Goal: Transaction & Acquisition: Purchase product/service

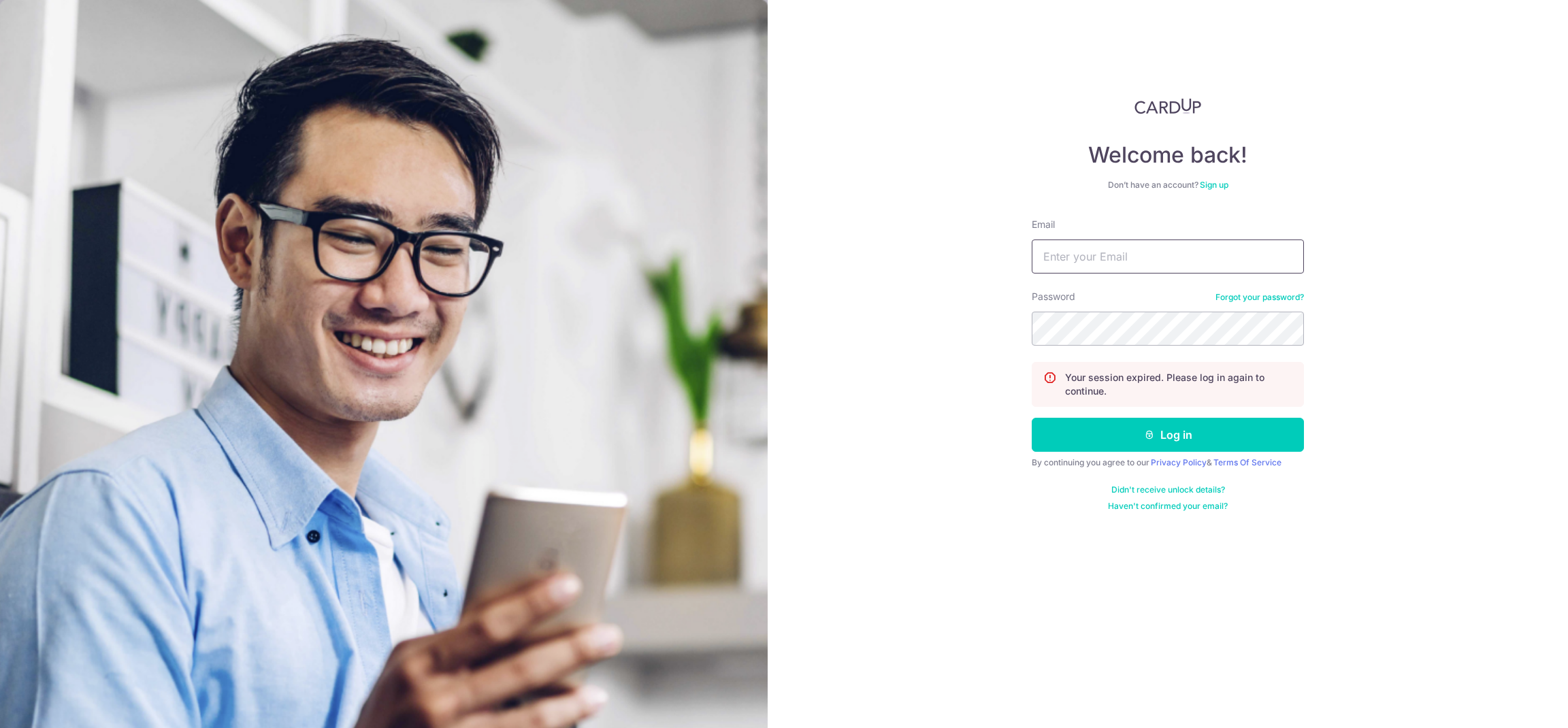
click at [1147, 250] on input "Email" at bounding box center [1168, 256] width 272 height 34
paste input "Porseche 911 Carrera GTS"
type input "Porseche 911 Carrera GTS"
paste input "Porseche 911 Carrera GTS"
drag, startPoint x: 1236, startPoint y: 260, endPoint x: 1043, endPoint y: 298, distance: 196.7
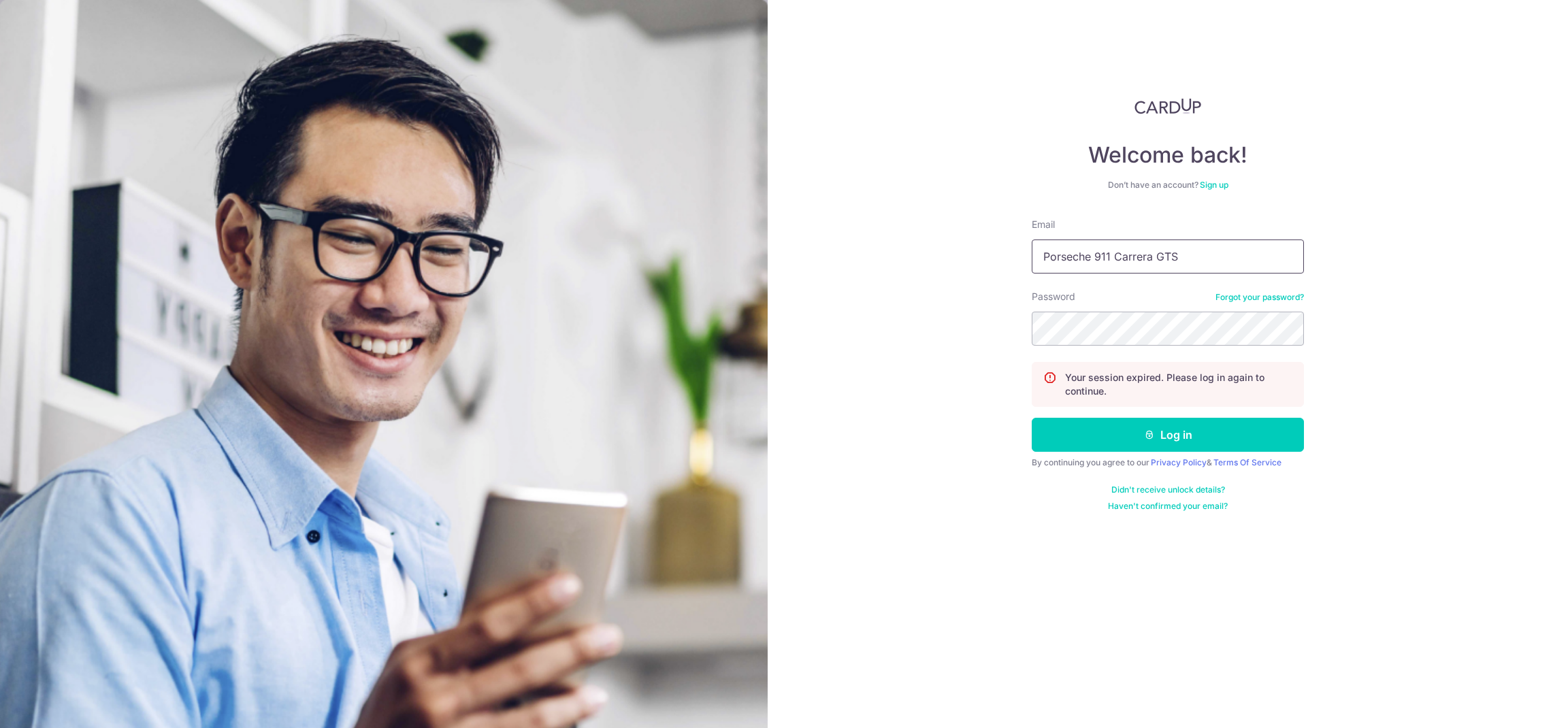
click at [627, 251] on section "Welcome back! Don’t have an account? Sign up Email Porseche 911 Carrera GTS Pas…" at bounding box center [784, 364] width 1568 height 728
paste input "[EMAIL_ADDRESS][DOMAIN_NAME]"
type input "[EMAIL_ADDRESS][DOMAIN_NAME]"
click at [1273, 435] on button "Log in" at bounding box center [1168, 434] width 272 height 34
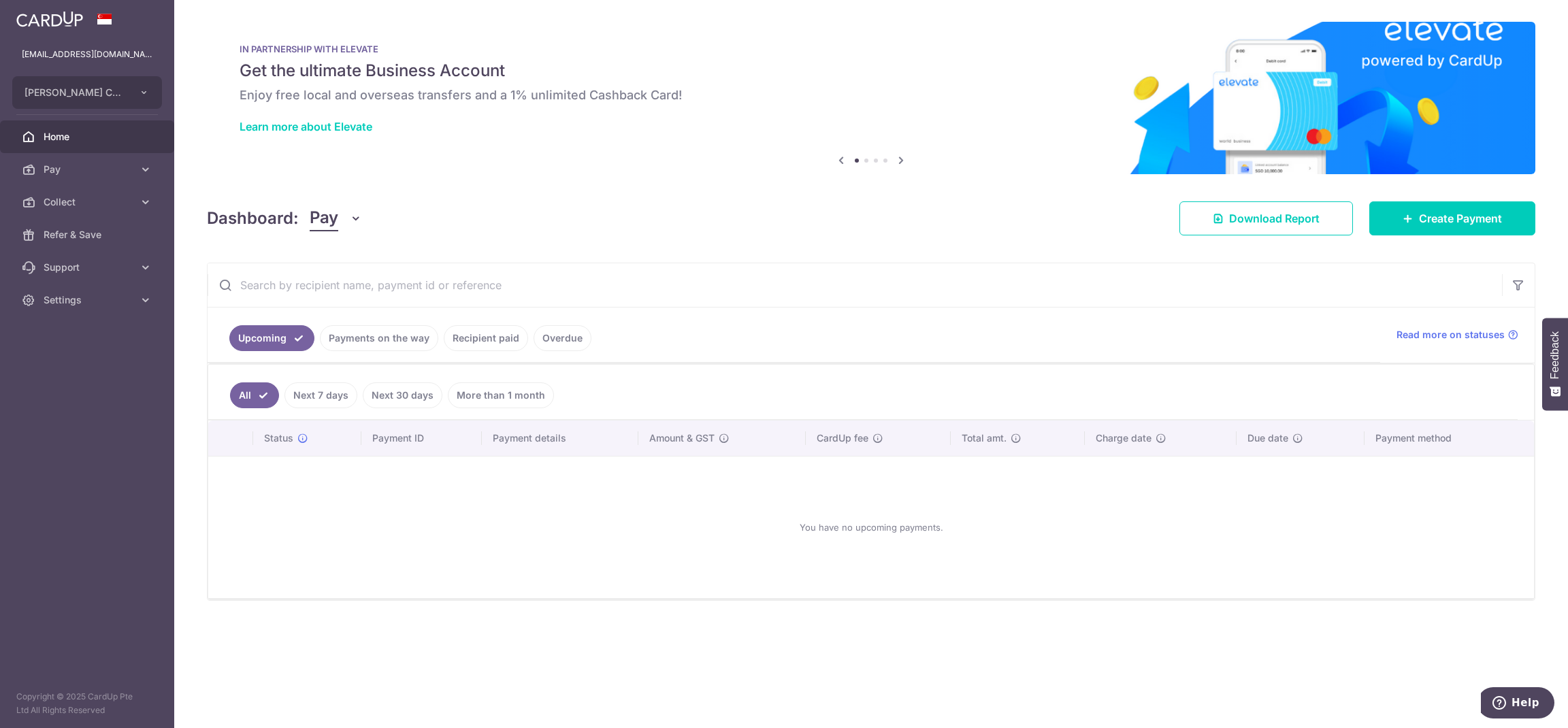
click at [325, 397] on link "Next 7 days" at bounding box center [320, 396] width 73 height 26
click at [390, 395] on link "Next 30 days" at bounding box center [402, 396] width 80 height 26
click at [490, 392] on link "More than 1 month" at bounding box center [501, 396] width 107 height 26
click at [562, 341] on link "Overdue" at bounding box center [562, 338] width 58 height 26
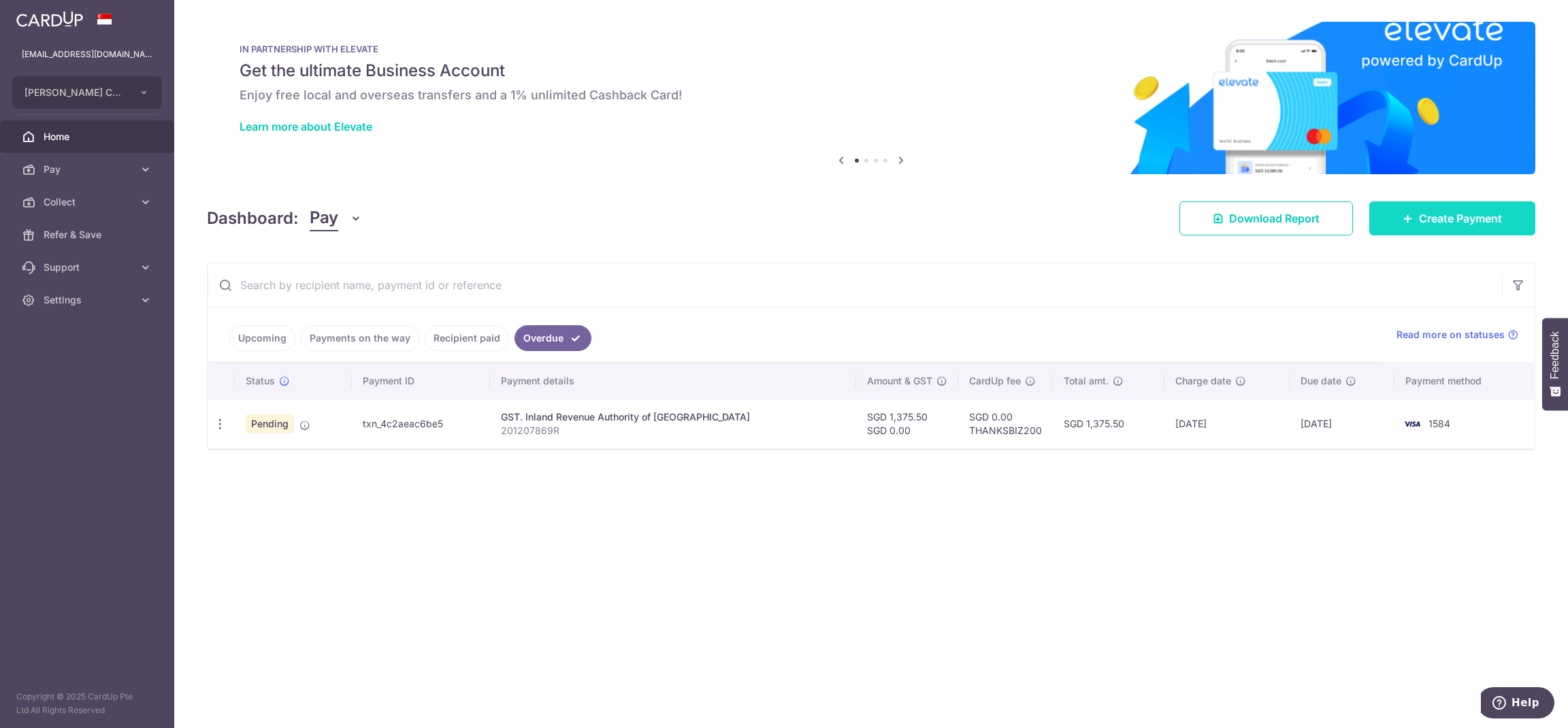
click at [1424, 227] on link "Create Payment" at bounding box center [1452, 218] width 166 height 34
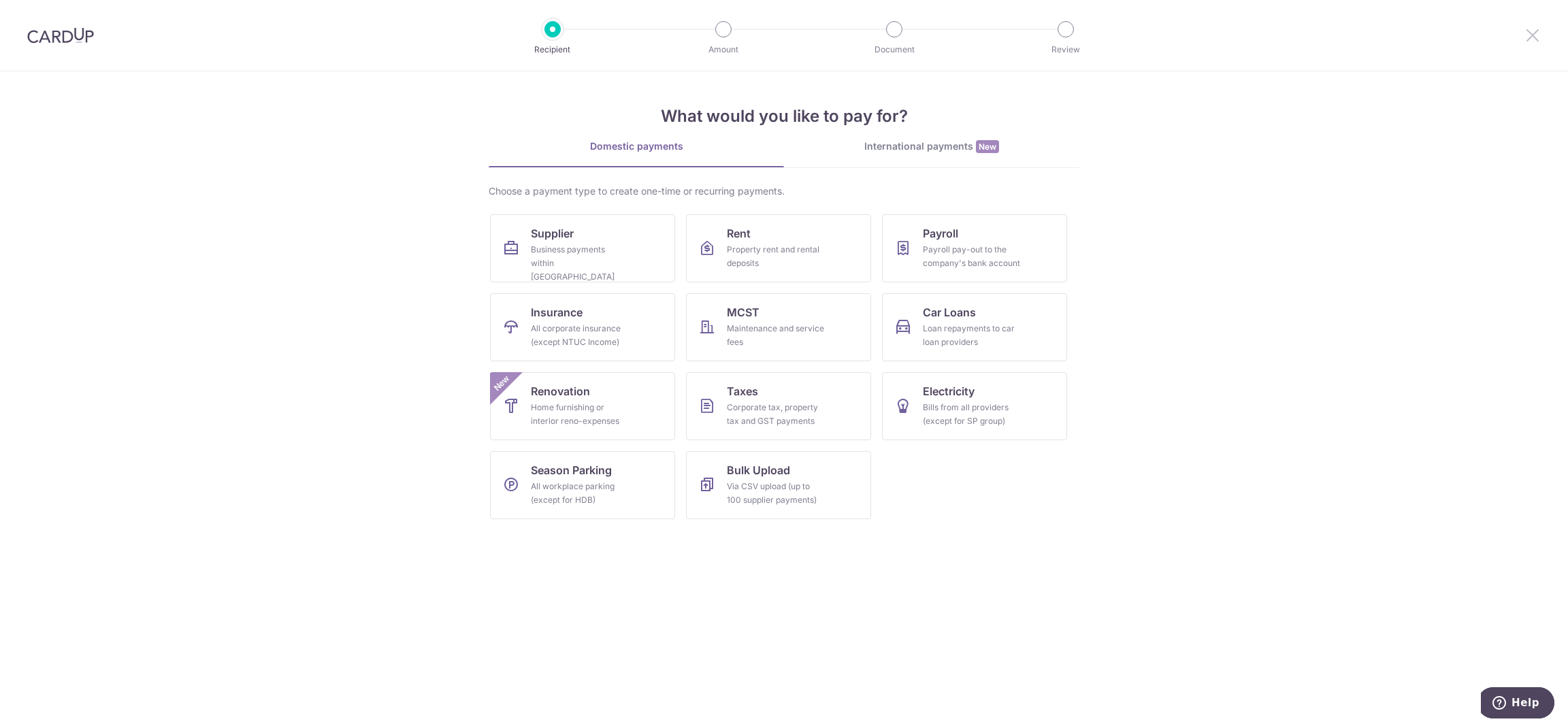
click at [1541, 32] on icon at bounding box center [1532, 35] width 16 height 17
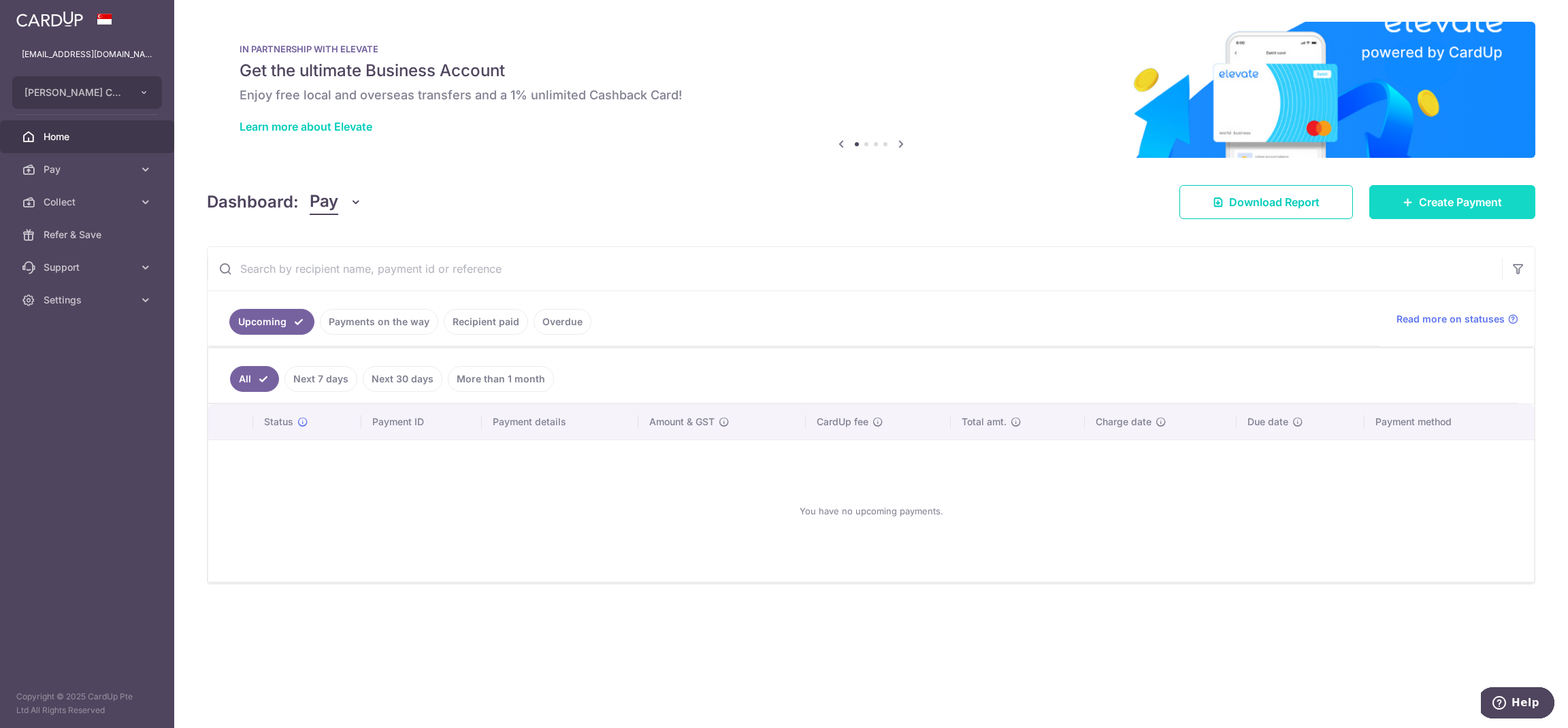
click at [1410, 206] on icon at bounding box center [1408, 202] width 11 height 11
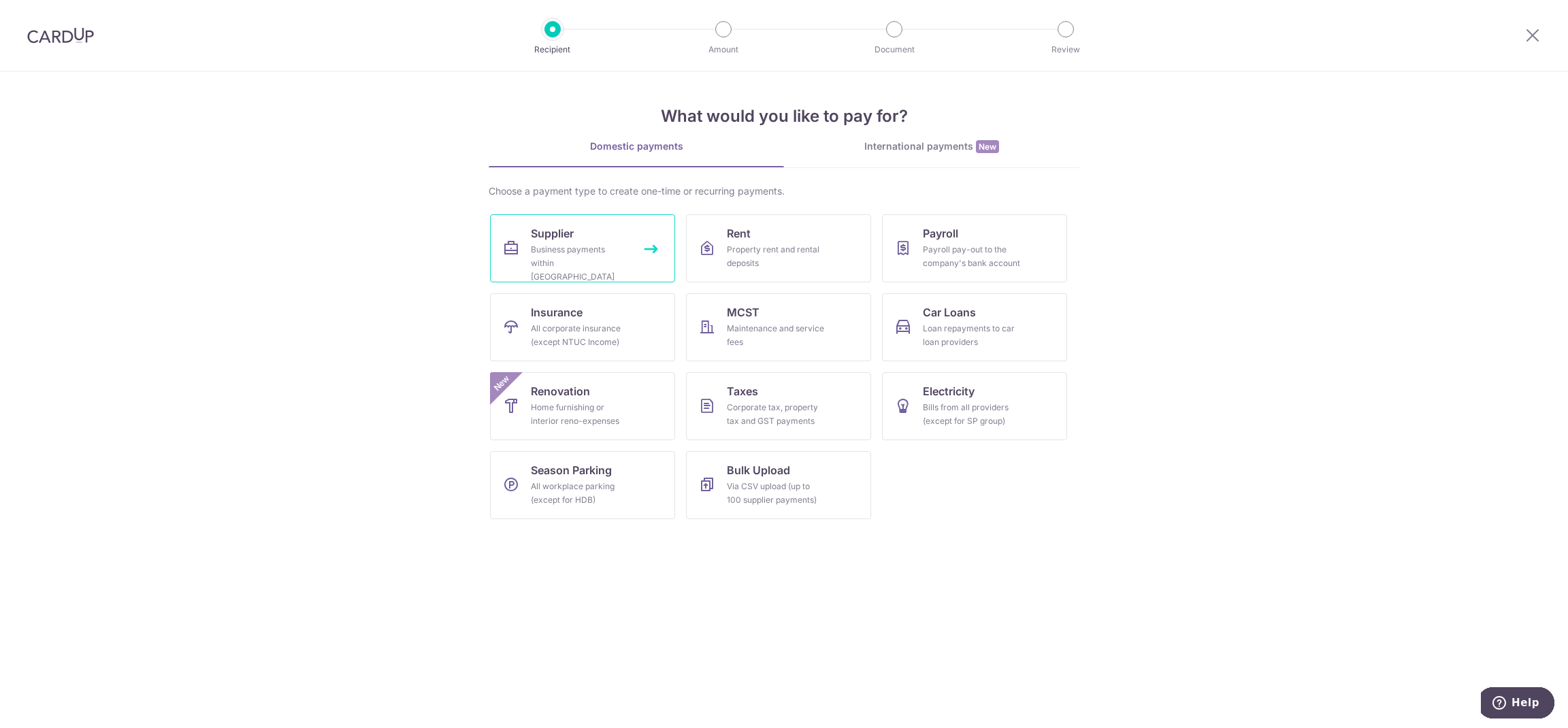
click at [631, 245] on link "Supplier Business payments within Singapore" at bounding box center [582, 248] width 185 height 68
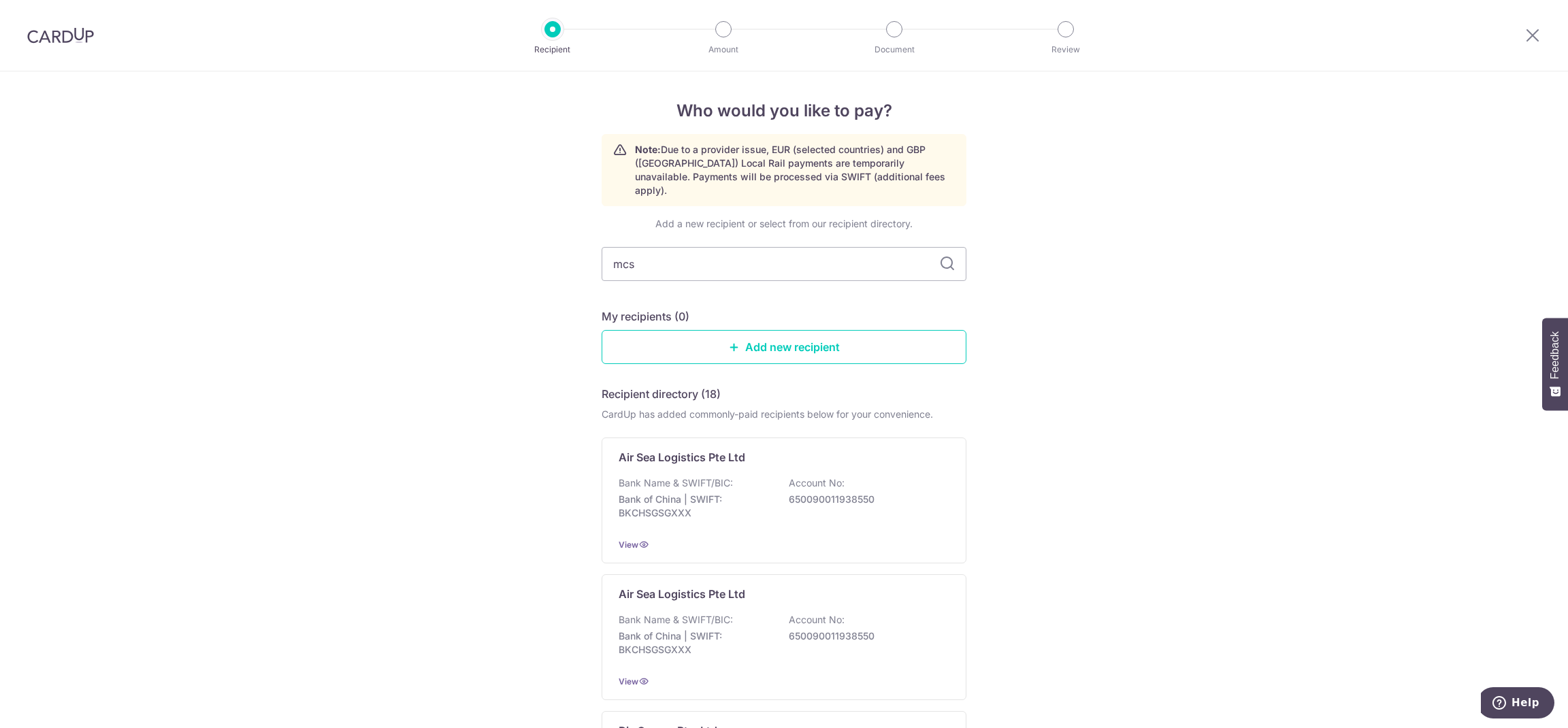
type input "mcst"
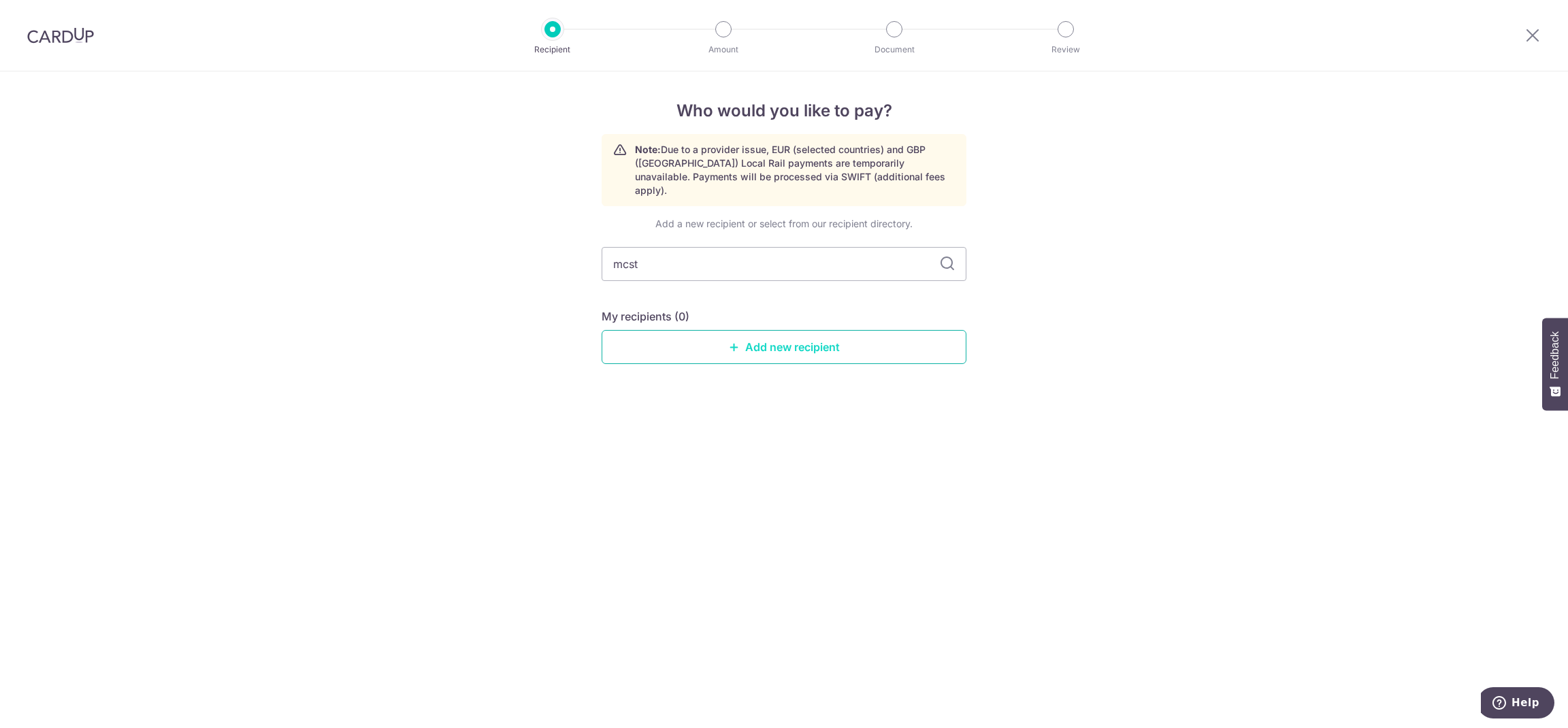
click at [753, 336] on link "Add new recipient" at bounding box center [784, 346] width 365 height 34
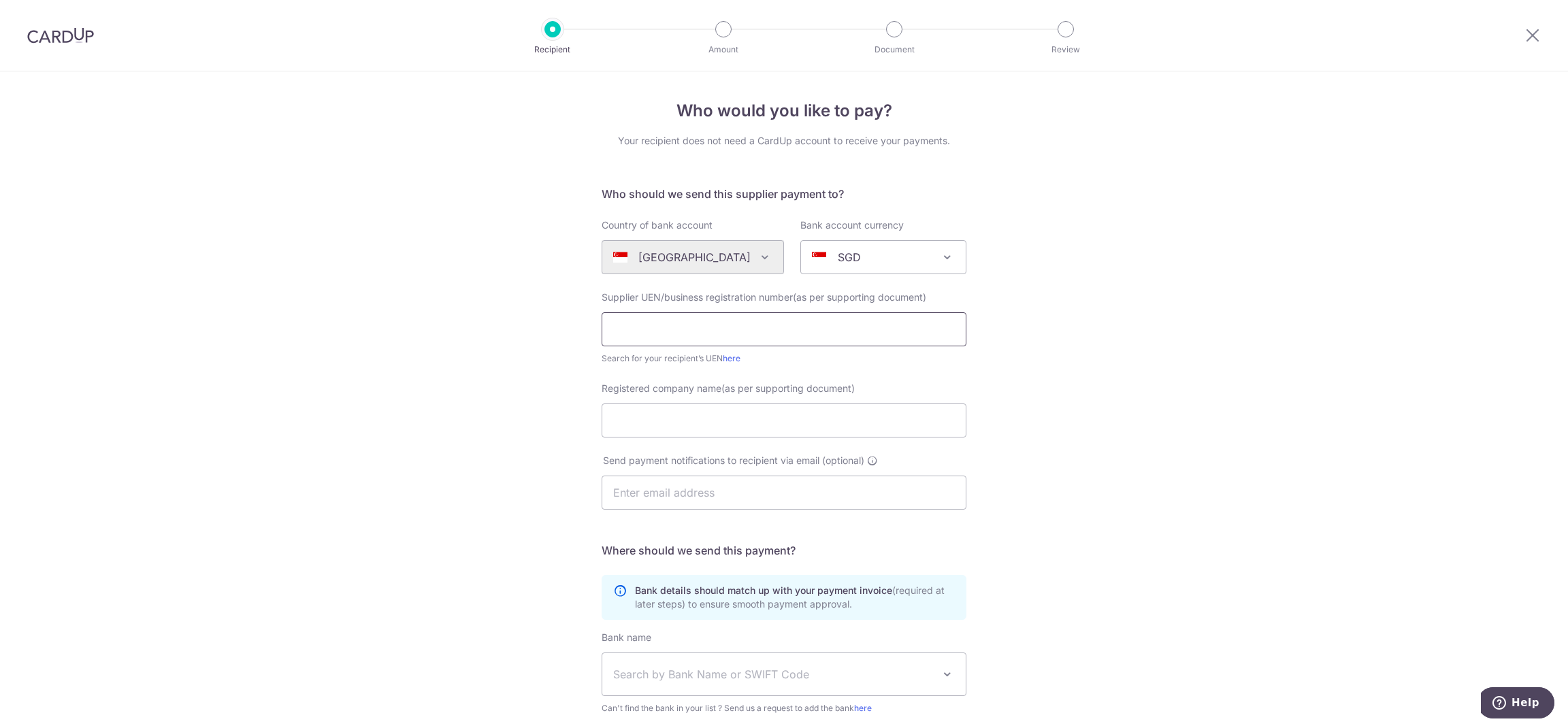
click at [702, 323] on input "text" at bounding box center [784, 329] width 365 height 34
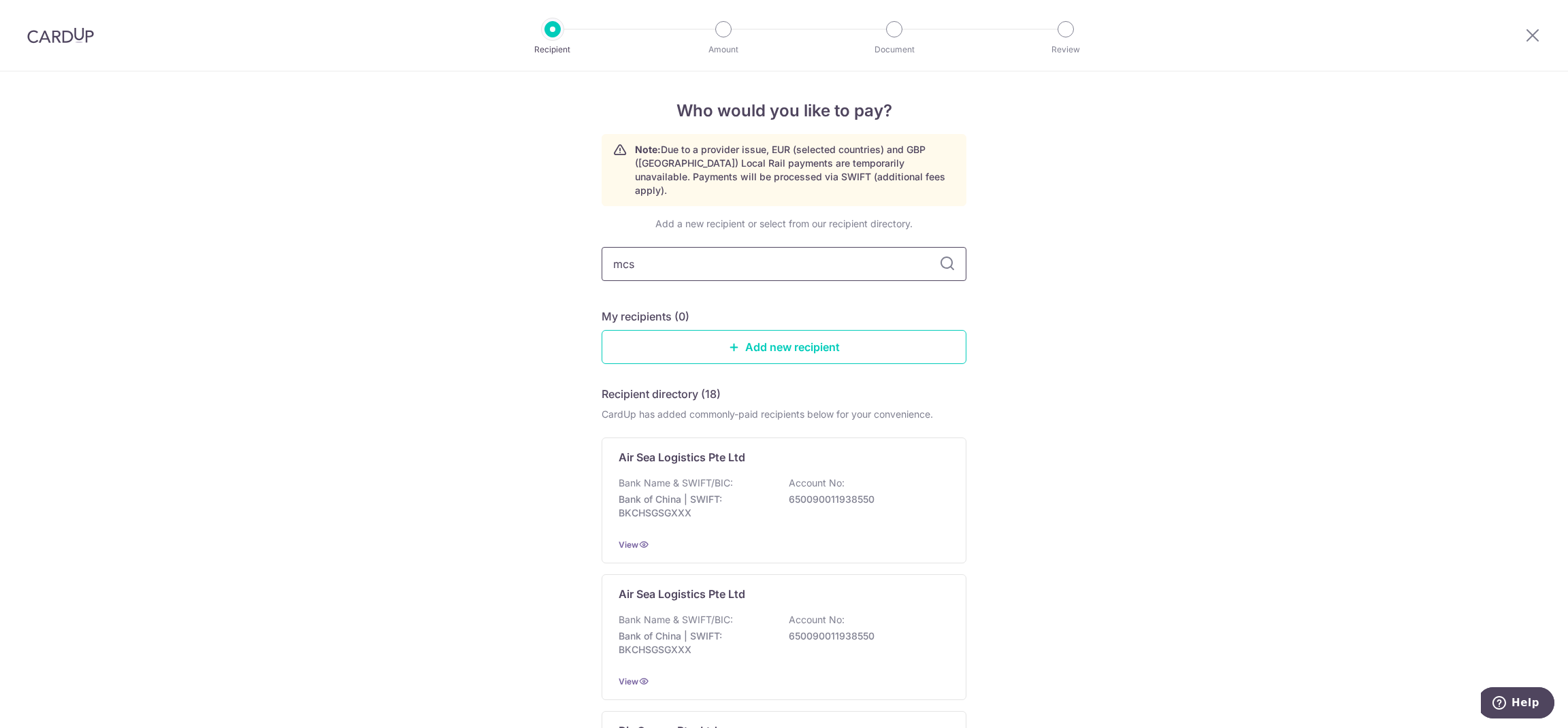
type input "mcst"
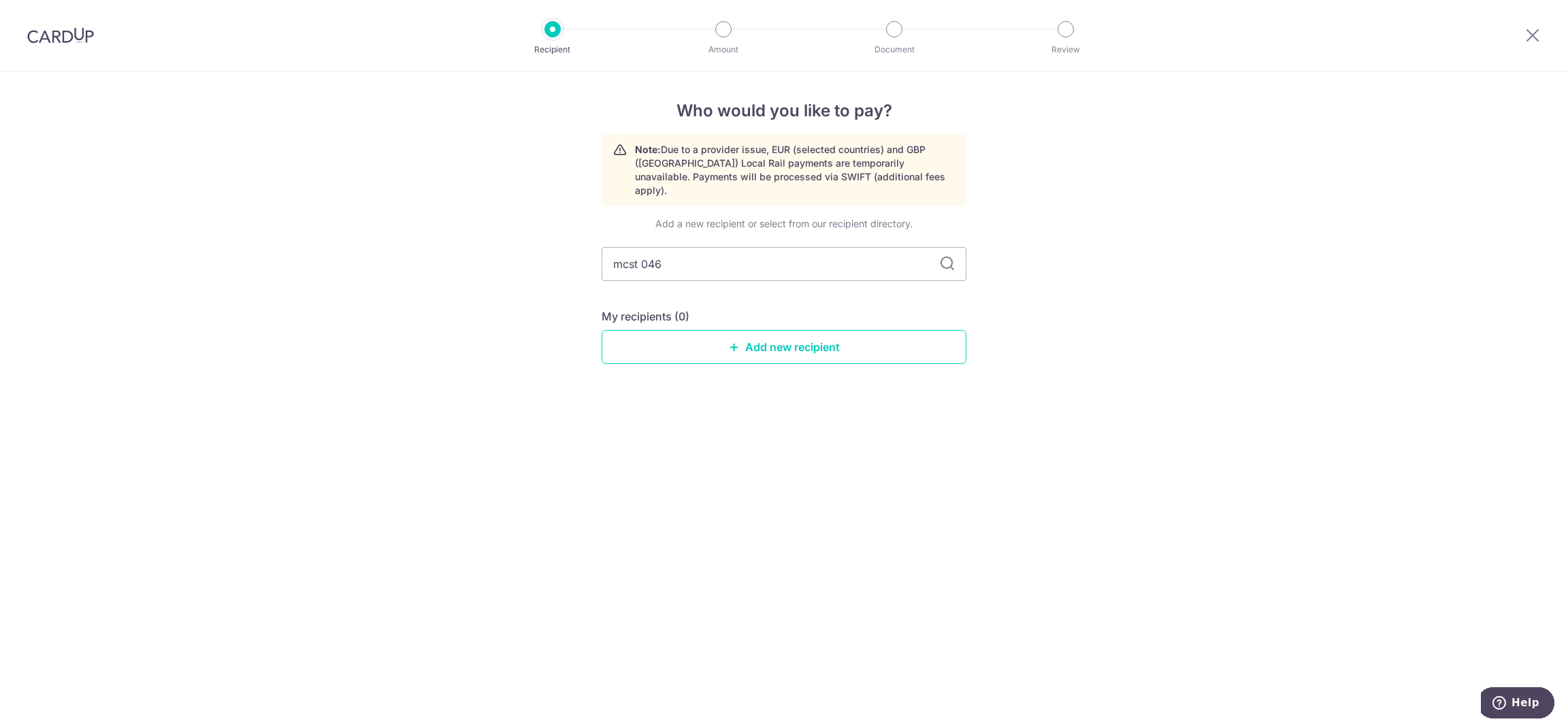
type input "mcst 0461"
click at [839, 341] on link "Add new recipient" at bounding box center [784, 346] width 365 height 34
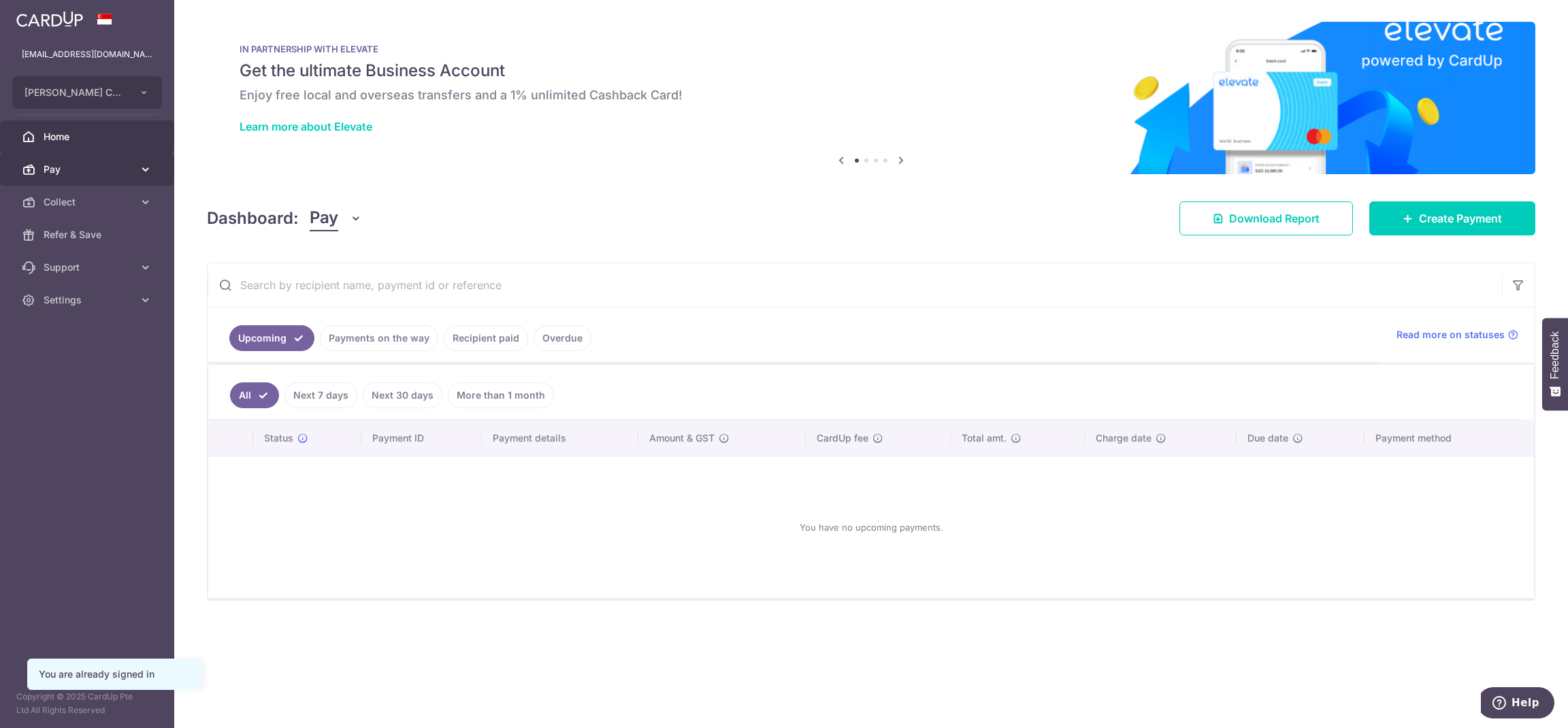
click at [95, 170] on span "Pay" at bounding box center [88, 170] width 90 height 14
click at [92, 206] on span "Payments" at bounding box center [88, 202] width 90 height 14
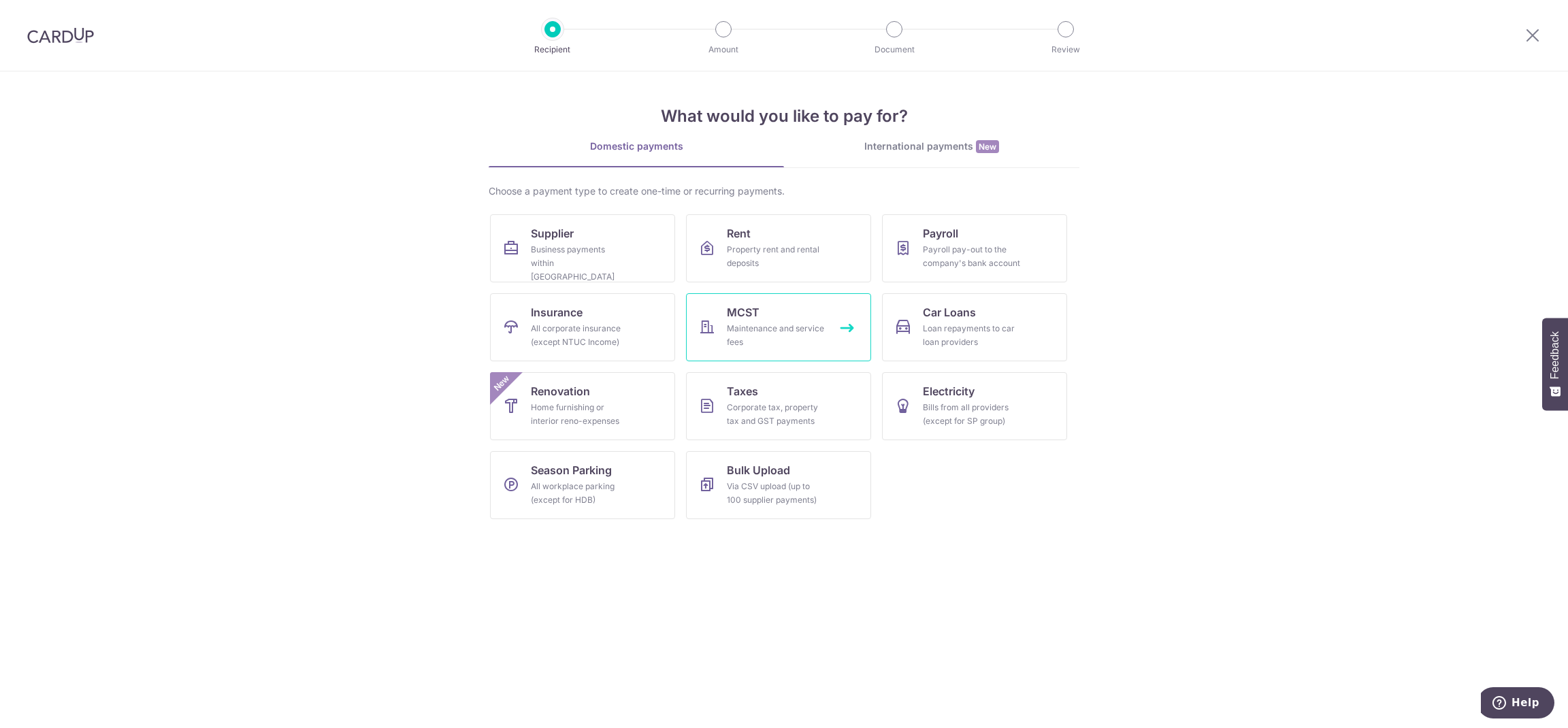
click at [816, 324] on div "Maintenance and service fees" at bounding box center [776, 335] width 98 height 27
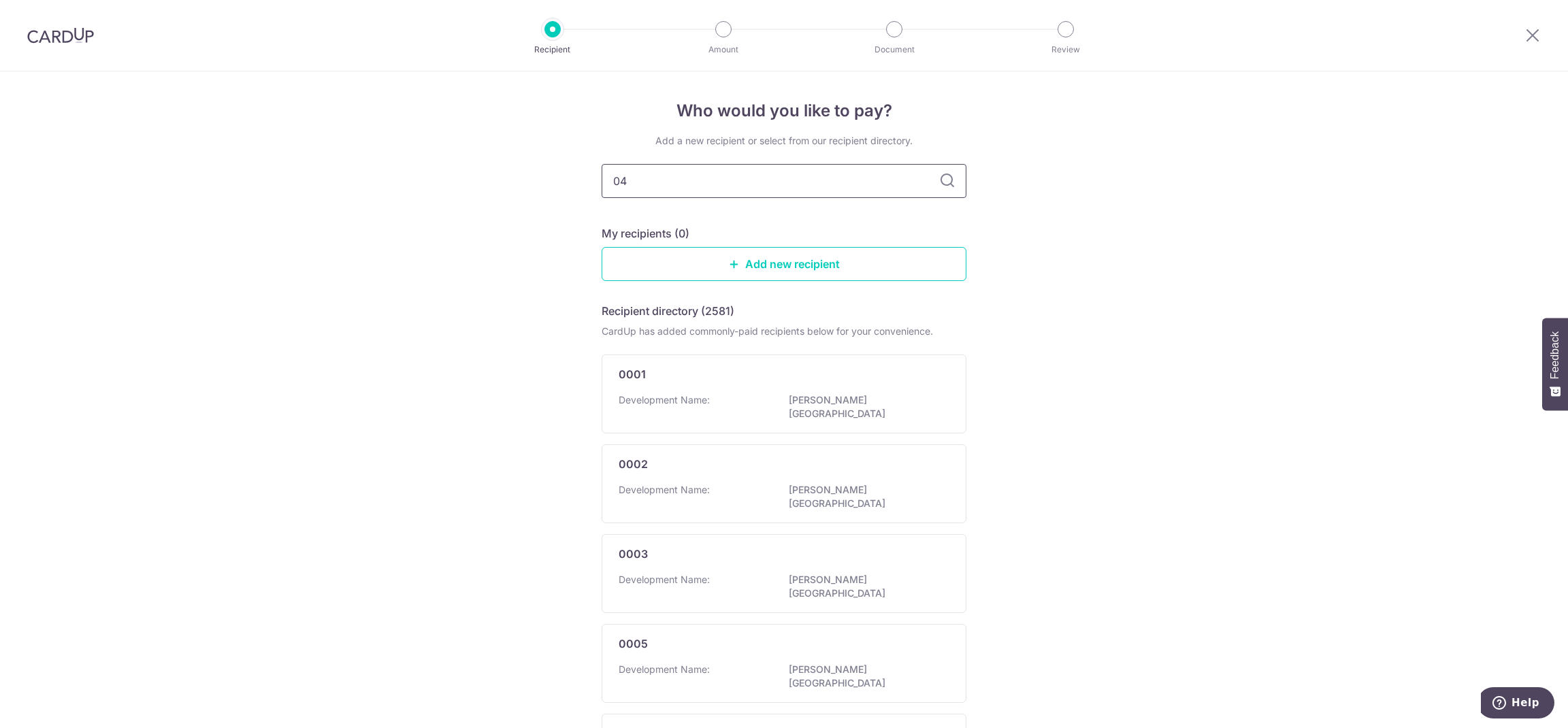
type input "046"
click at [778, 467] on div "0461 Development Name: [GEOGRAPHIC_DATA] View" at bounding box center [784, 486] width 365 height 97
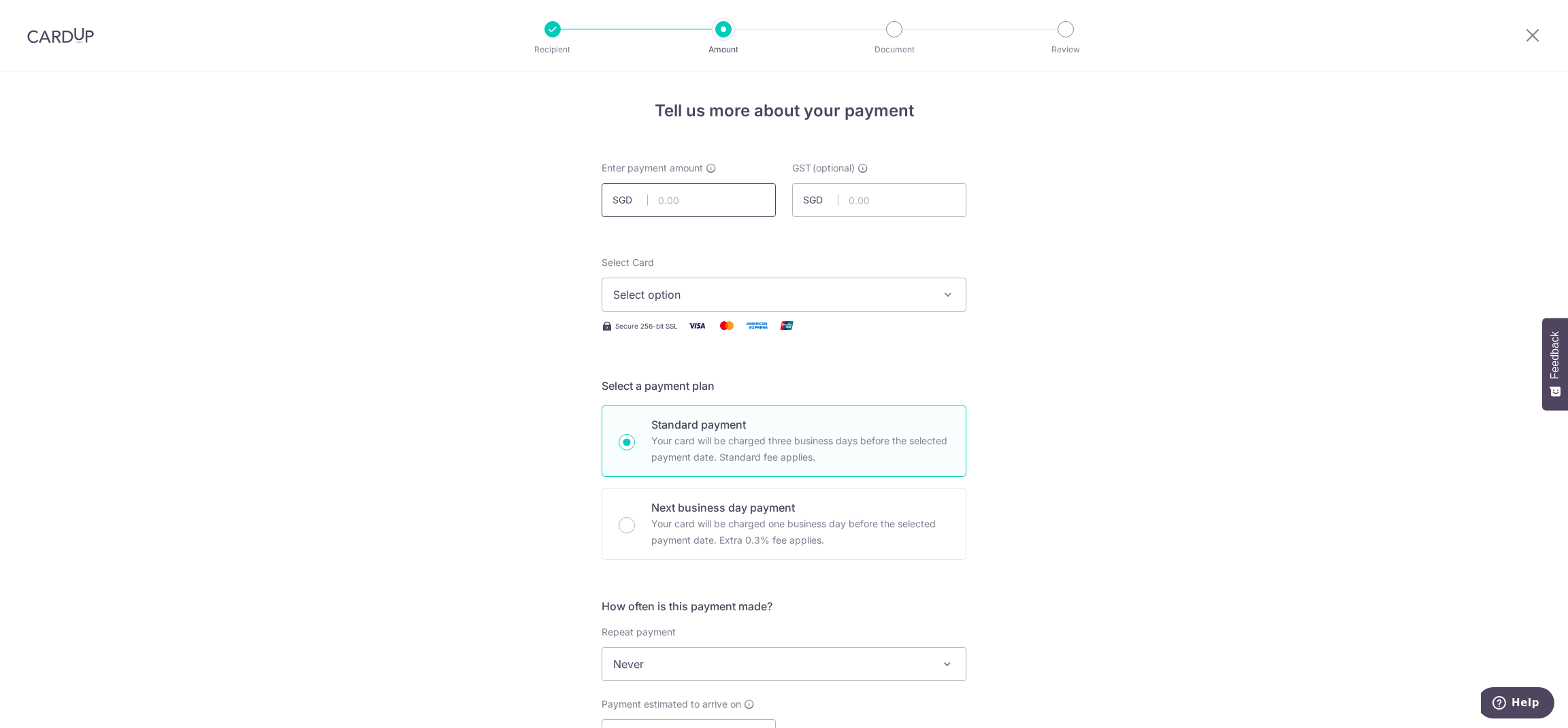
click at [692, 193] on input "text" at bounding box center [689, 200] width 175 height 34
type input "1,636.58"
click at [799, 296] on span "Select option" at bounding box center [771, 295] width 317 height 16
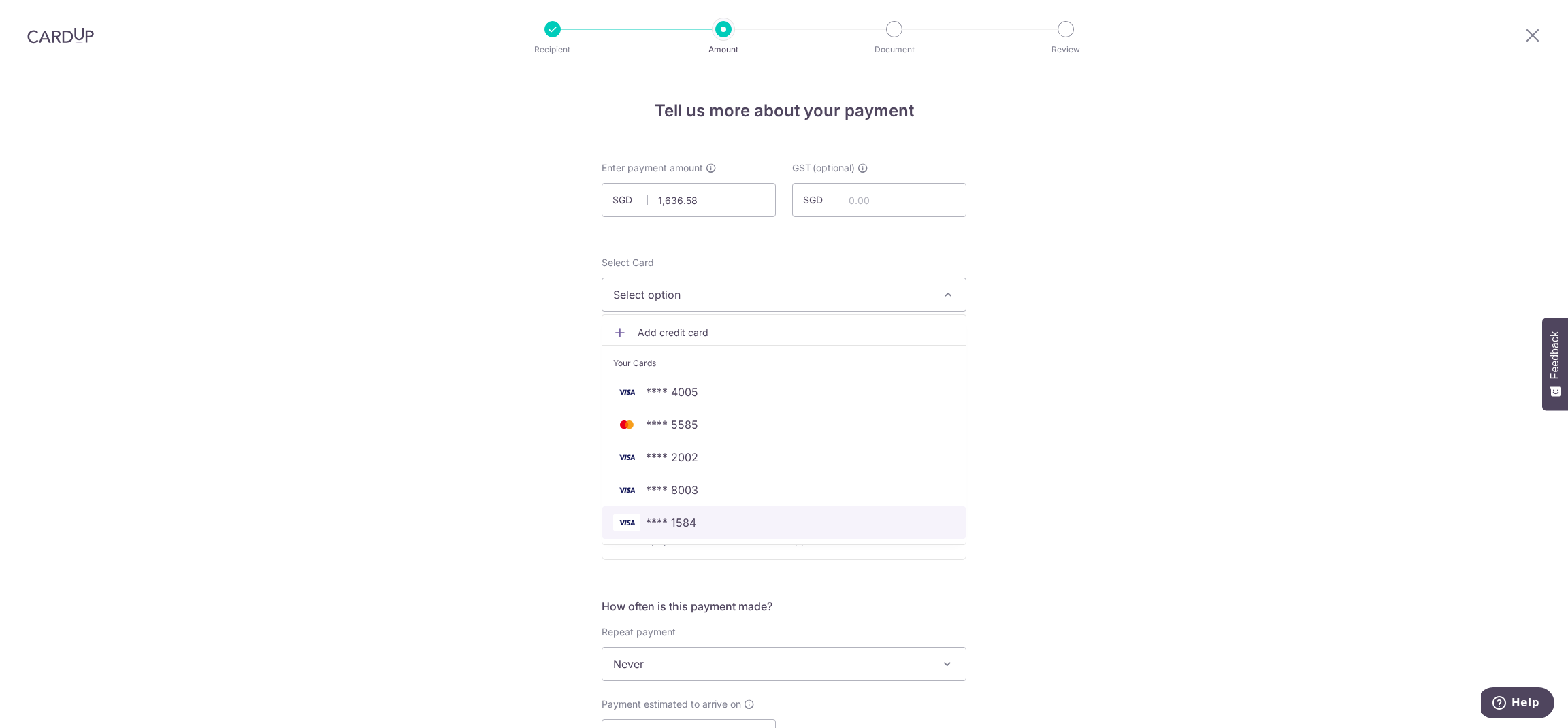
click at [756, 516] on span "**** 1584" at bounding box center [784, 522] width 341 height 16
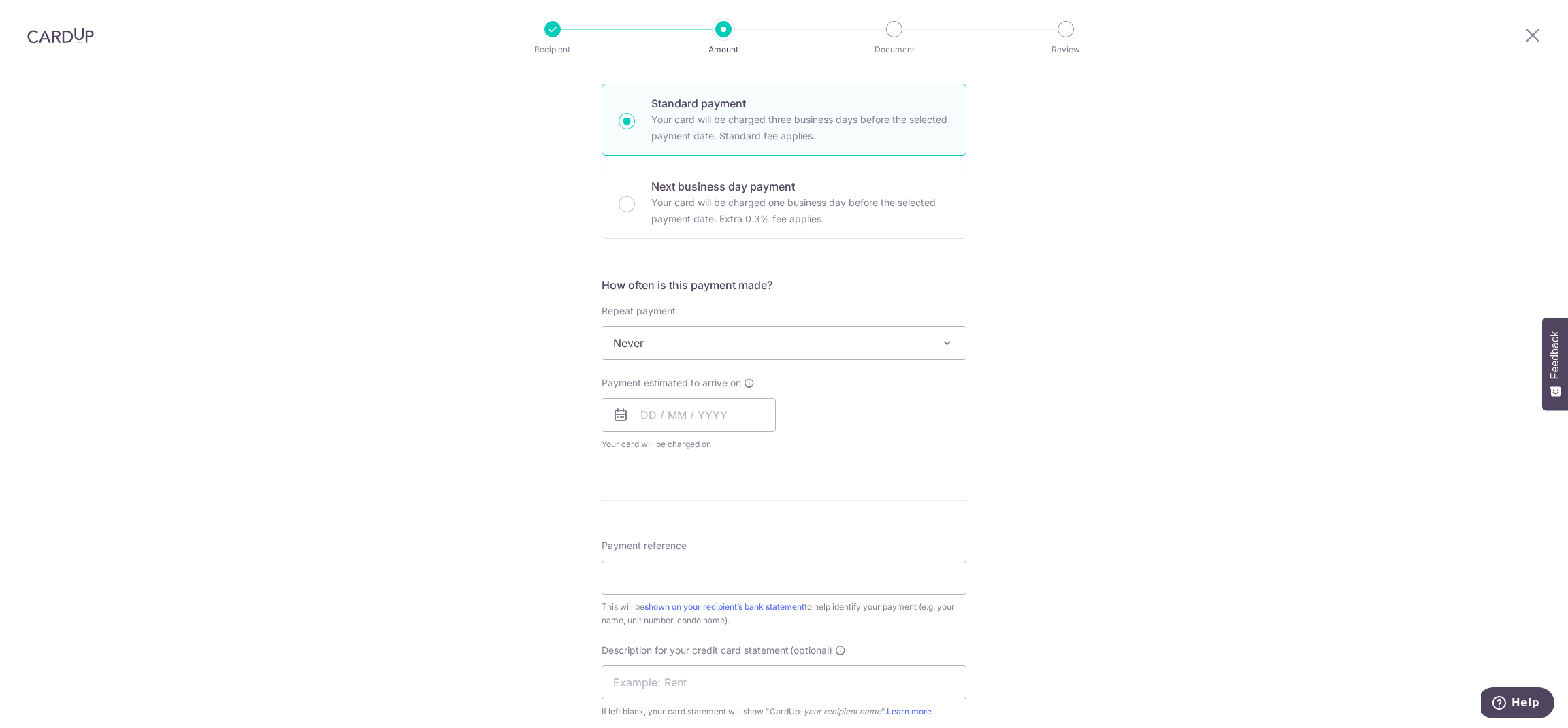
scroll to position [340, 0]
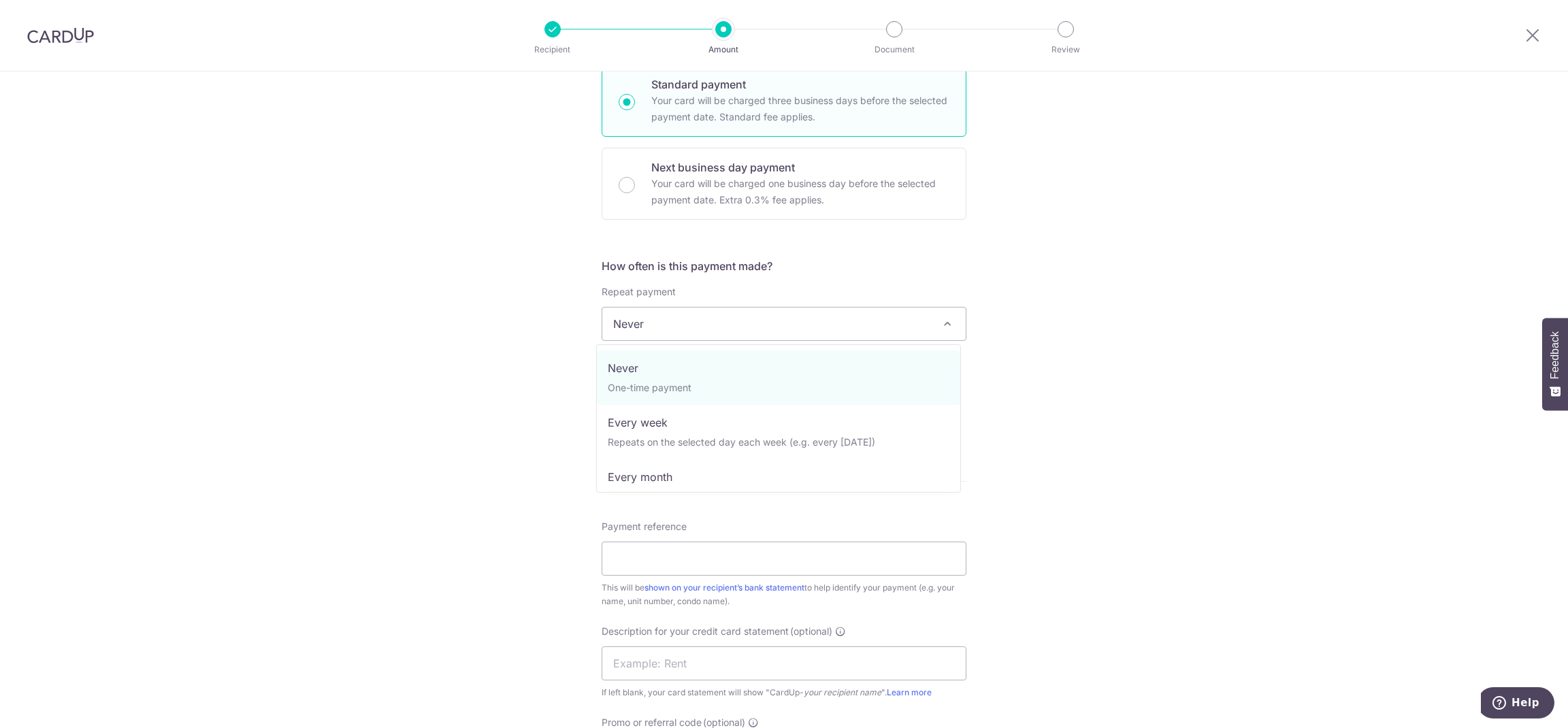
click at [944, 309] on span "Never" at bounding box center [784, 324] width 364 height 33
select select "2"
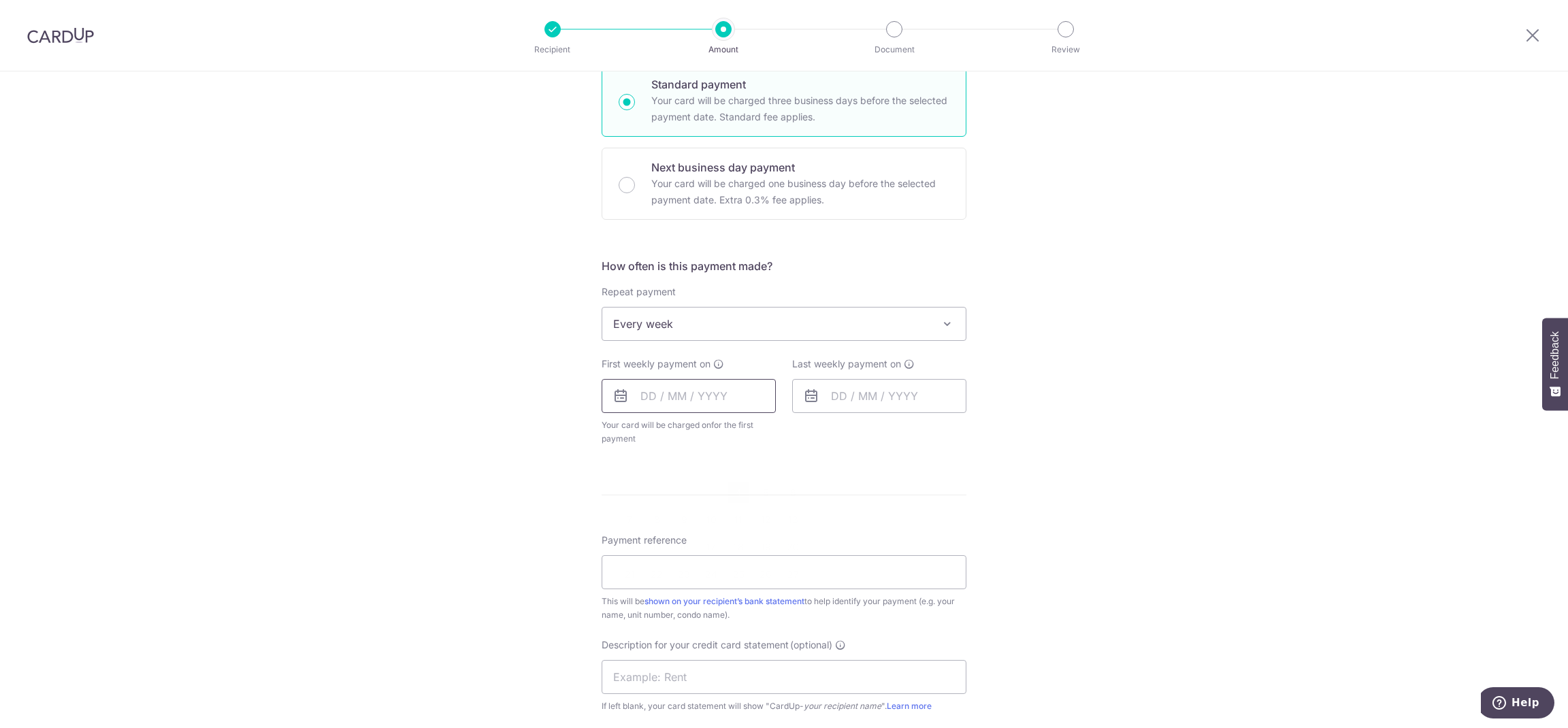
click at [648, 396] on input "text" at bounding box center [689, 396] width 175 height 34
click at [738, 492] on link "4" at bounding box center [738, 492] width 21 height 21
type input "[DATE]"
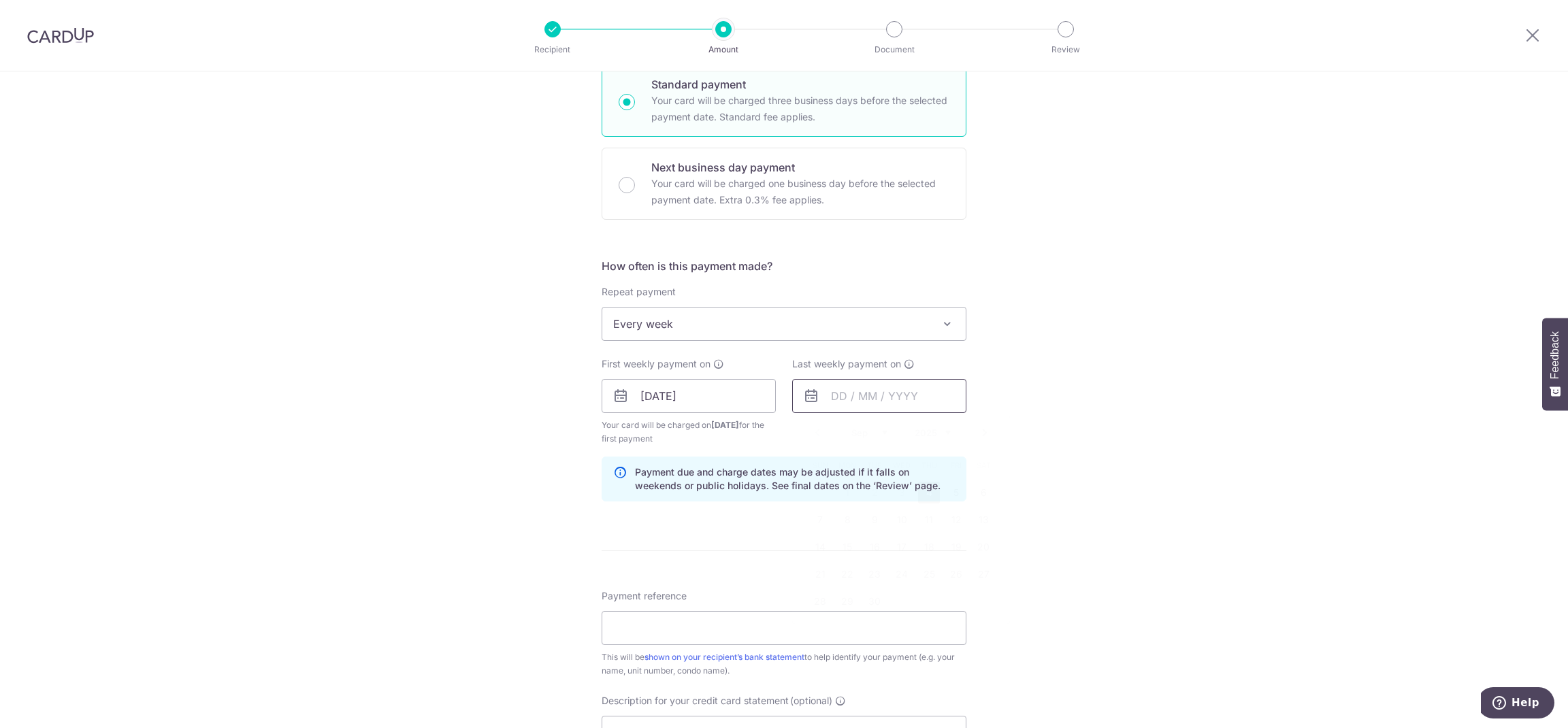
click at [892, 396] on input "text" at bounding box center [880, 396] width 175 height 34
click at [928, 521] on link "11" at bounding box center [929, 520] width 21 height 21
type input "[DATE]"
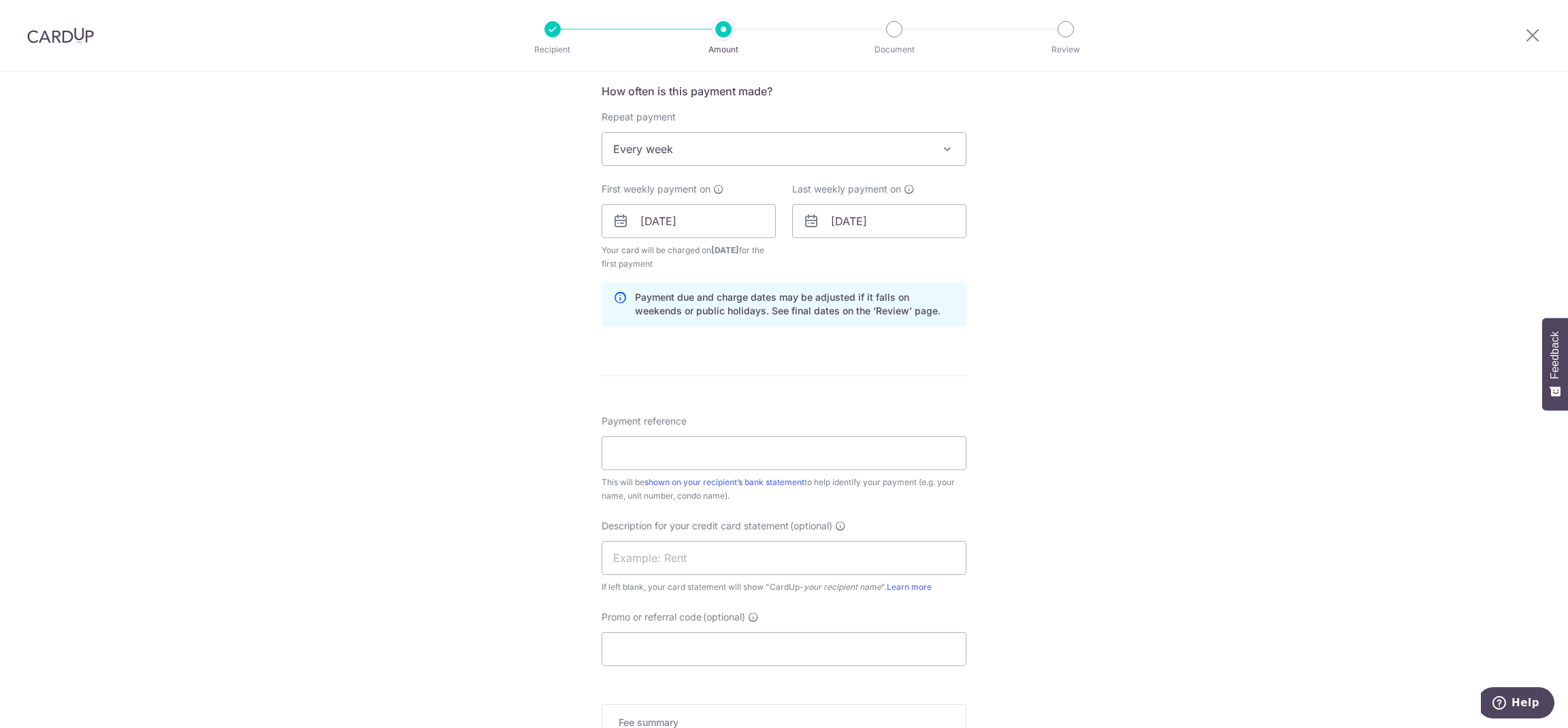
scroll to position [571, 0]
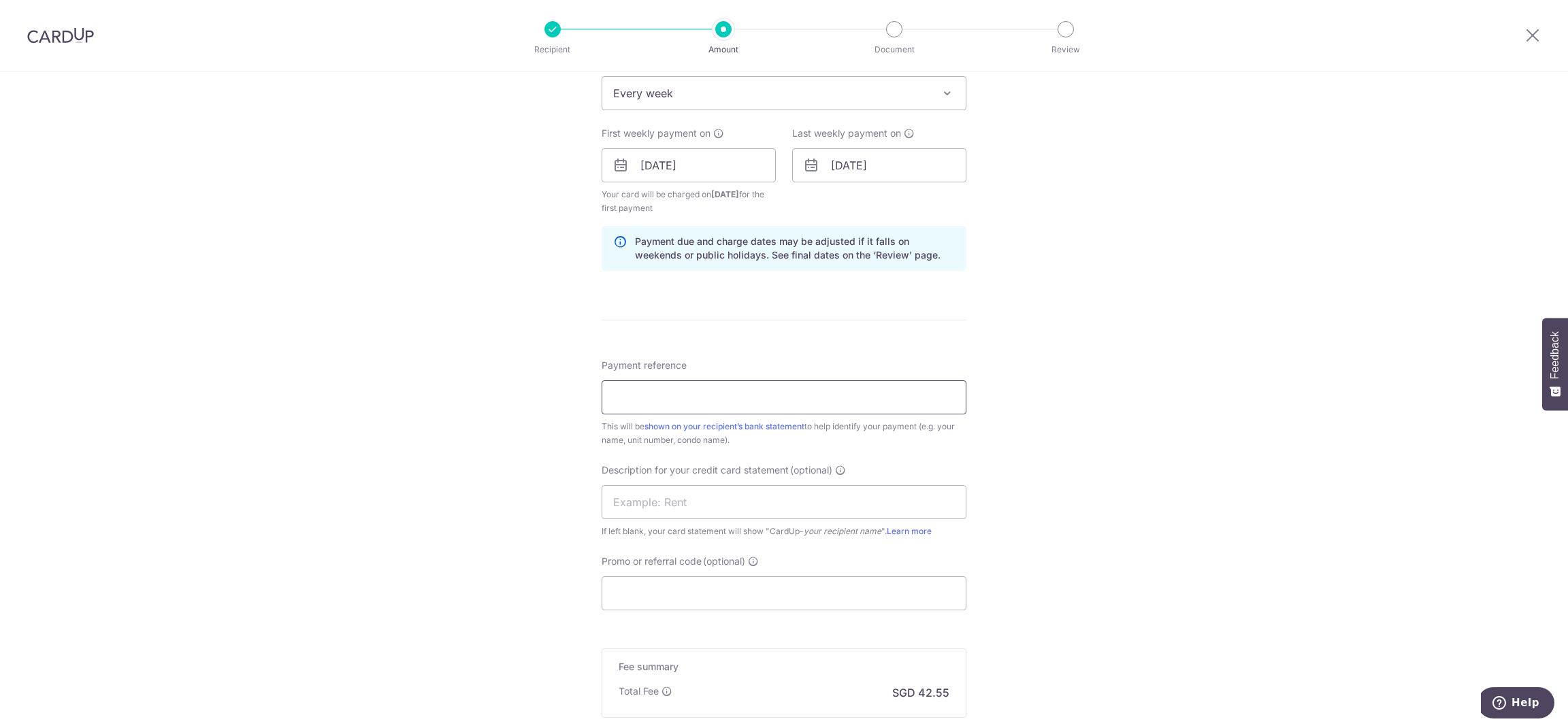
click at [745, 394] on input "Payment reference" at bounding box center [784, 396] width 365 height 34
paste input "[PHONE_NUMBER]"
type input "[PHONE_NUMBER]"
click at [693, 500] on input "text" at bounding box center [784, 501] width 365 height 34
click at [636, 602] on input "Promo or referral code (optional)" at bounding box center [784, 593] width 365 height 34
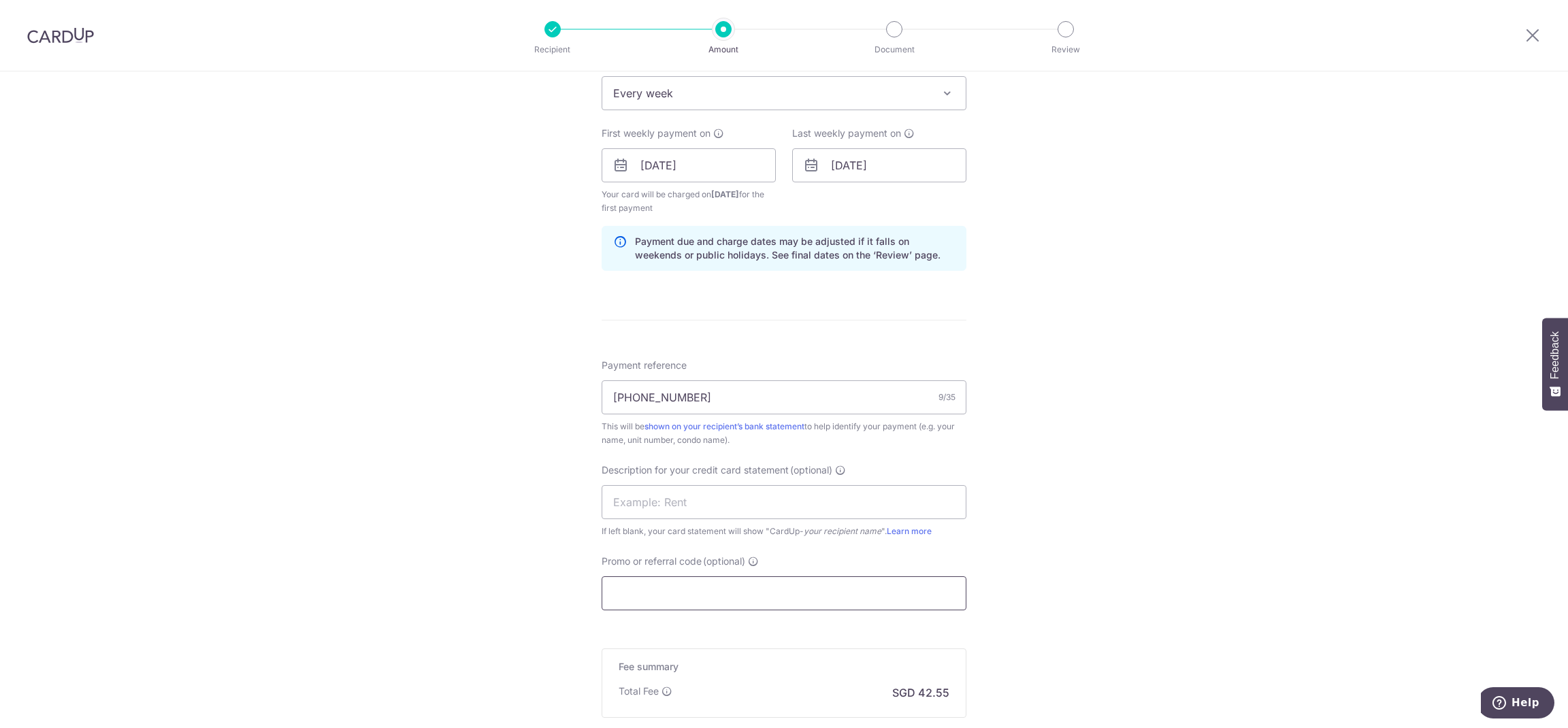
paste input "REC185"
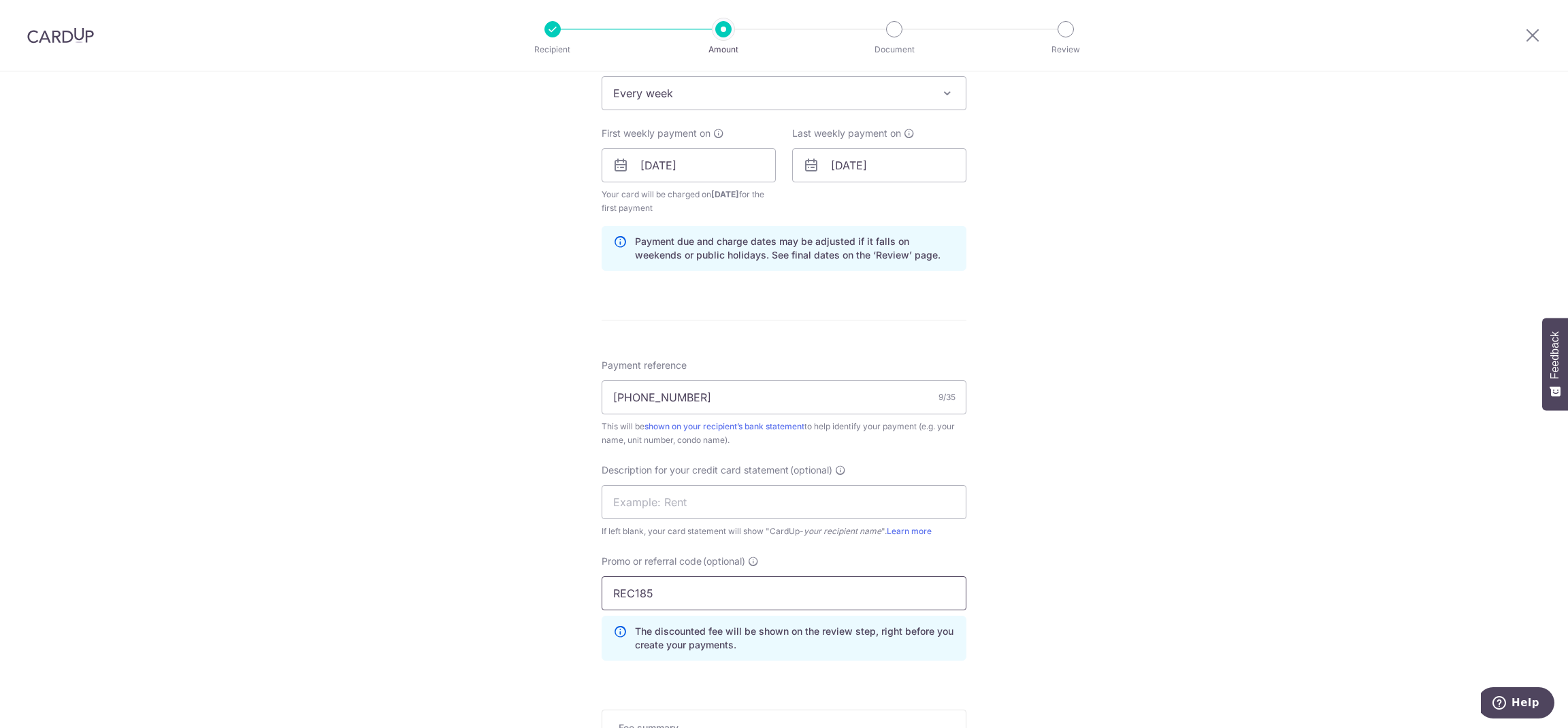
type input "REC185"
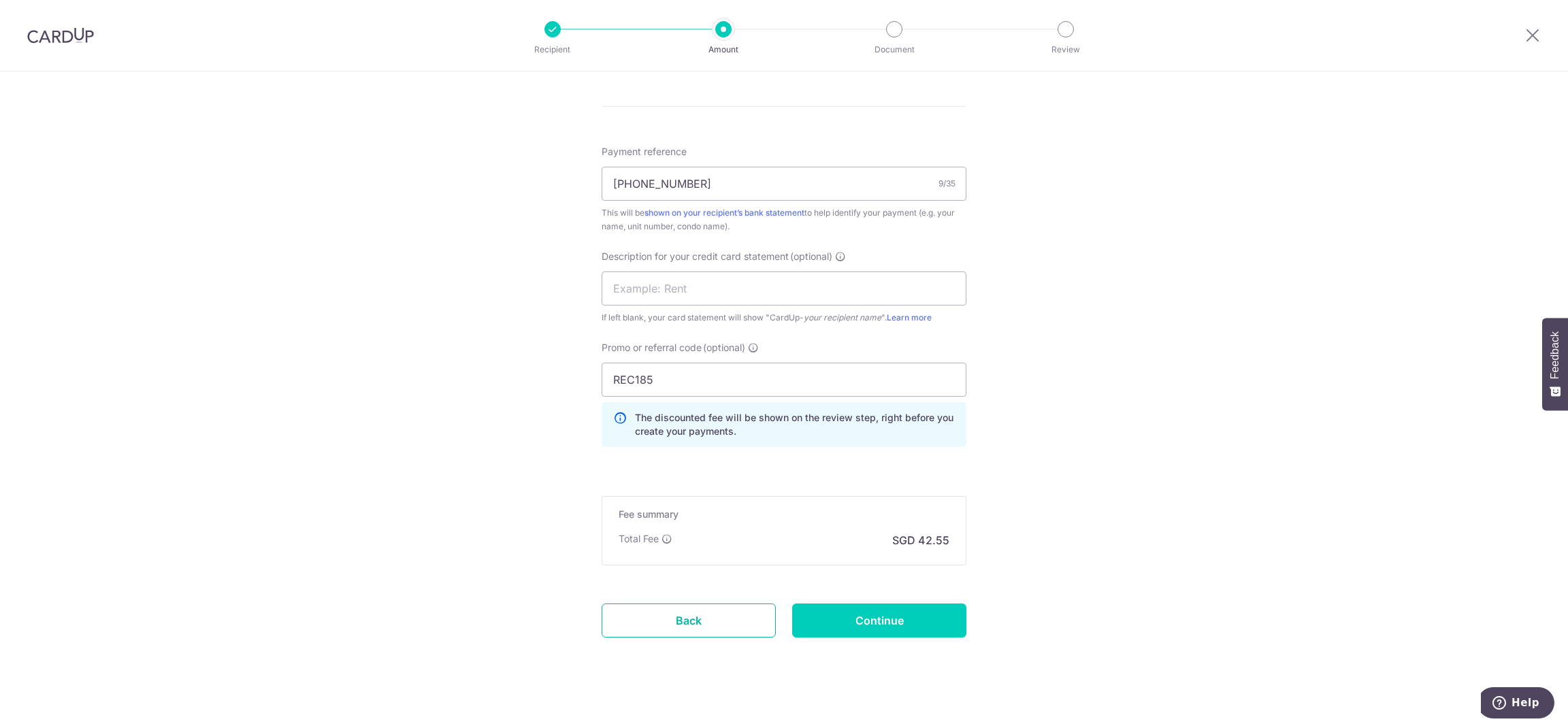
scroll to position [798, 0]
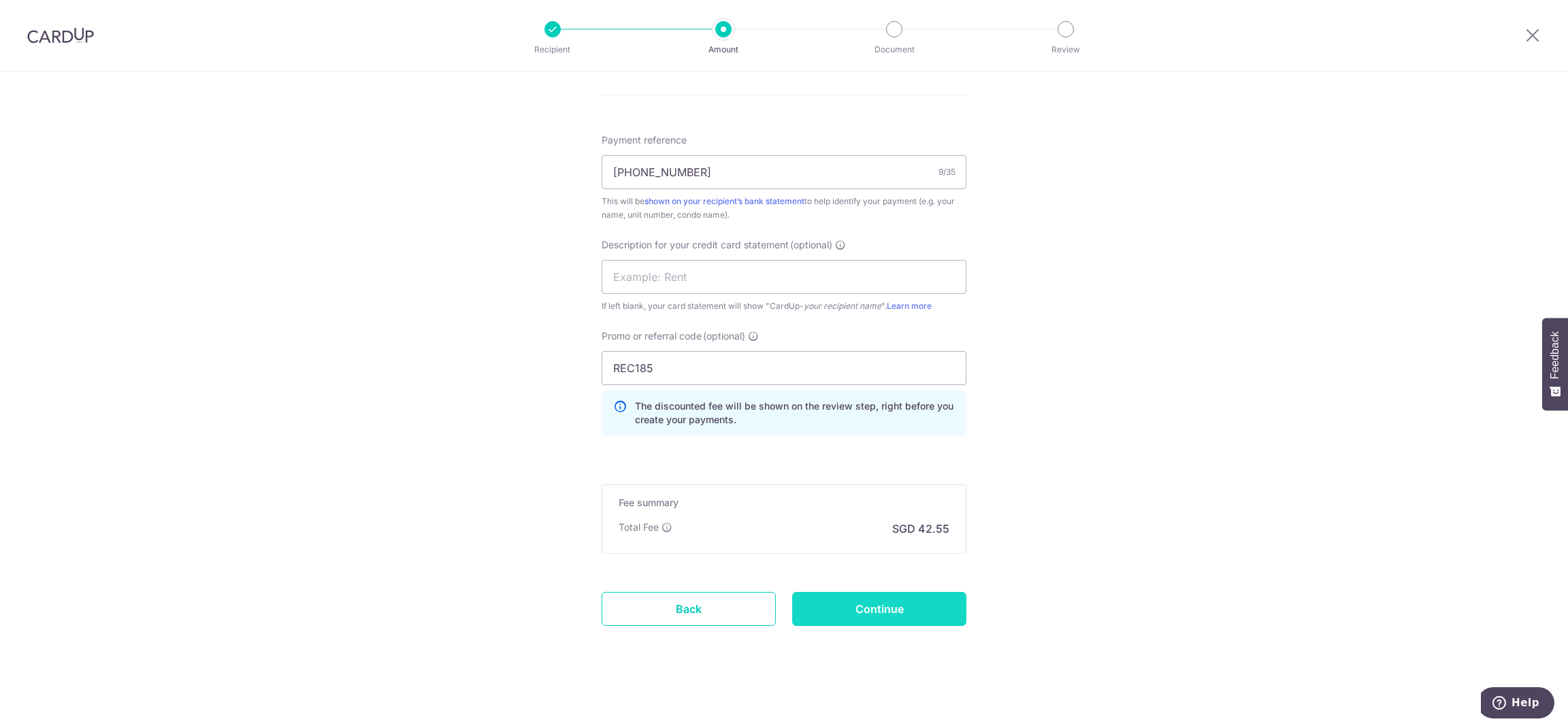
click at [857, 615] on input "Continue" at bounding box center [880, 609] width 175 height 34
type input "Create Schedule"
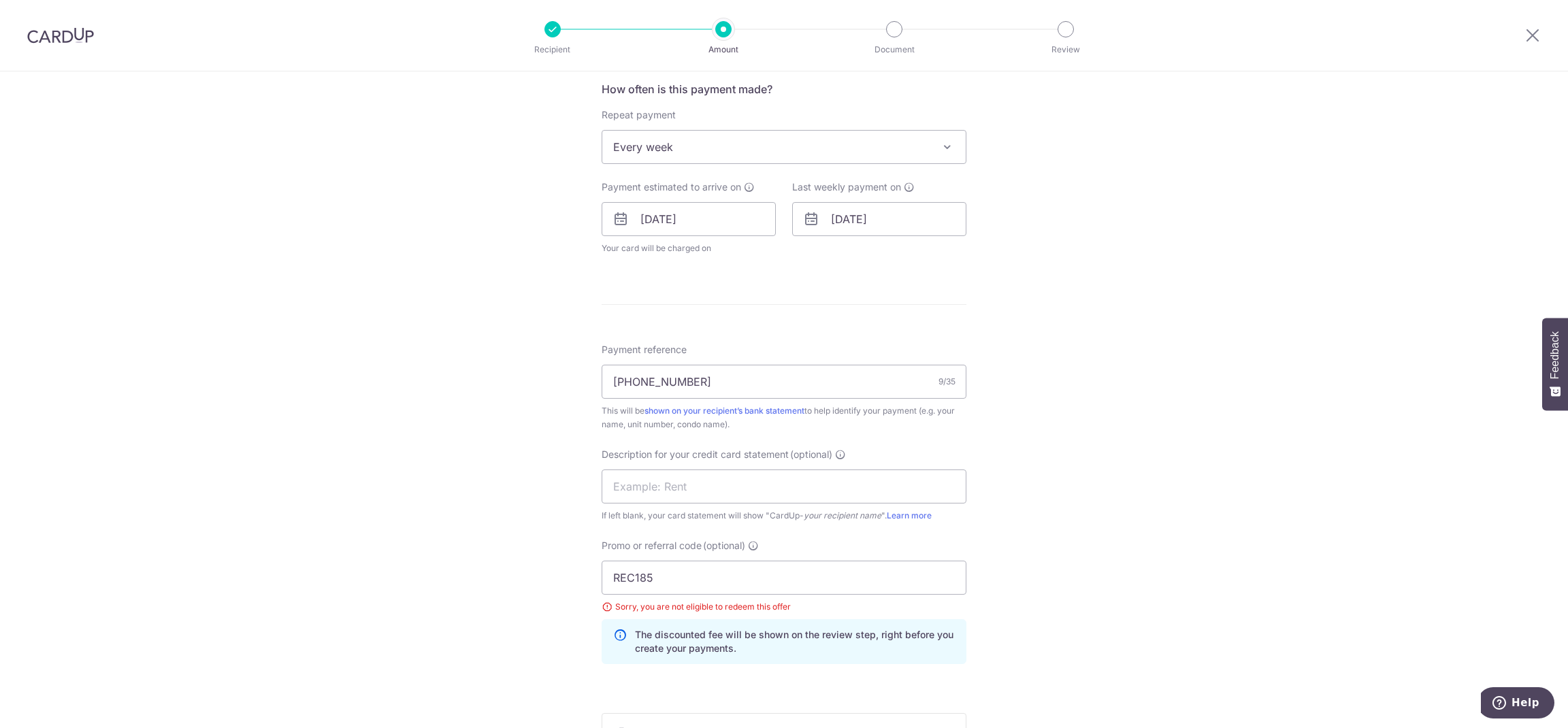
scroll to position [585, 0]
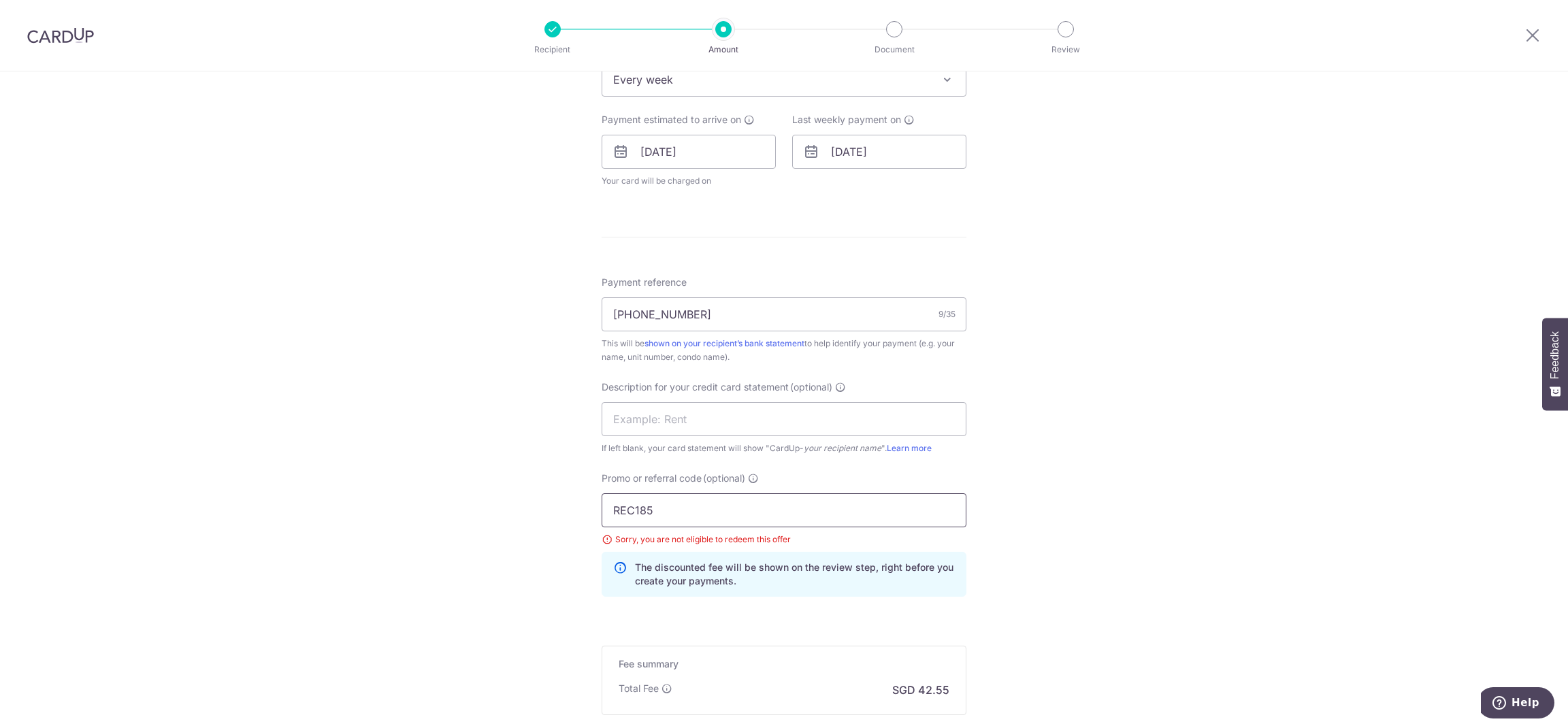
click at [712, 506] on input "REC185" at bounding box center [784, 510] width 365 height 34
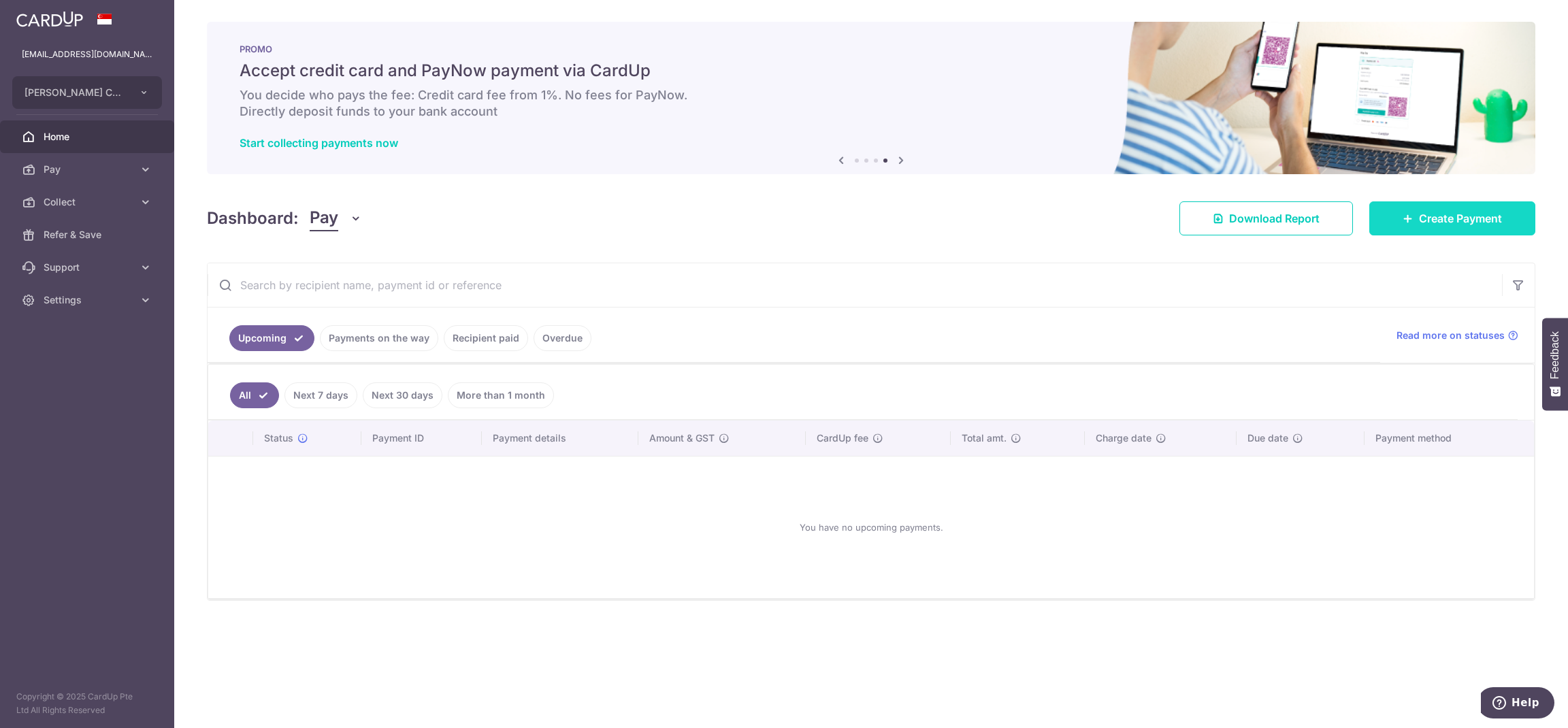
click at [1452, 218] on span "Create Payment" at bounding box center [1461, 218] width 83 height 16
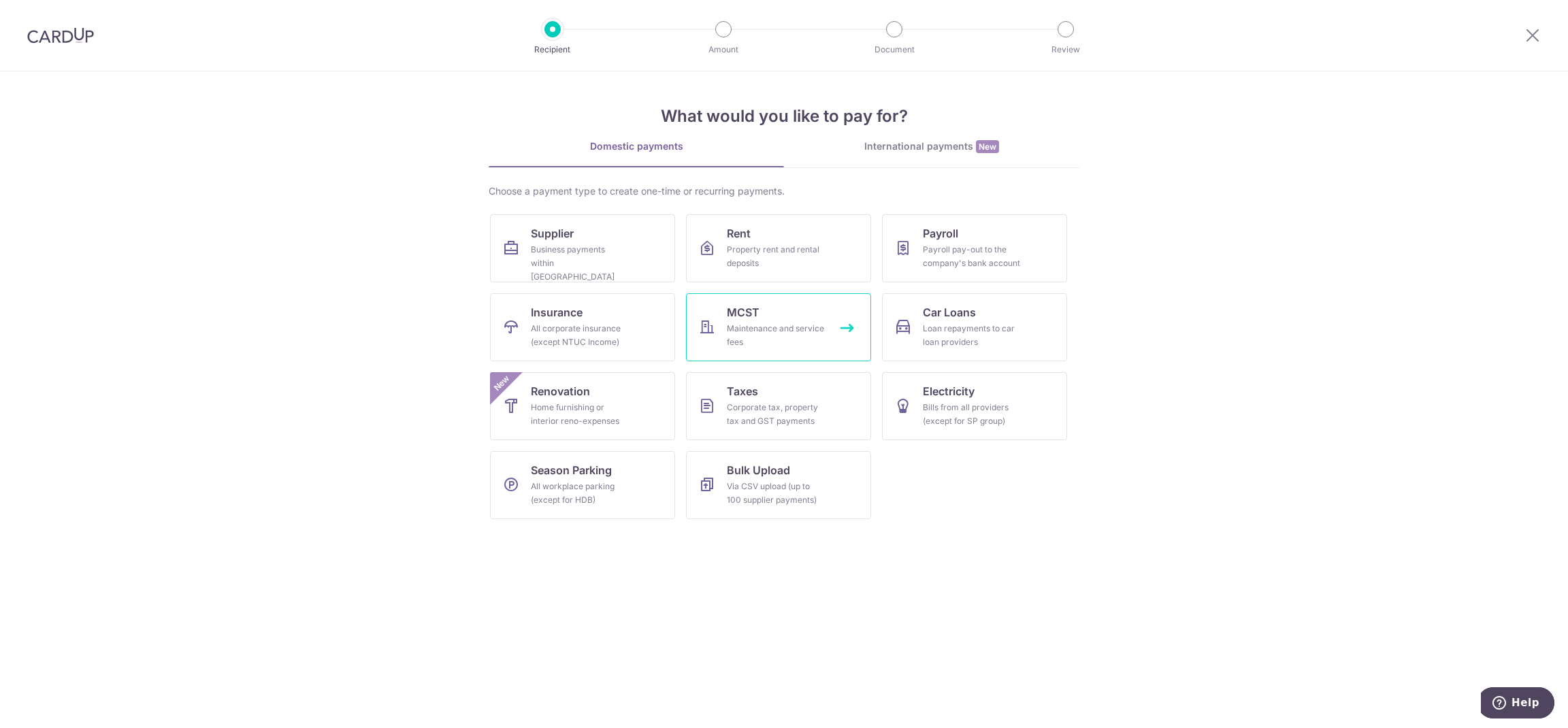
click at [767, 317] on link "MCST Maintenance and service fees" at bounding box center [779, 328] width 185 height 68
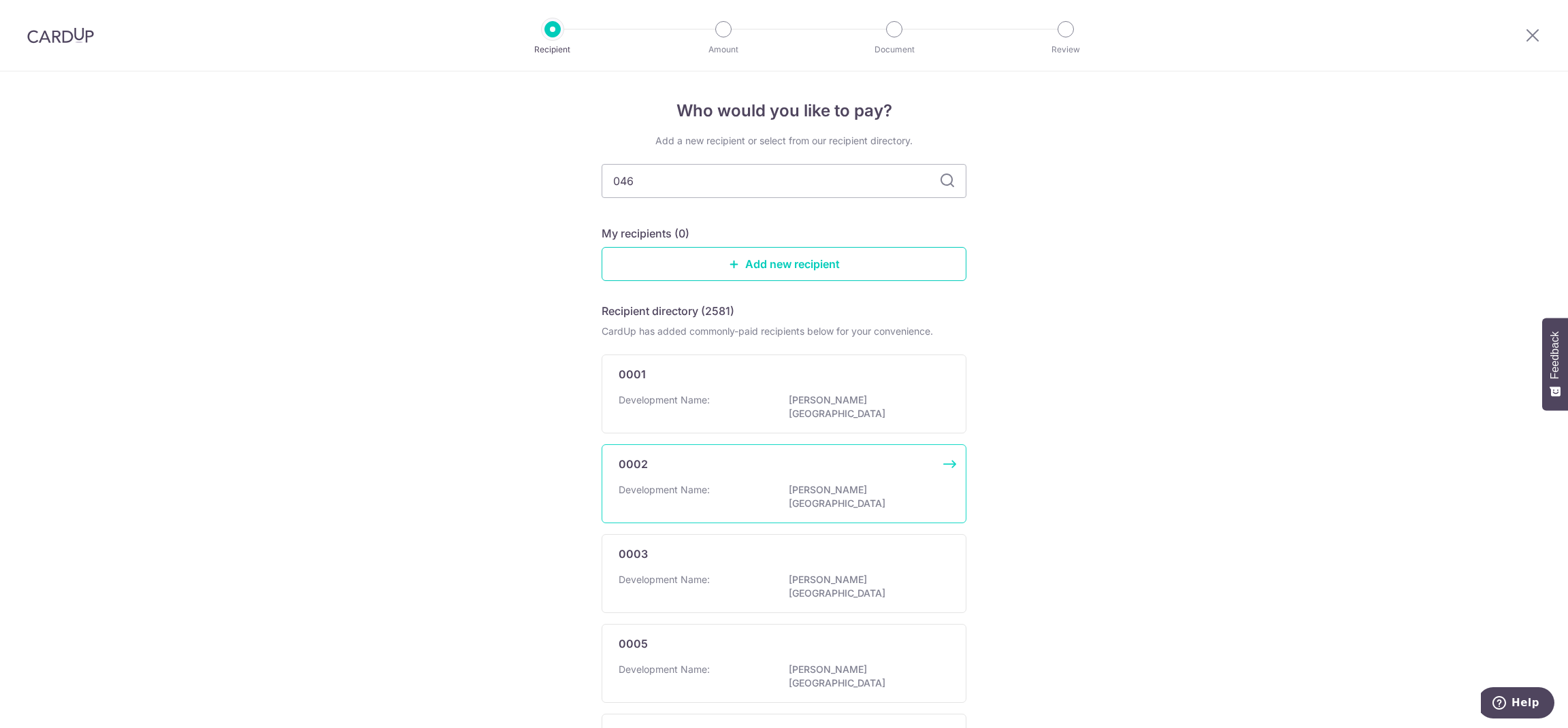
type input "0461"
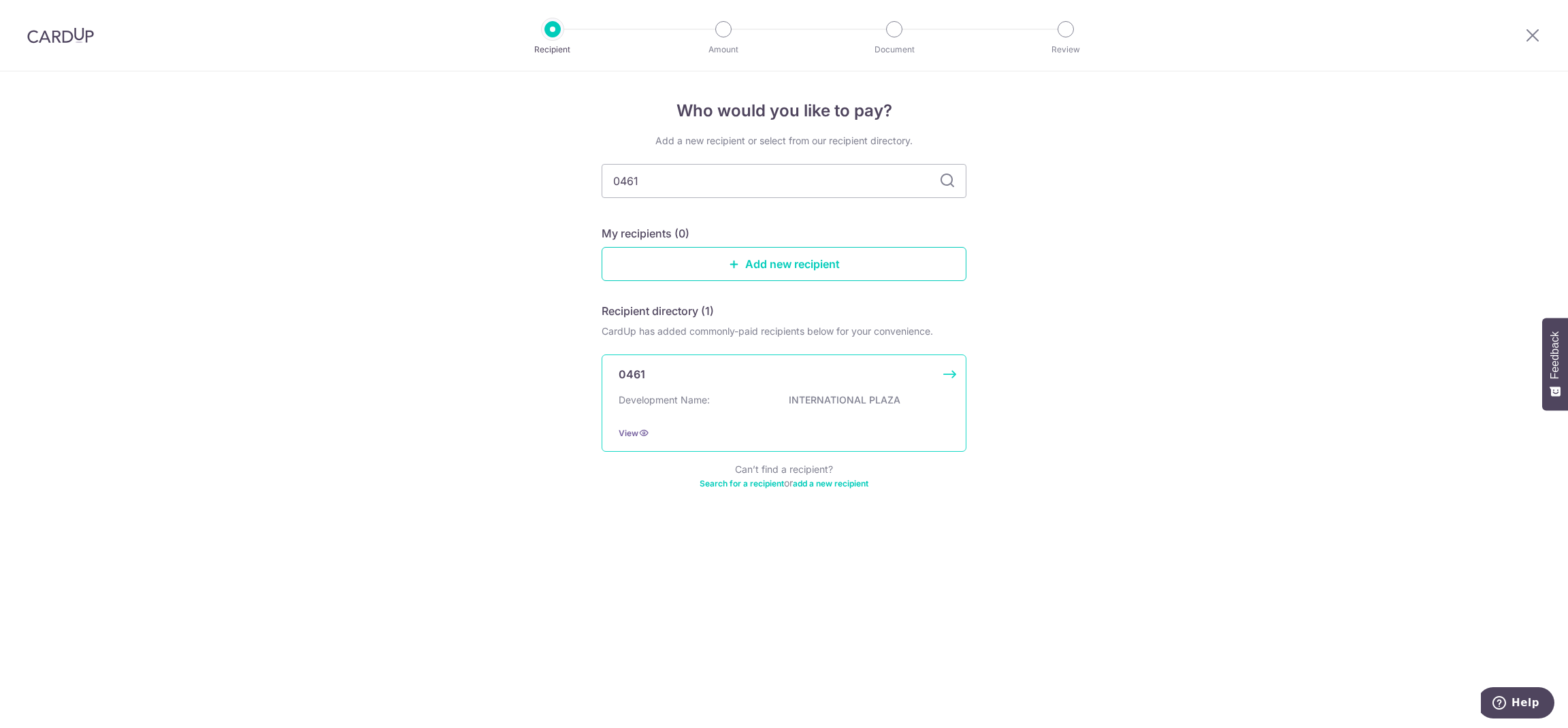
click at [820, 399] on p "INTERNATIONAL PLAZA" at bounding box center [865, 400] width 152 height 14
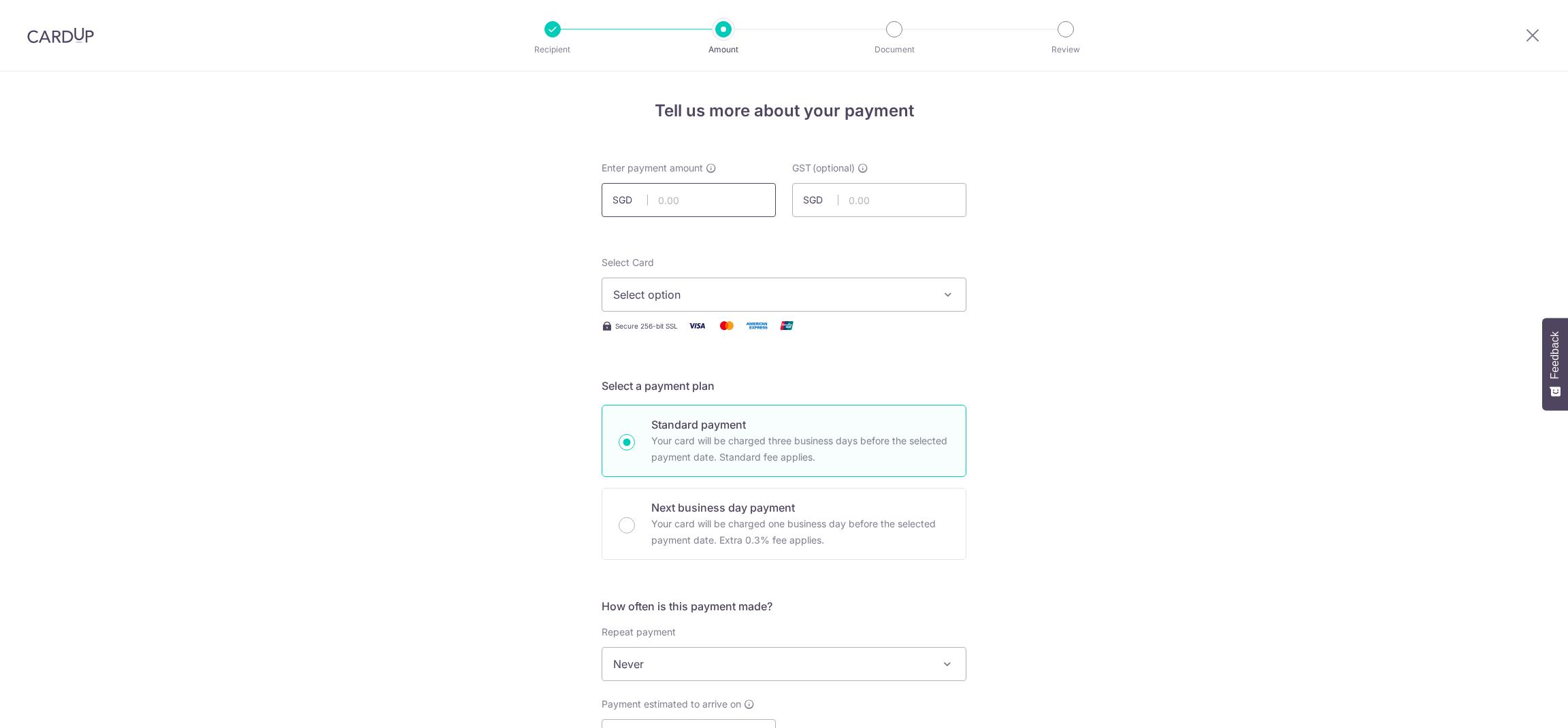
click at [708, 202] on input "text" at bounding box center [689, 200] width 175 height 34
click at [666, 205] on input "text" at bounding box center [689, 200] width 175 height 34
type input "1,636.58"
click at [721, 285] on button "Select option" at bounding box center [784, 294] width 365 height 34
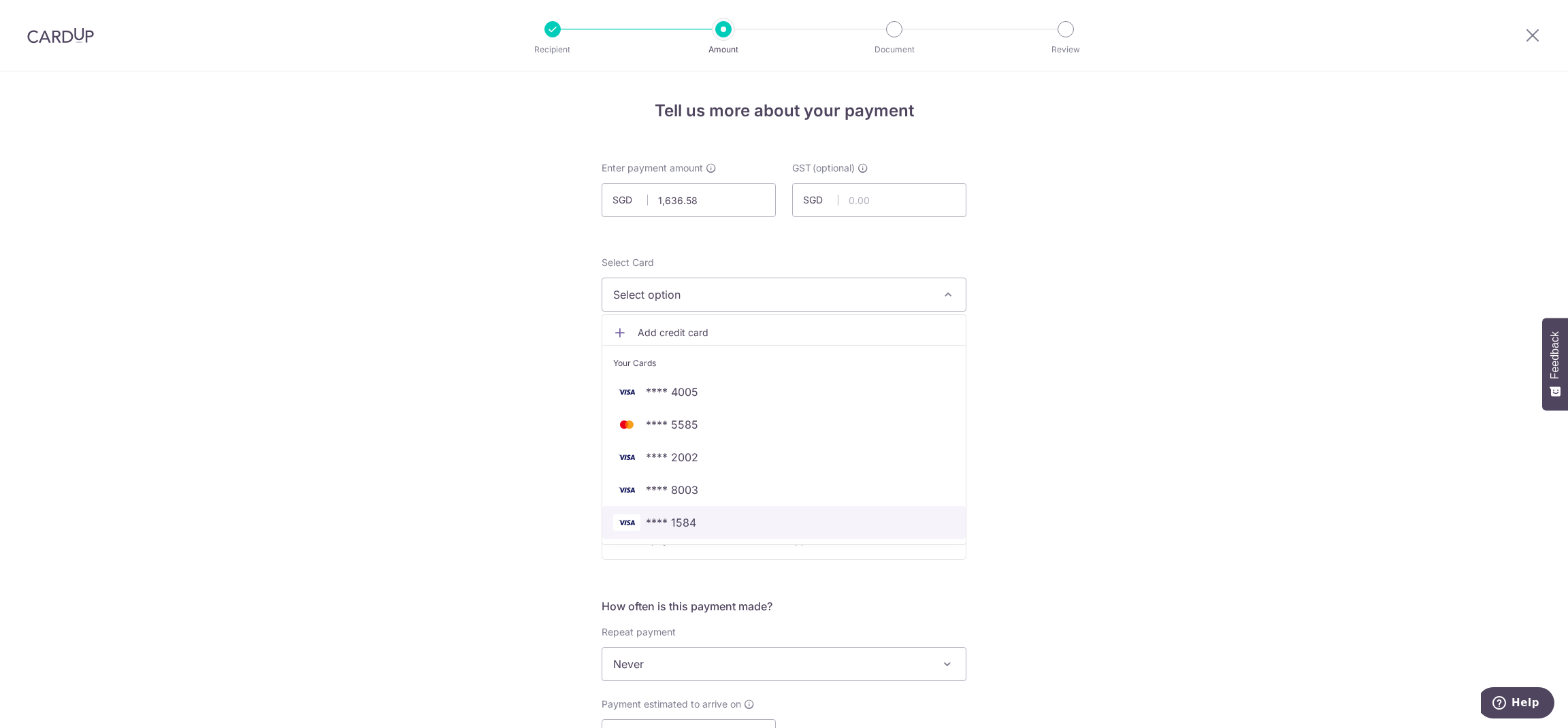
click at [734, 517] on span "**** 1584" at bounding box center [784, 522] width 341 height 16
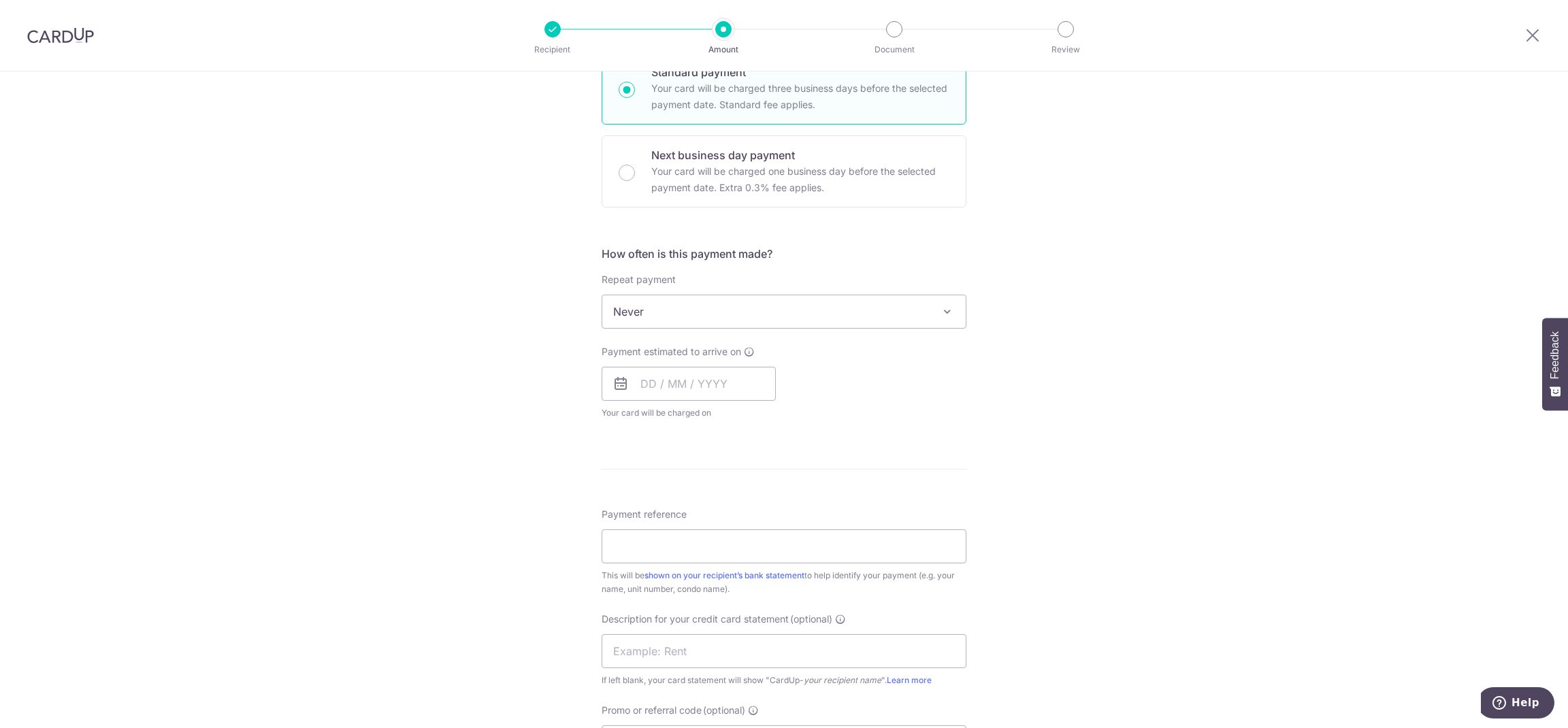
scroll to position [385, 0]
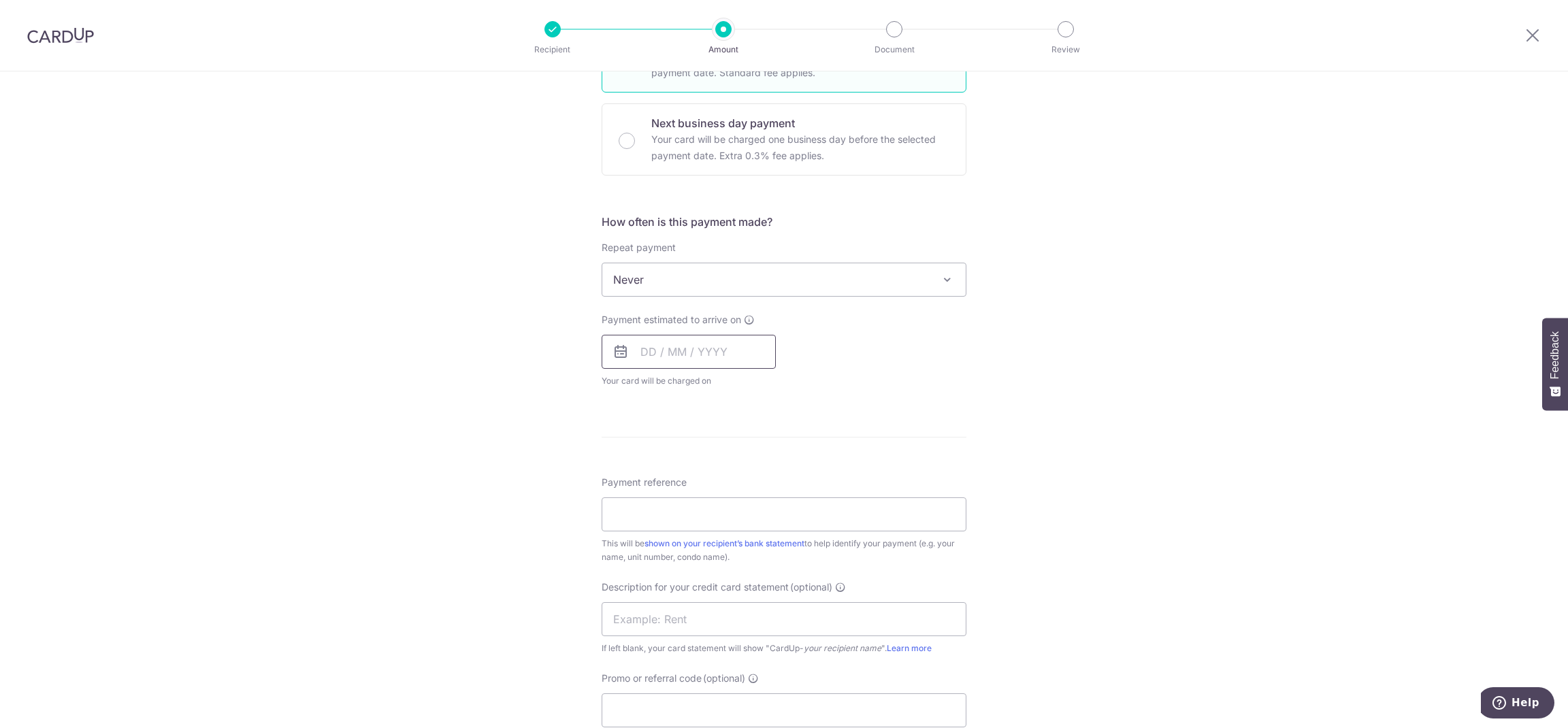
click at [703, 360] on input "text" at bounding box center [689, 351] width 175 height 34
click at [733, 449] on link "4" at bounding box center [738, 448] width 21 height 21
type input "[DATE]"
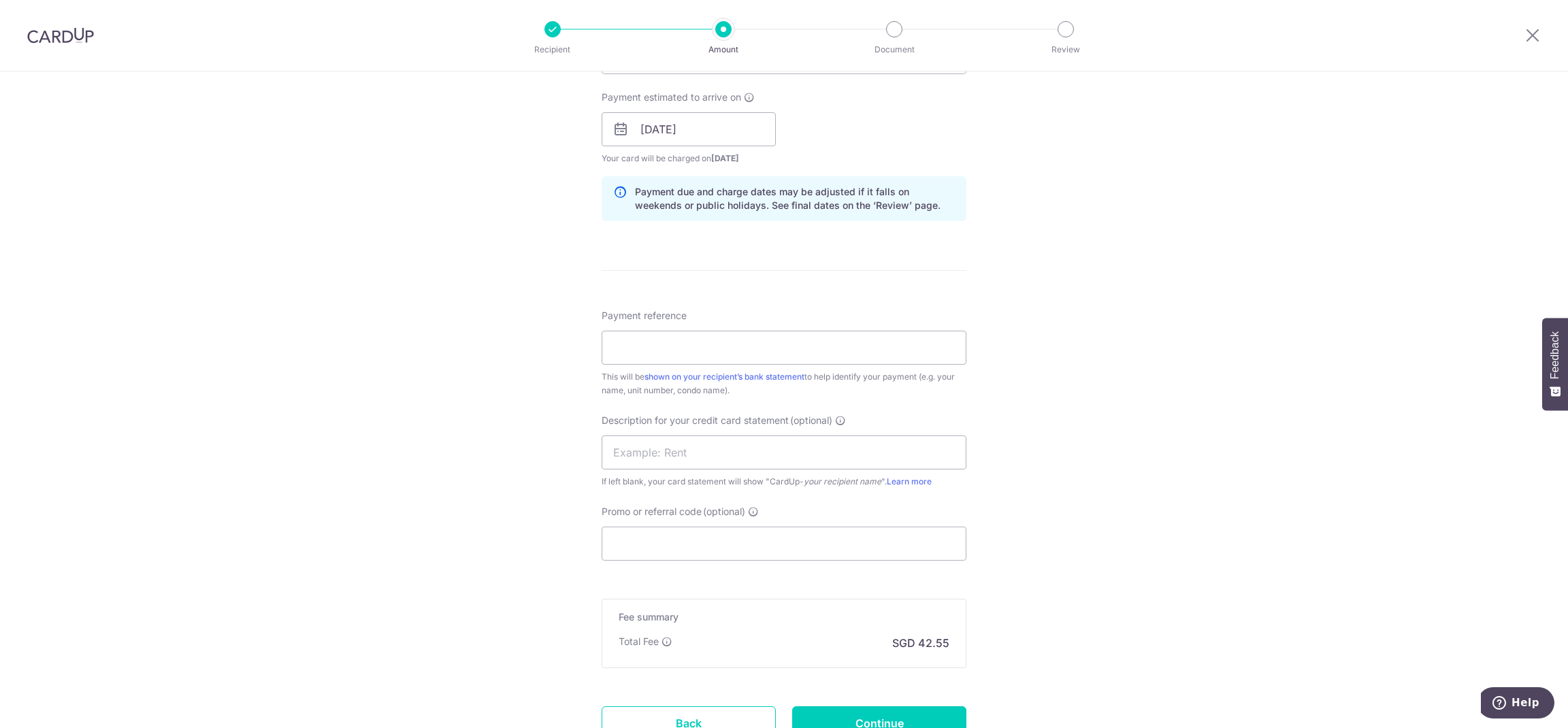
scroll to position [632, 0]
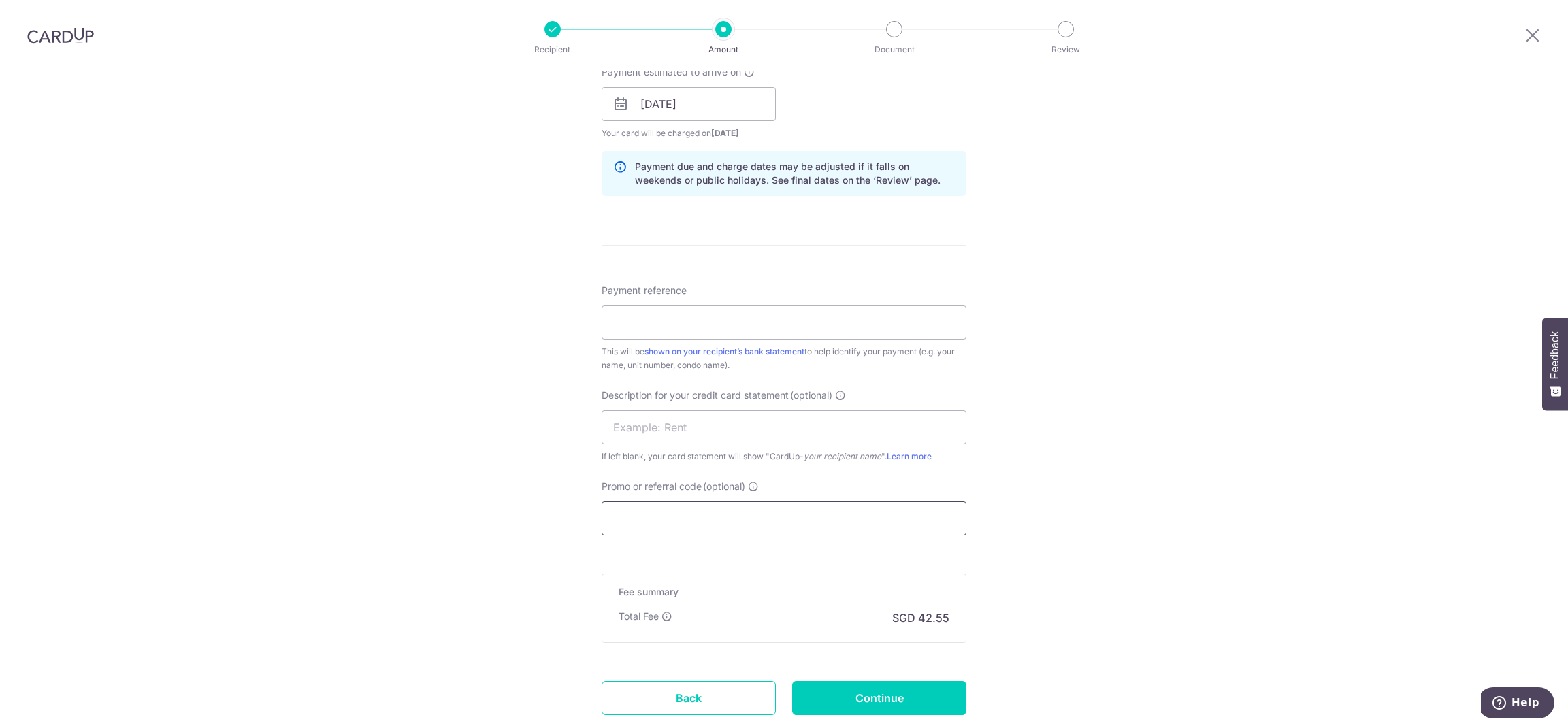
click at [767, 517] on input "Promo or referral code (optional)" at bounding box center [784, 518] width 365 height 34
paste input "THANKSBIZ200"
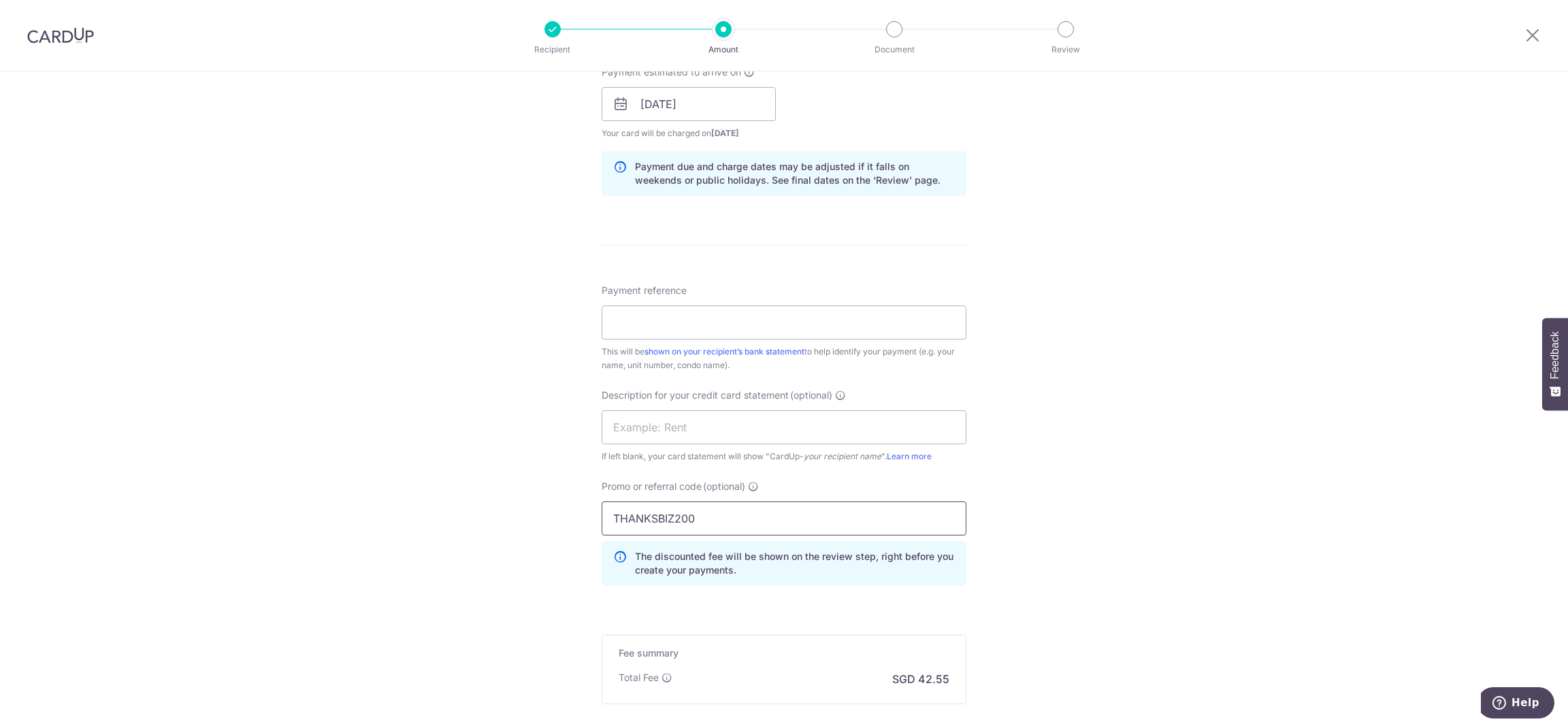
type input "THANKSBIZ200"
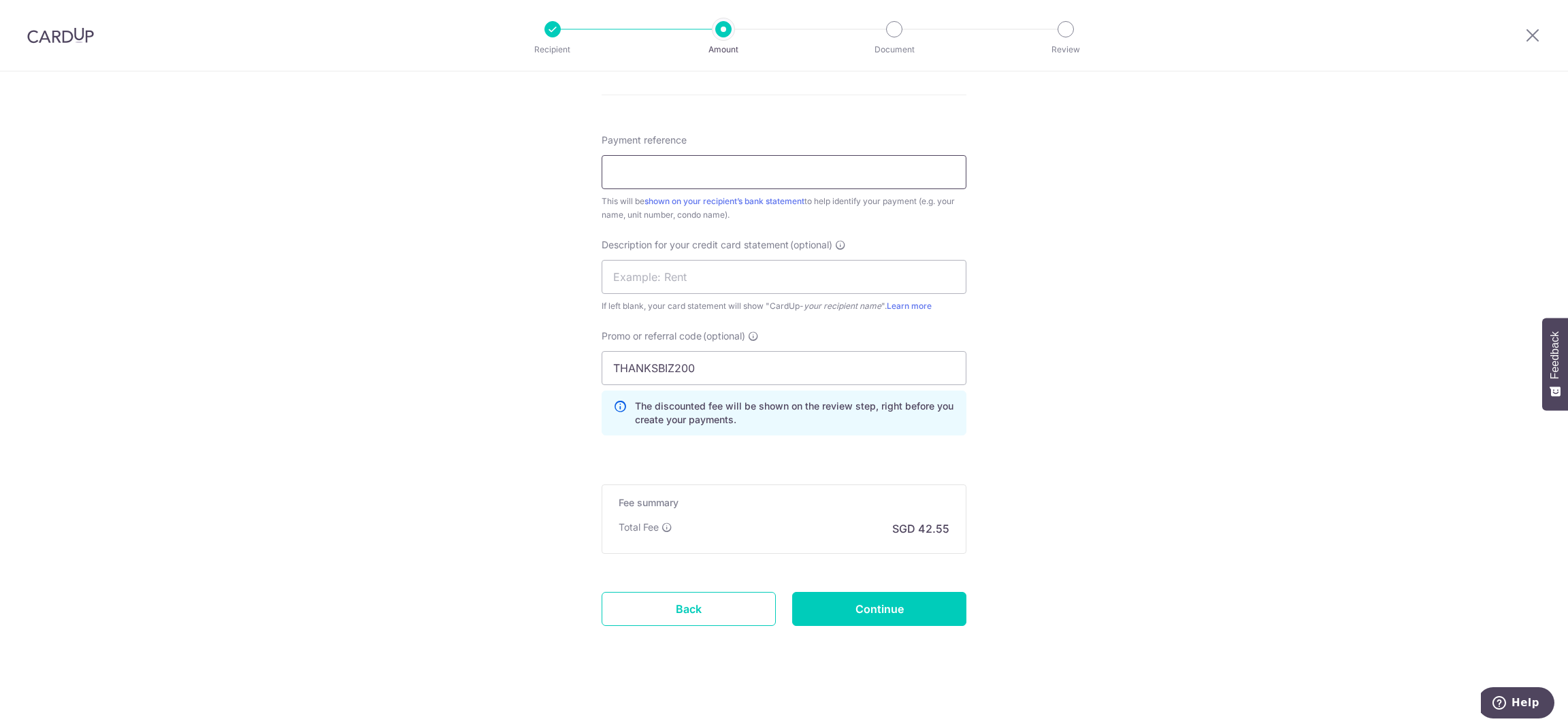
click at [750, 172] on input "Payment reference" at bounding box center [784, 172] width 365 height 34
paste input "[PHONE_NUMBER]"
type input "[PHONE_NUMBER]"
click at [917, 620] on input "Continue" at bounding box center [880, 609] width 175 height 34
type input "Create Schedule"
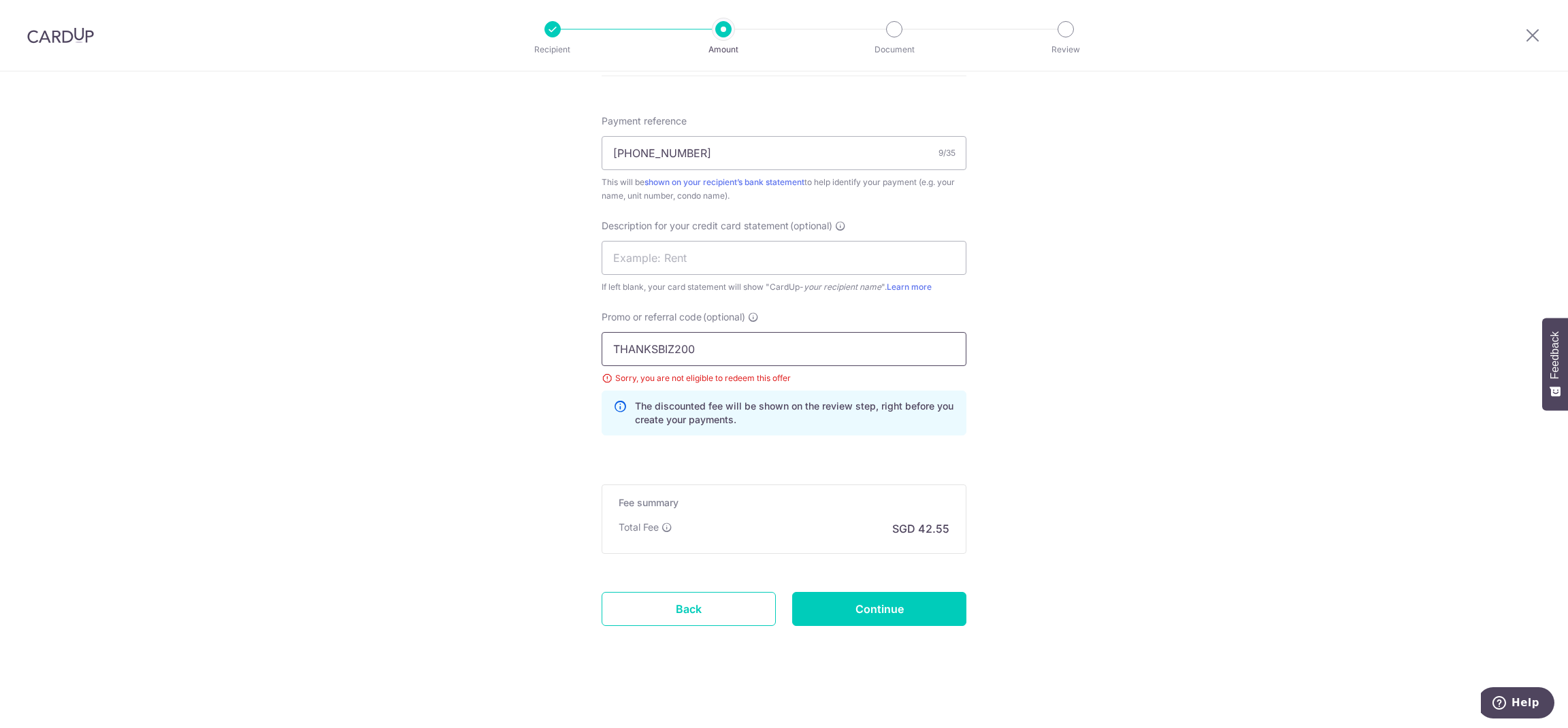
drag, startPoint x: 710, startPoint y: 350, endPoint x: 496, endPoint y: 350, distance: 214.0
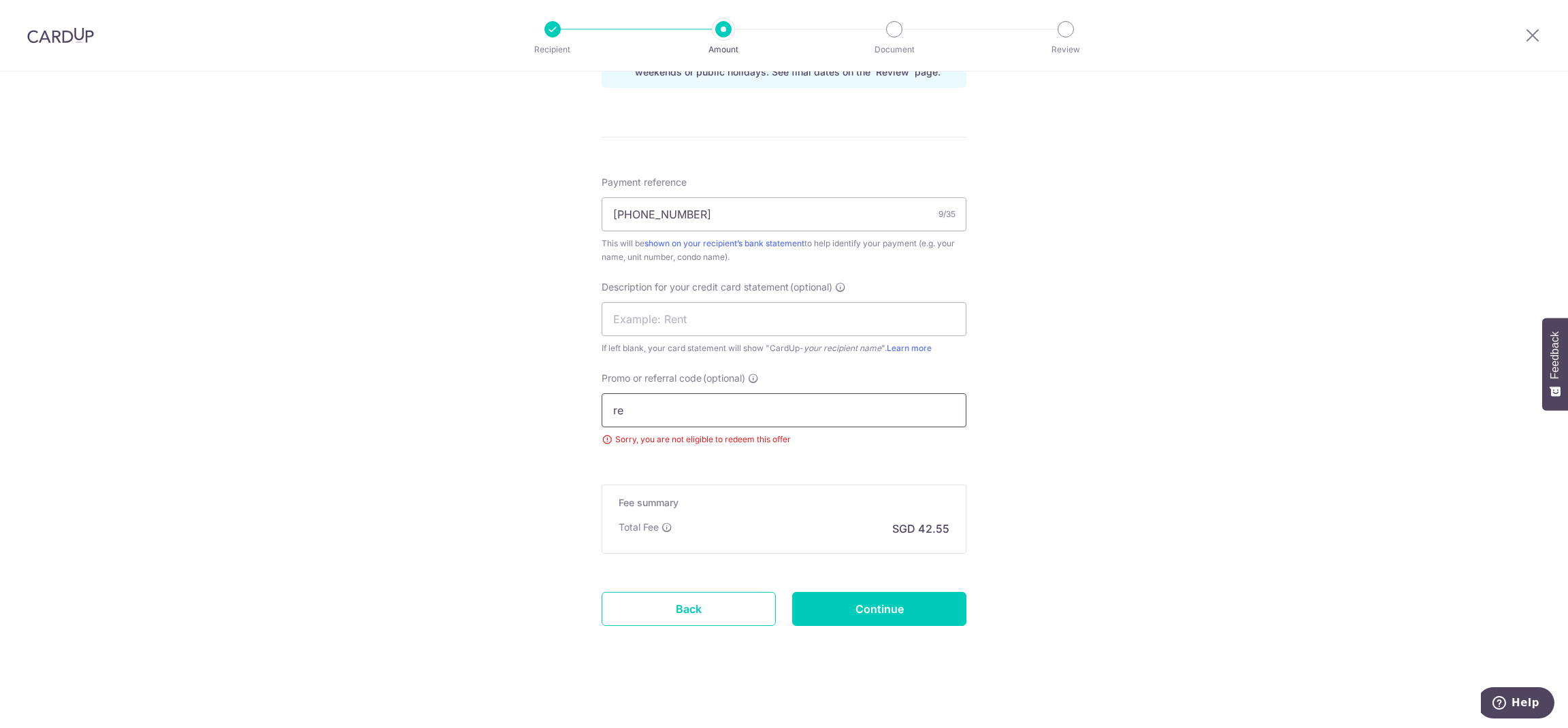
scroll to position [803, 0]
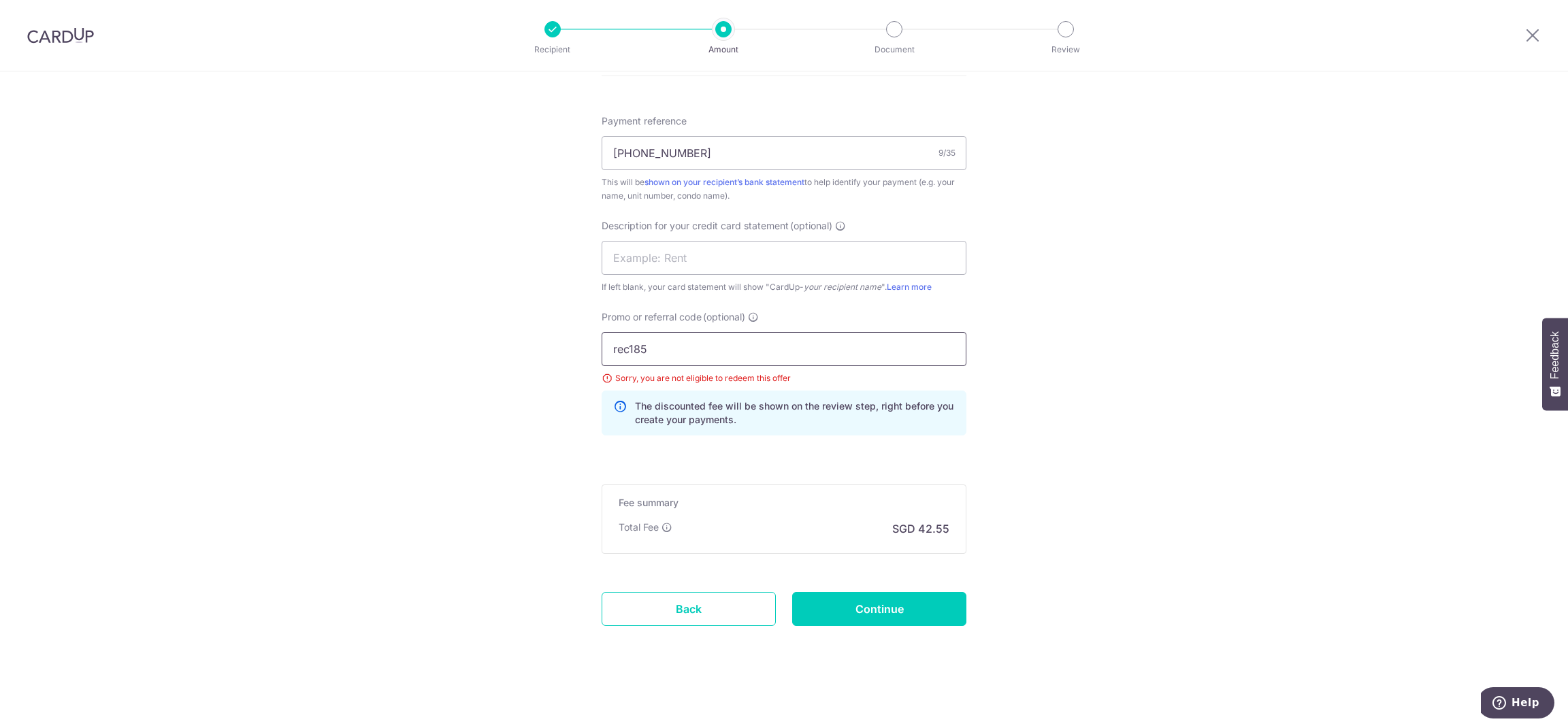
drag, startPoint x: 624, startPoint y: 343, endPoint x: 583, endPoint y: 343, distance: 41.0
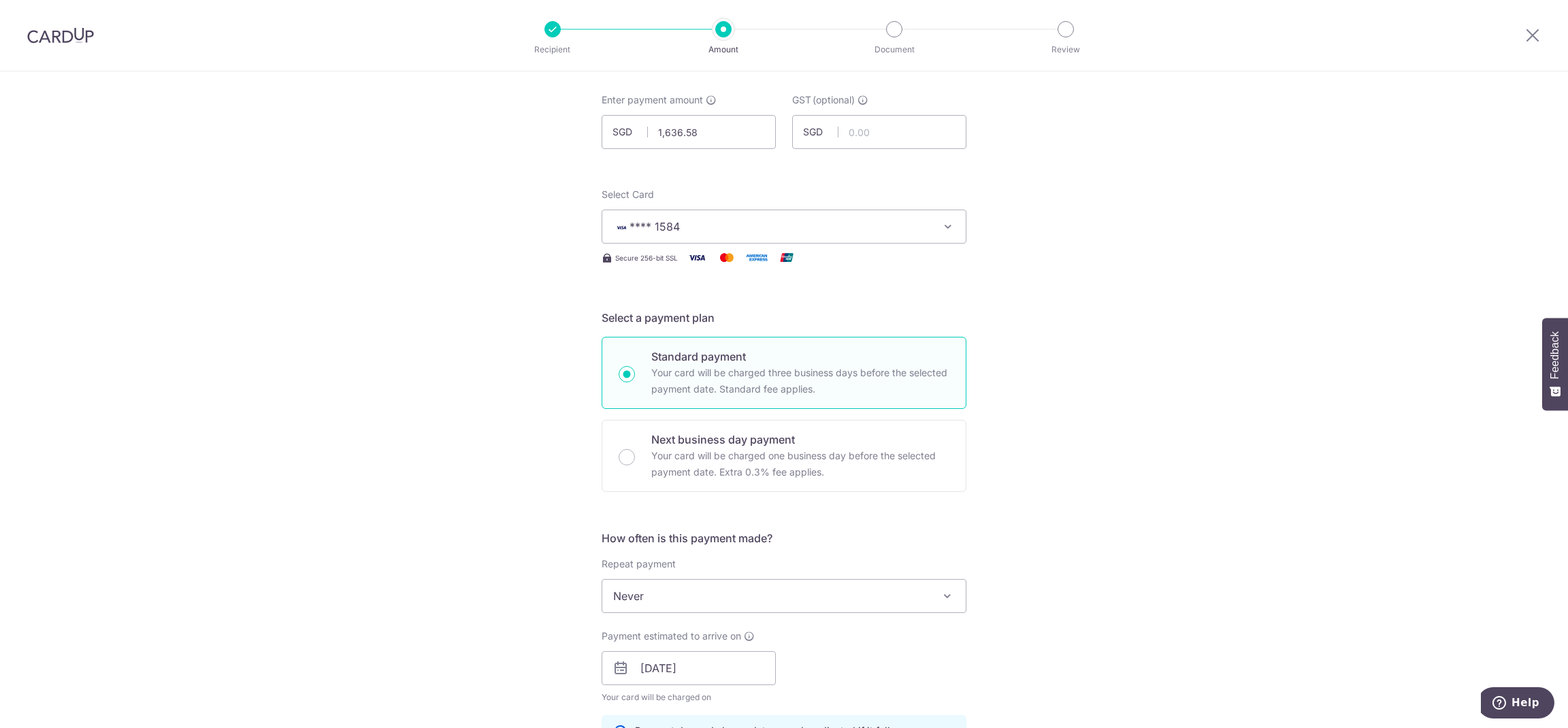
scroll to position [21, 0]
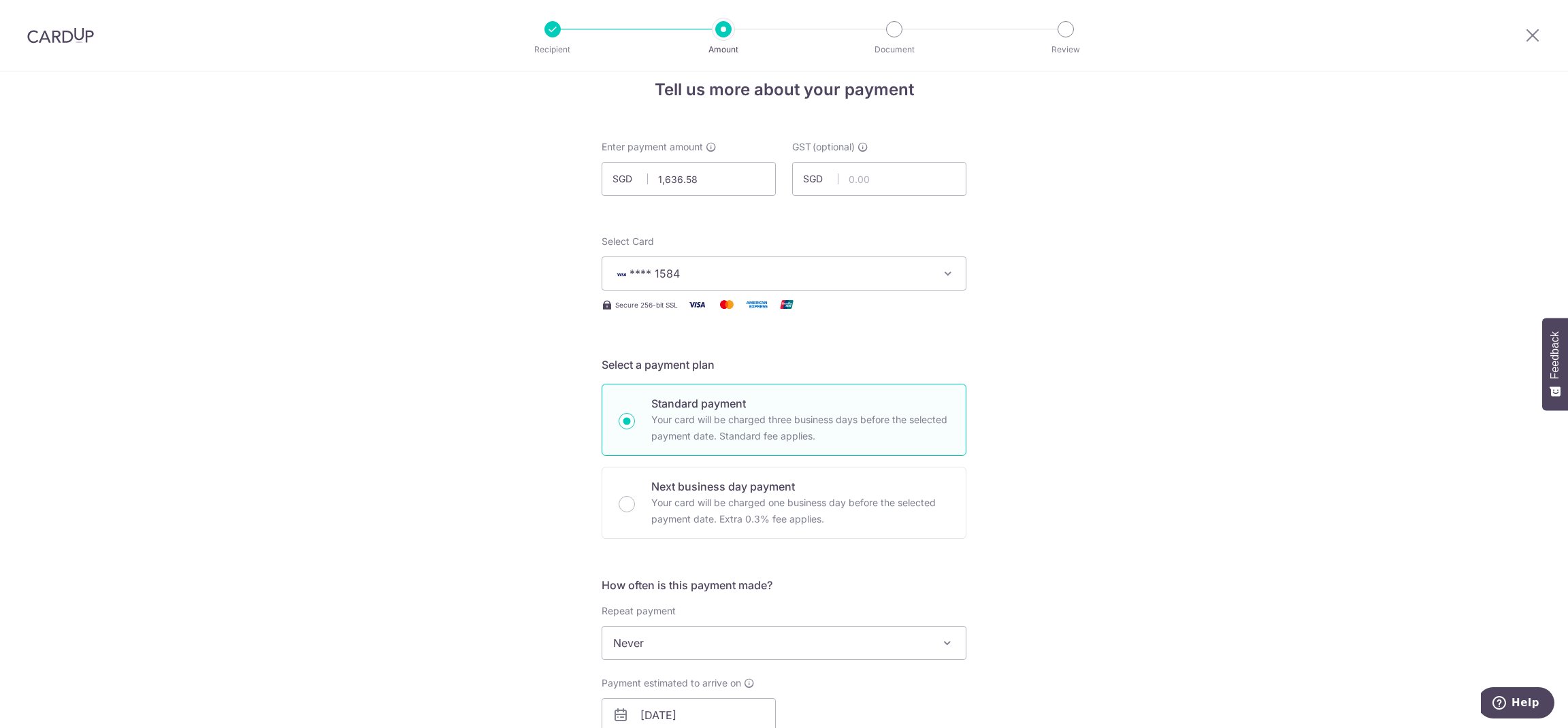
type input "REC185"
drag, startPoint x: 719, startPoint y: 173, endPoint x: 548, endPoint y: 169, distance: 171.0
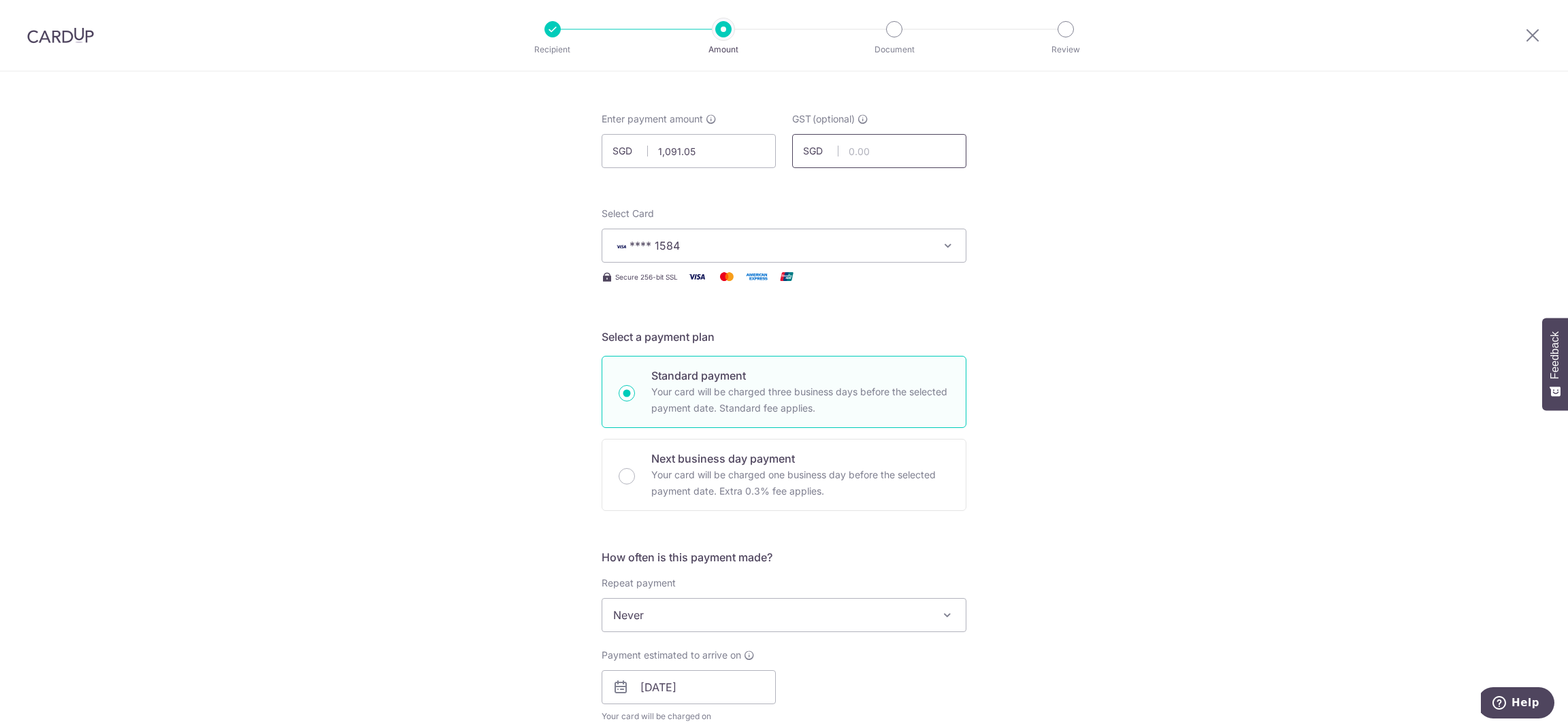
scroll to position [38, 0]
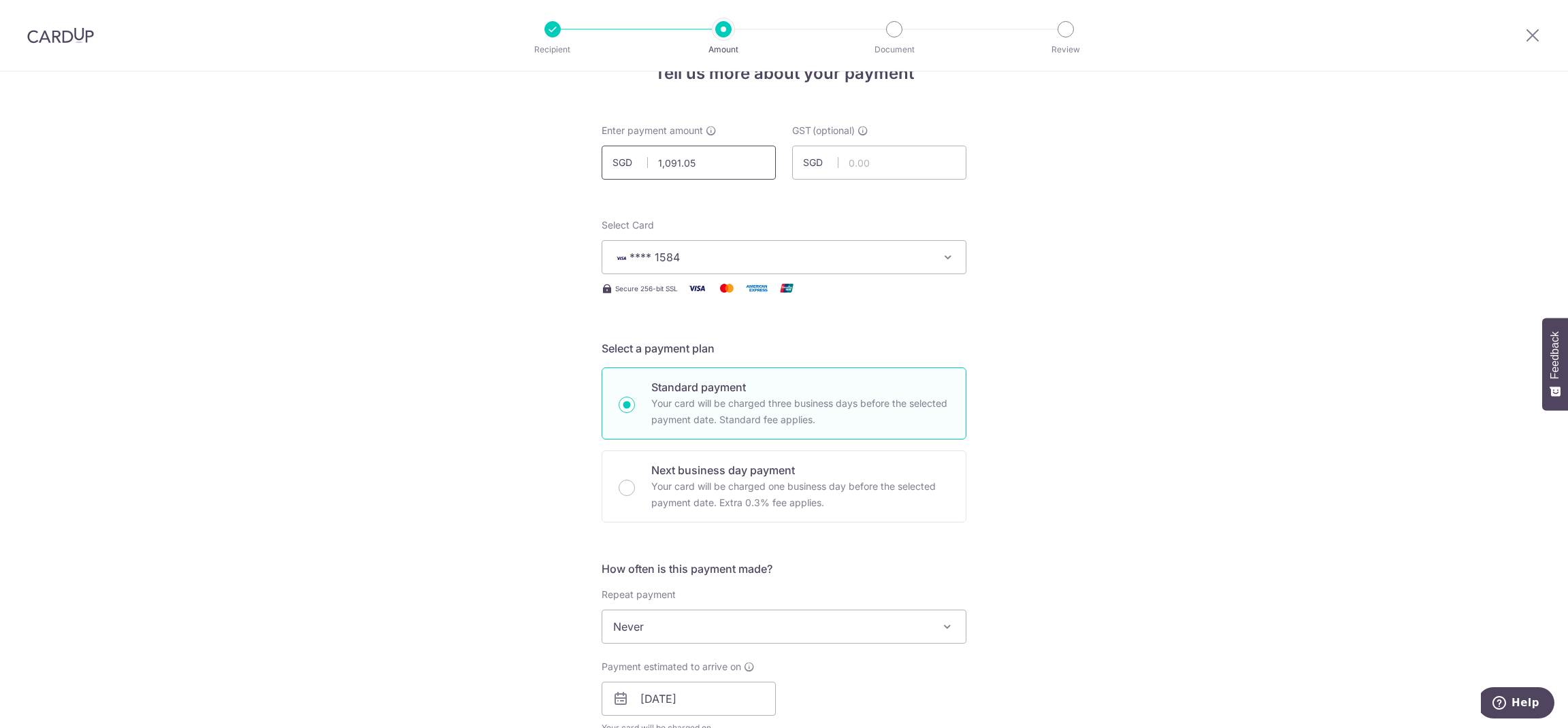
drag, startPoint x: 706, startPoint y: 165, endPoint x: 547, endPoint y: 148, distance: 159.9
type input "1,636.58"
click at [885, 638] on span "Never" at bounding box center [784, 627] width 364 height 33
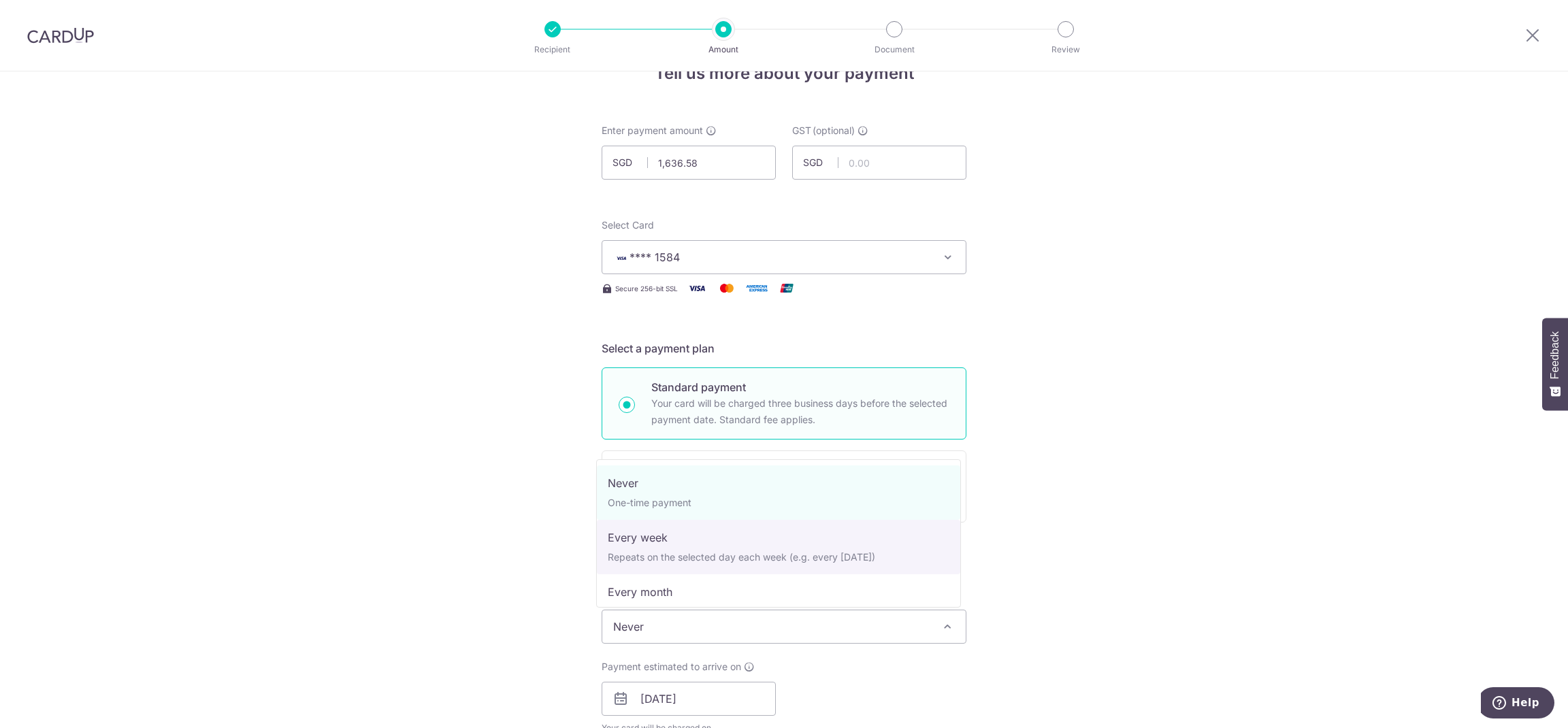
select select "2"
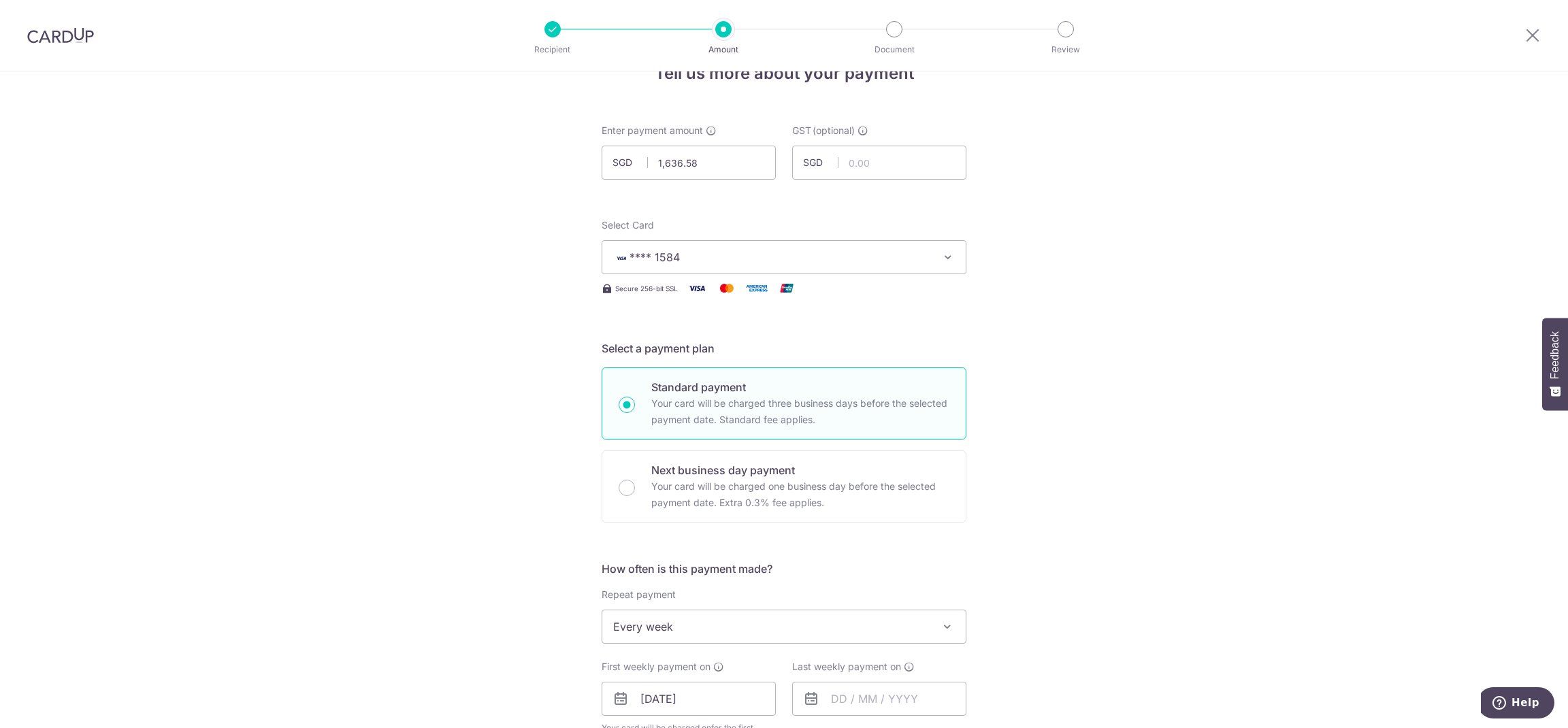
scroll to position [611, 0]
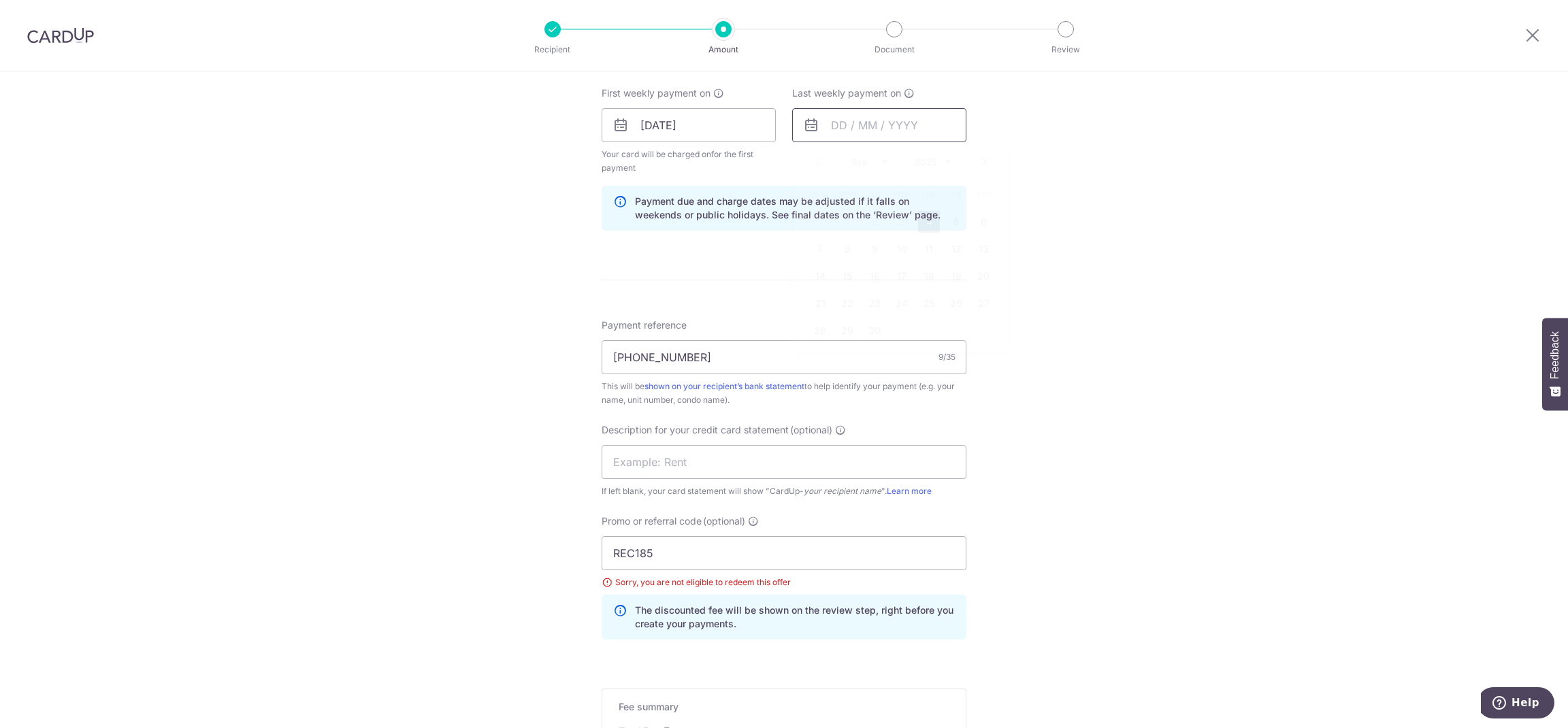
click at [876, 112] on input "text" at bounding box center [880, 125] width 175 height 34
click at [924, 248] on link "11" at bounding box center [929, 249] width 21 height 21
type input "[DATE]"
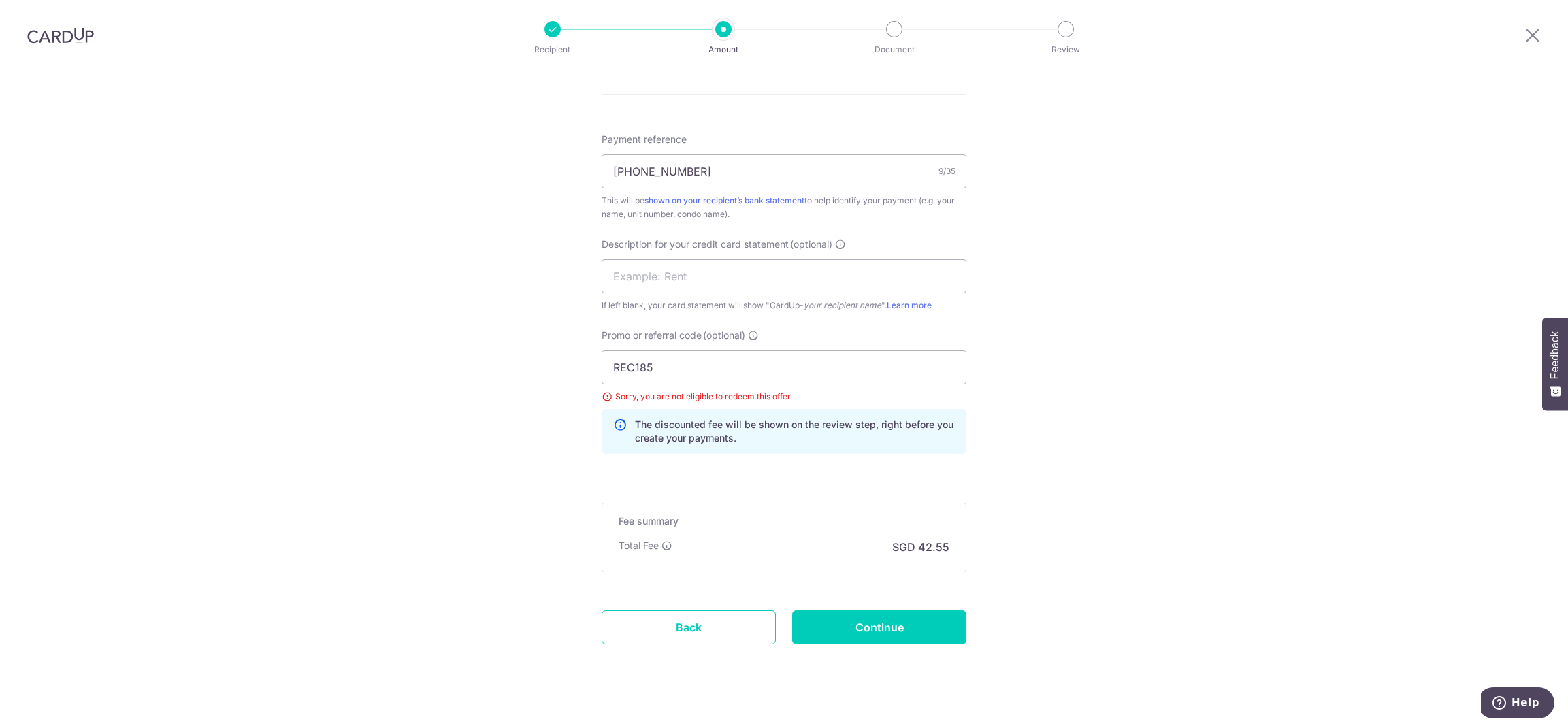
scroll to position [809, 0]
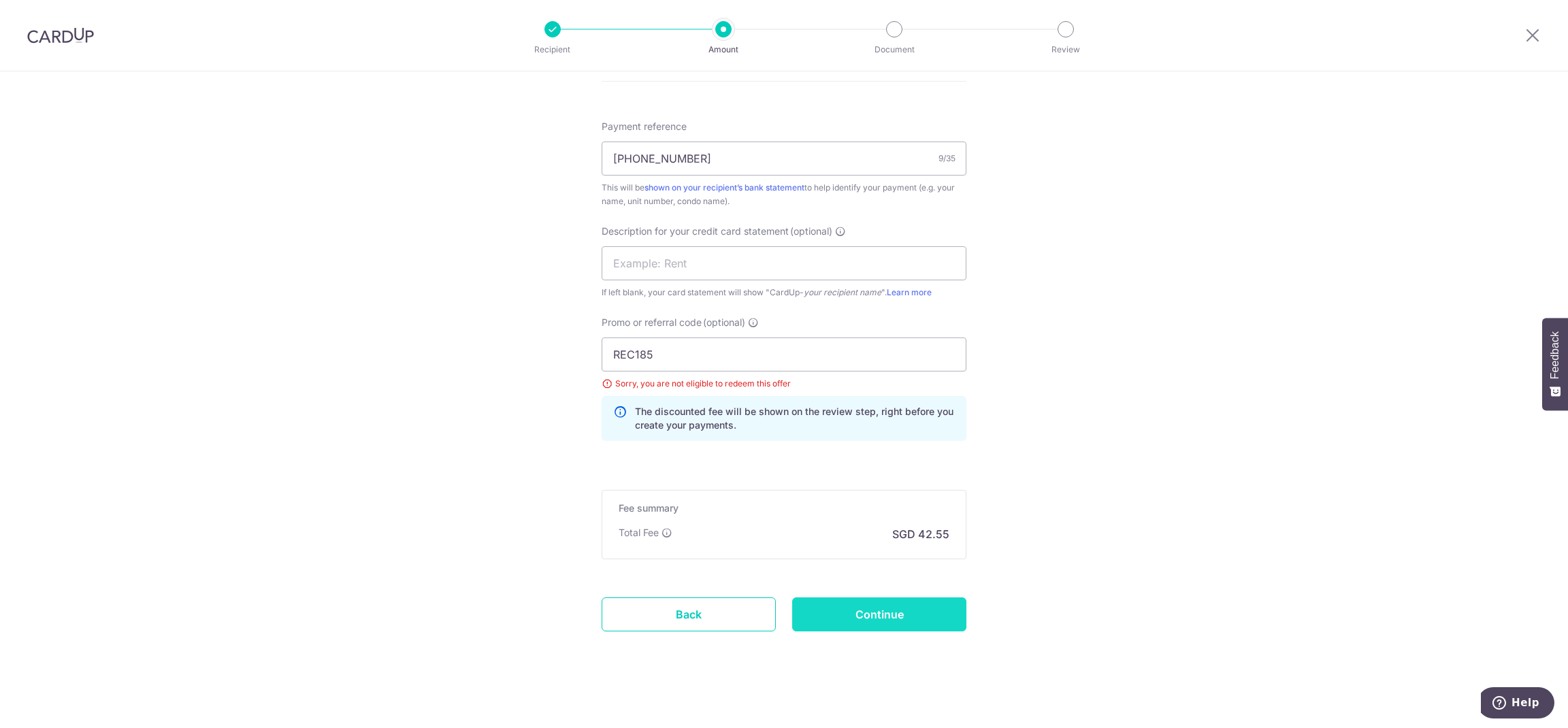
click at [917, 623] on input "Continue" at bounding box center [880, 614] width 175 height 34
type input "Update Schedule"
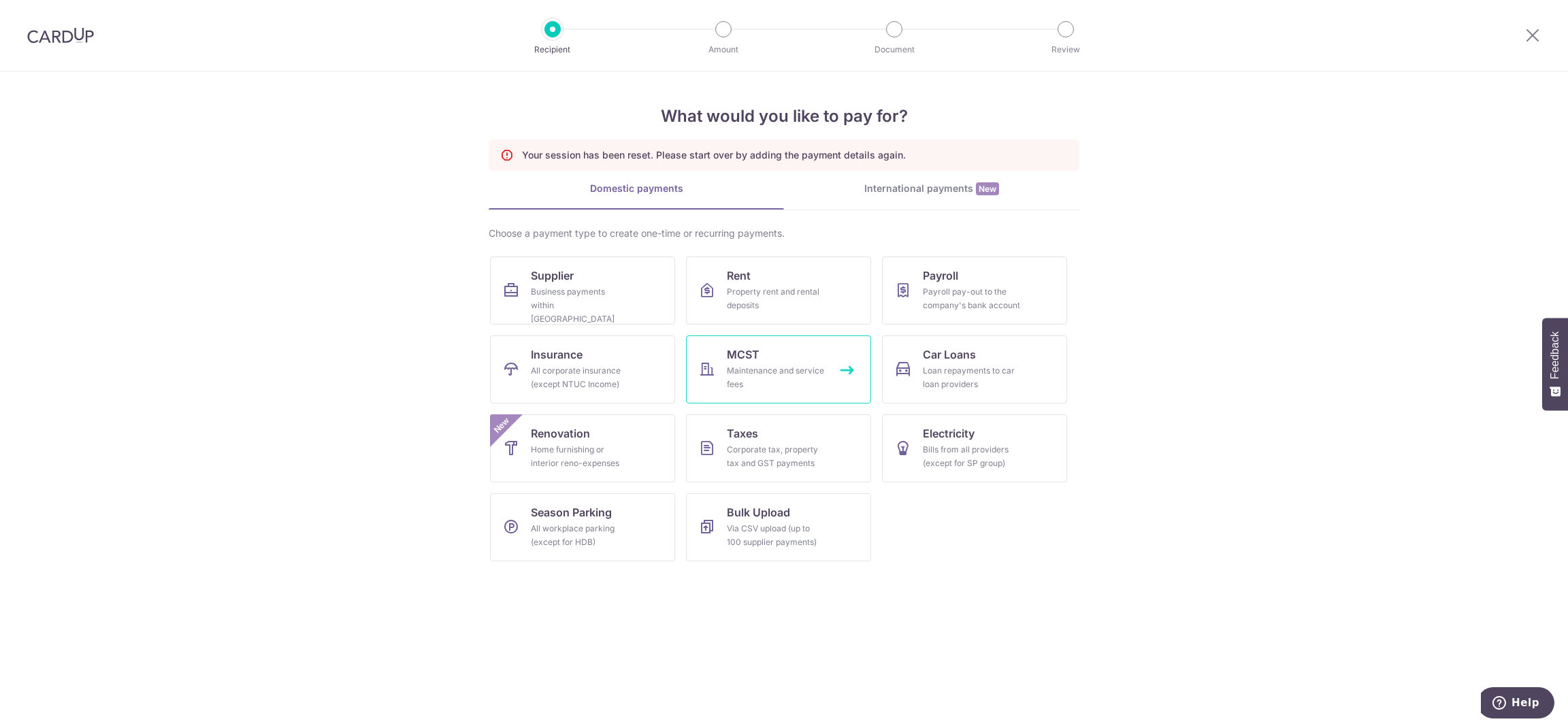
click at [812, 371] on div "Maintenance and service fees" at bounding box center [776, 378] width 98 height 27
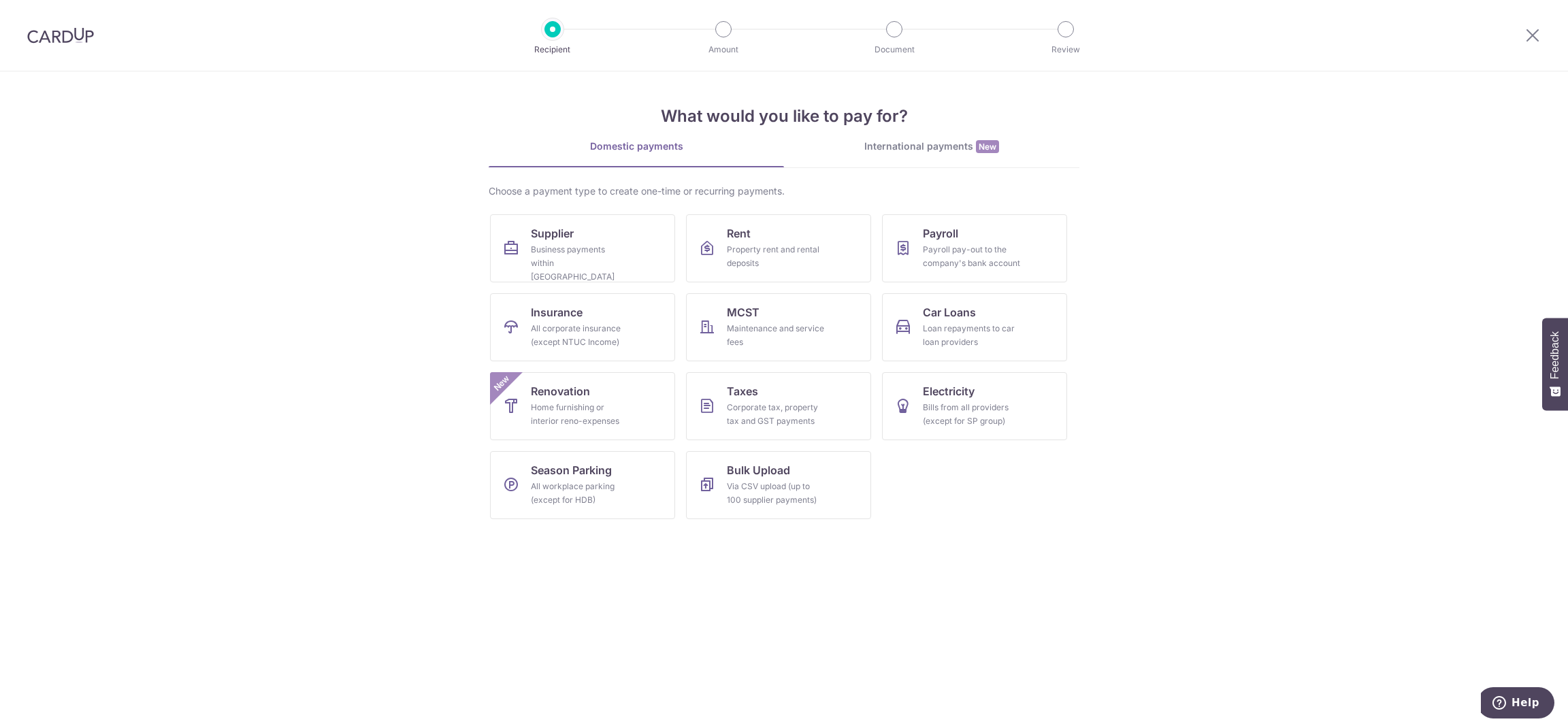
click at [1543, 33] on div at bounding box center [1532, 35] width 71 height 71
click at [1533, 38] on icon at bounding box center [1532, 35] width 16 height 17
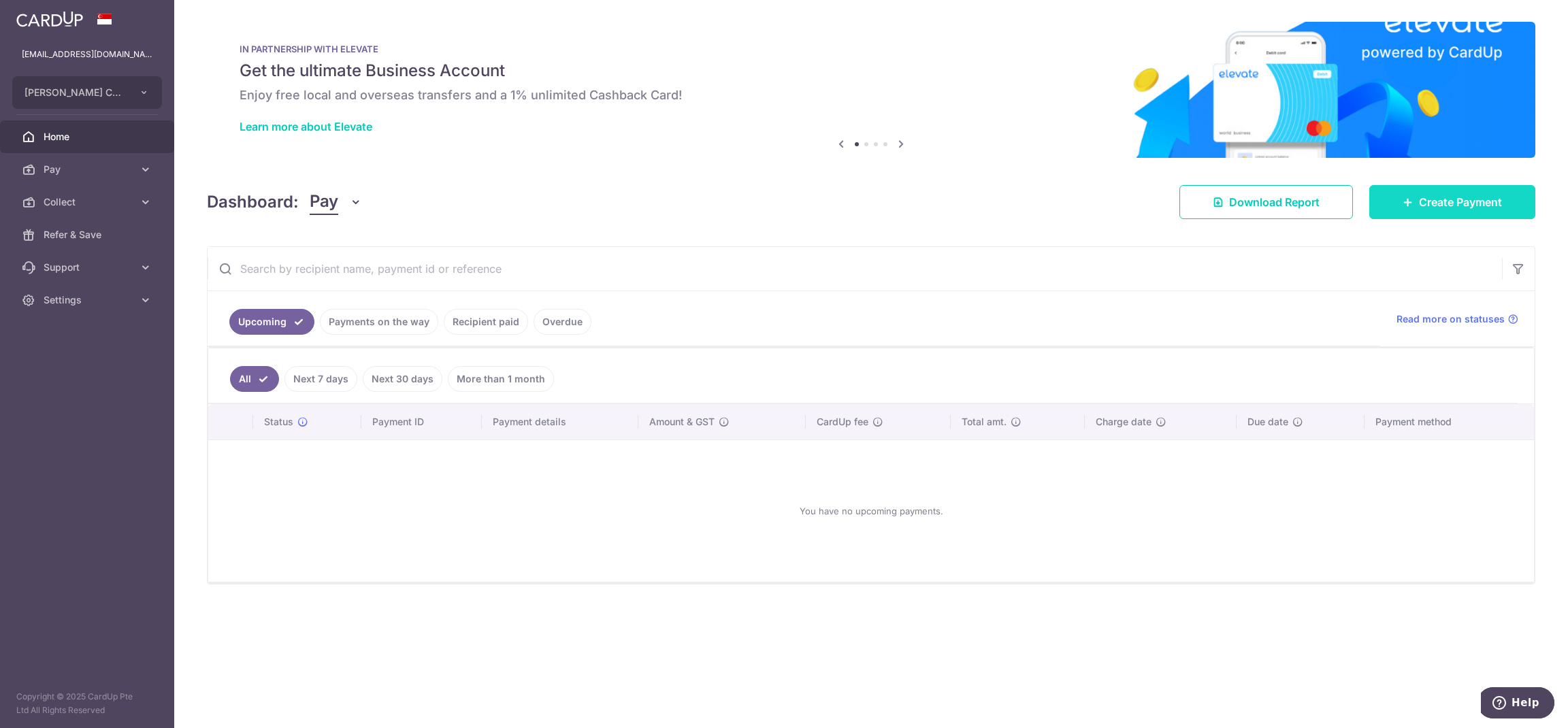
click at [1456, 203] on span "Create Payment" at bounding box center [1461, 202] width 83 height 16
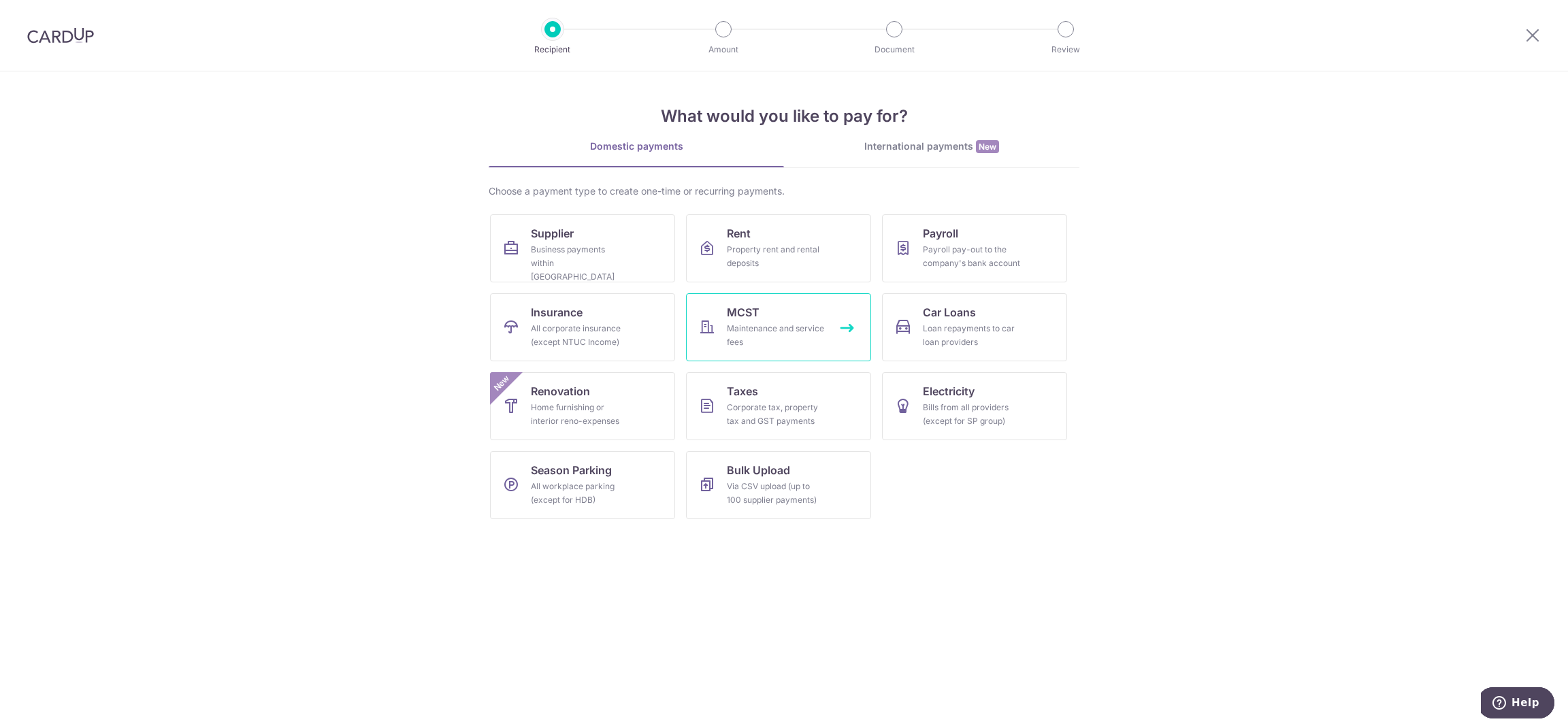
click at [835, 309] on link "MCST Maintenance and service fees" at bounding box center [779, 328] width 185 height 68
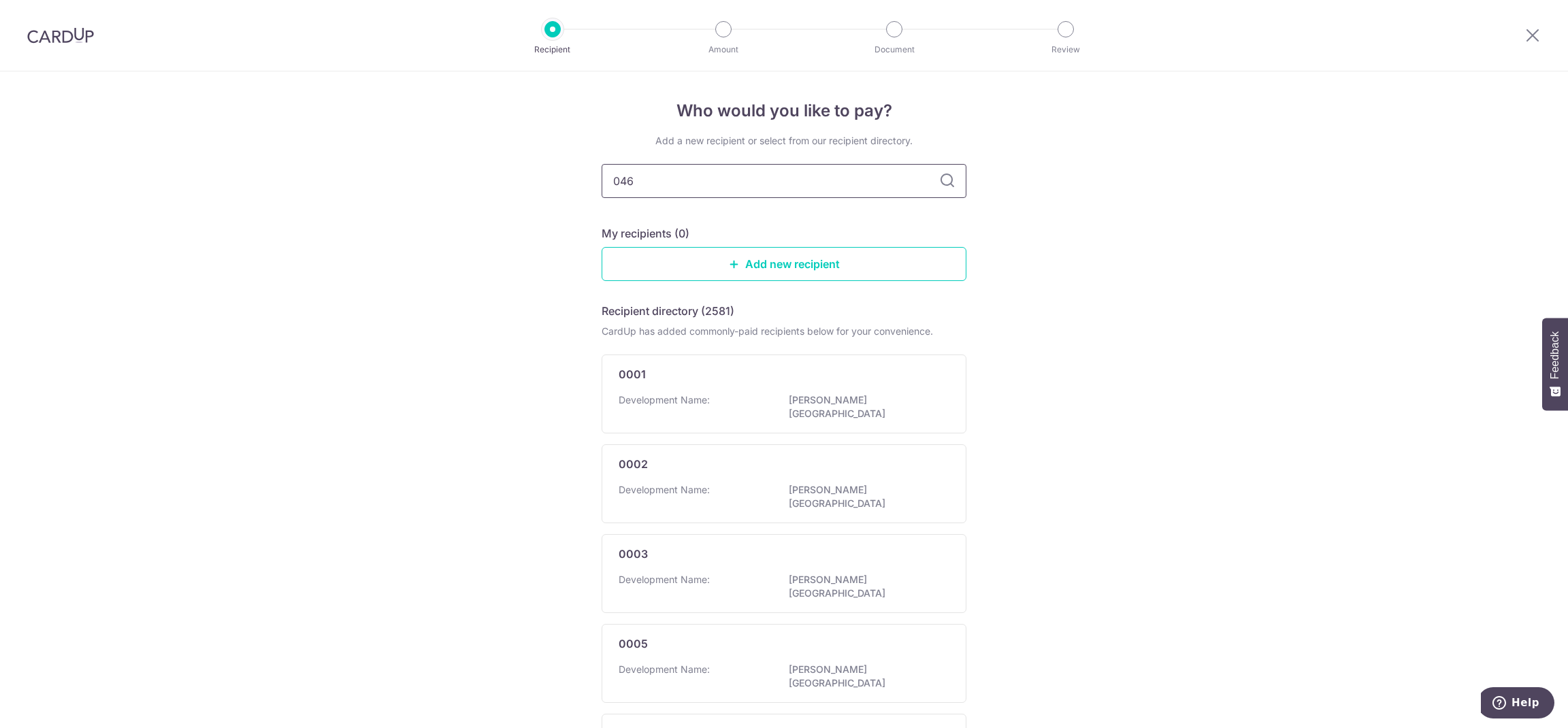
type input "0461"
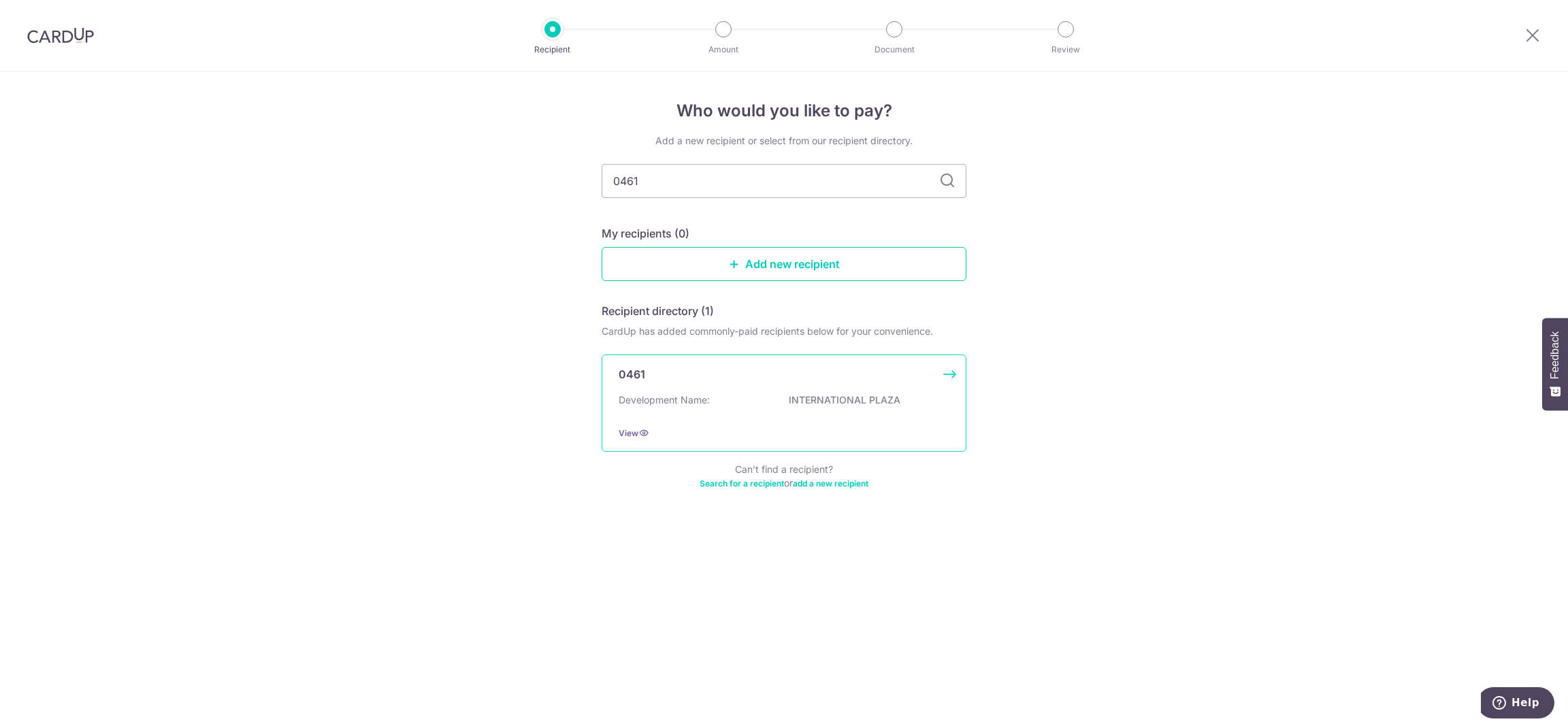
click at [819, 383] on div "0461 Development Name: INTERNATIONAL PLAZA View" at bounding box center [784, 403] width 365 height 97
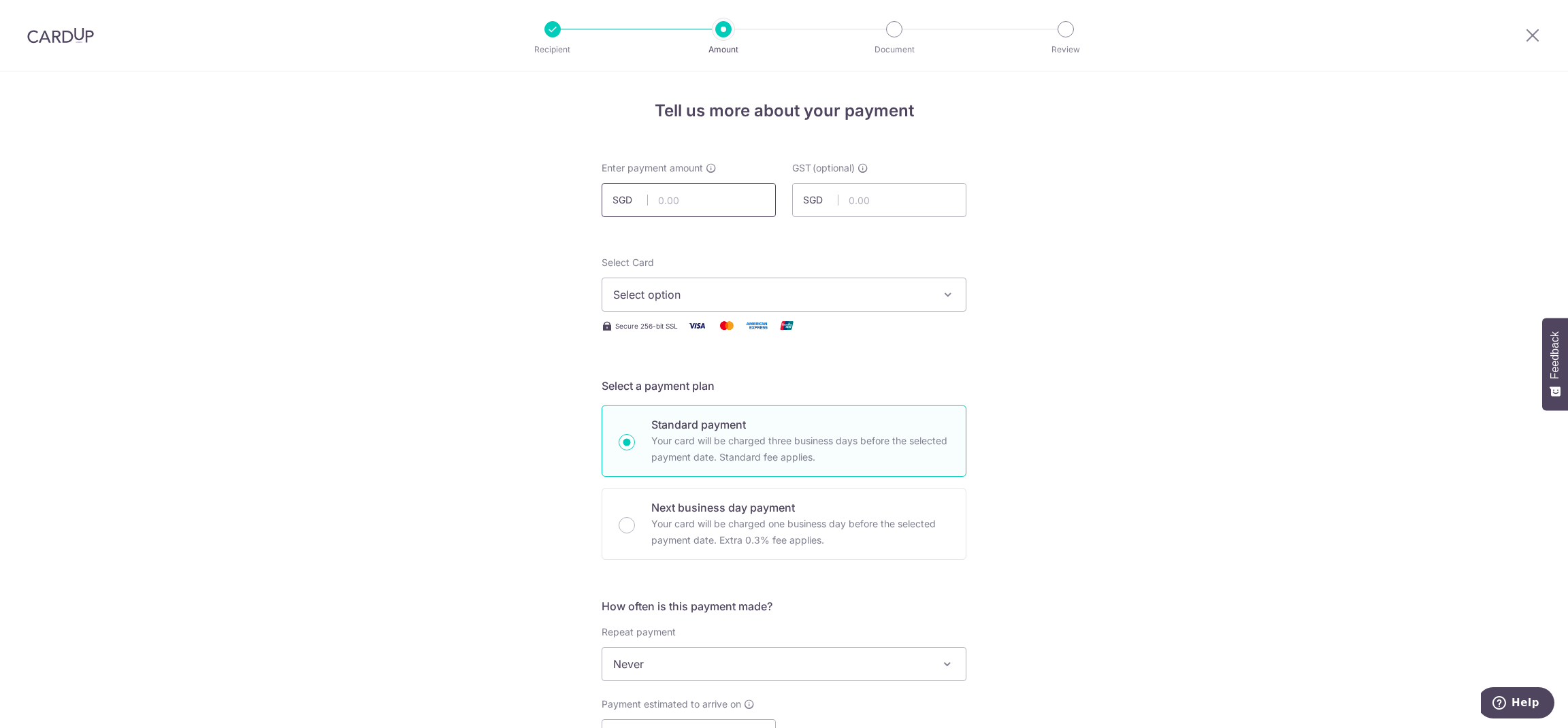
click at [712, 195] on input "text" at bounding box center [689, 200] width 175 height 34
type input "1,636.58"
click at [709, 290] on span "Select option" at bounding box center [771, 295] width 317 height 16
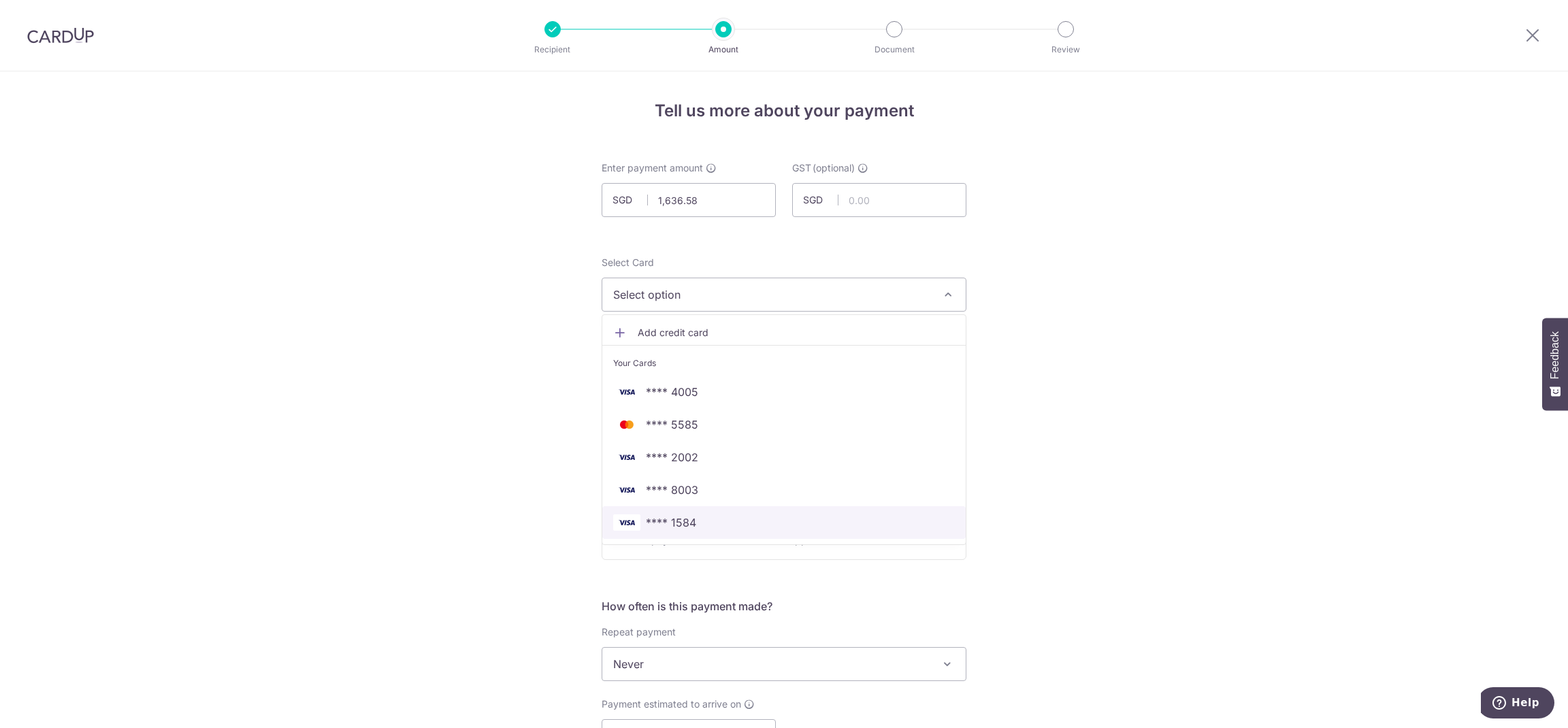
click at [724, 525] on span "**** 1584" at bounding box center [784, 522] width 341 height 16
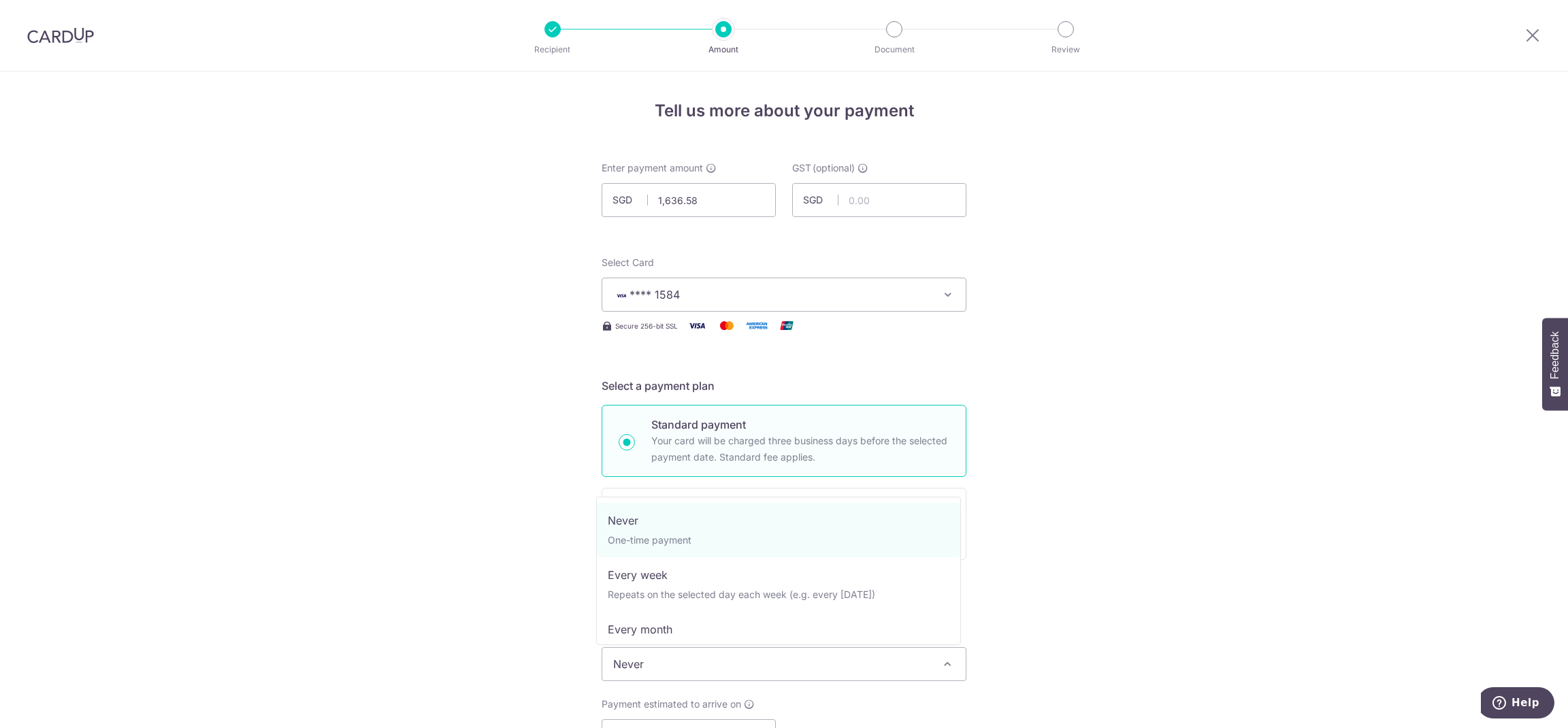
click at [766, 668] on span "Never" at bounding box center [784, 664] width 364 height 33
select select "2"
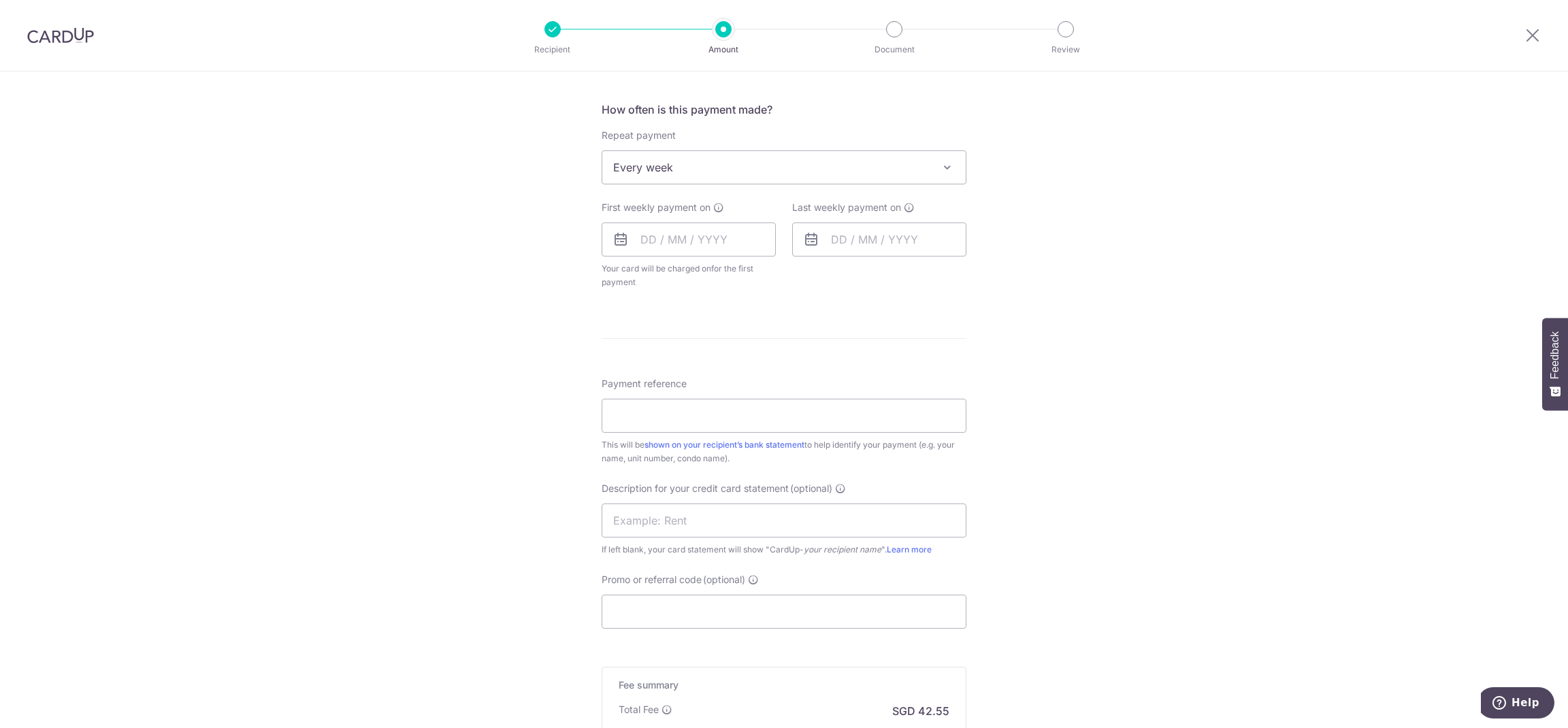
scroll to position [511, 0]
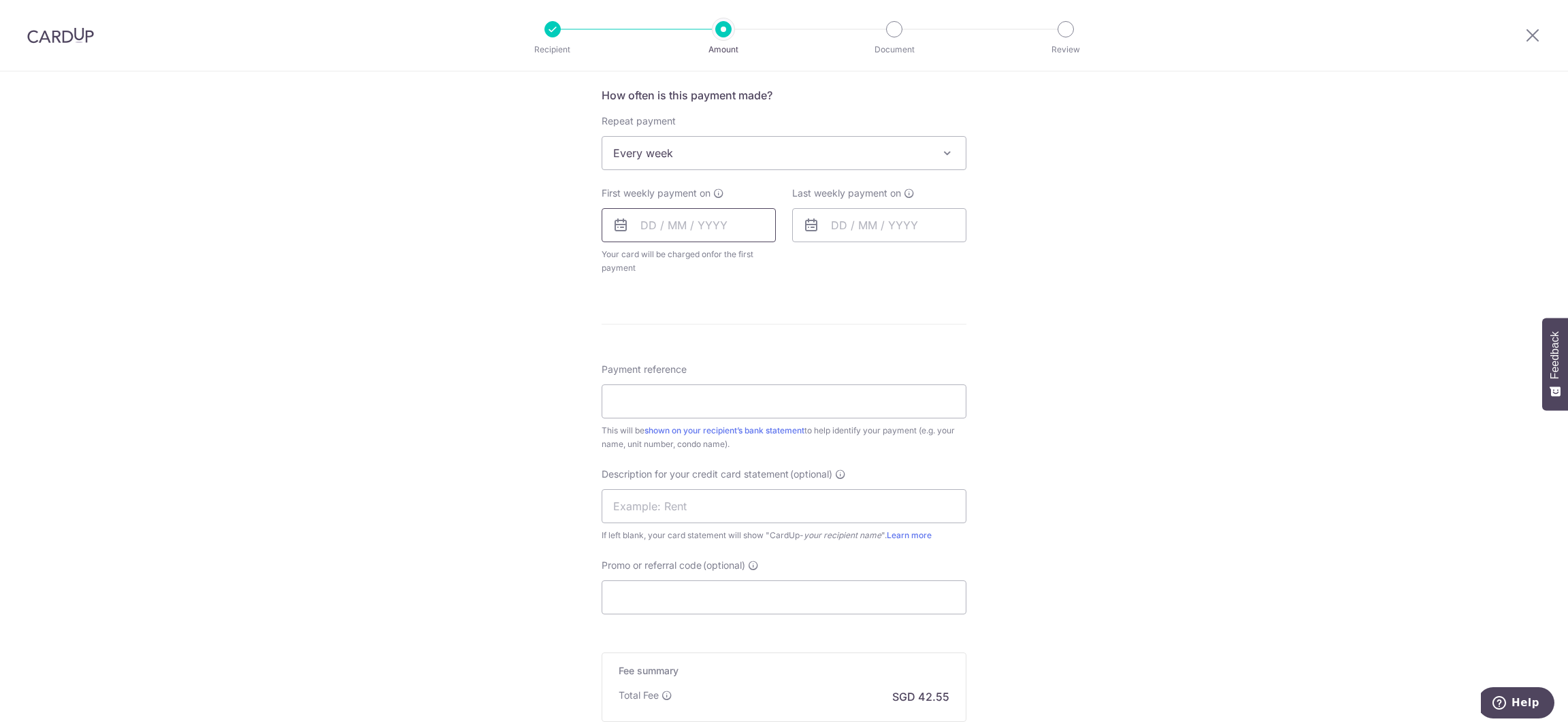
click at [700, 223] on input "text" at bounding box center [689, 225] width 175 height 34
click at [733, 322] on link "4" at bounding box center [738, 322] width 21 height 21
type input "[DATE]"
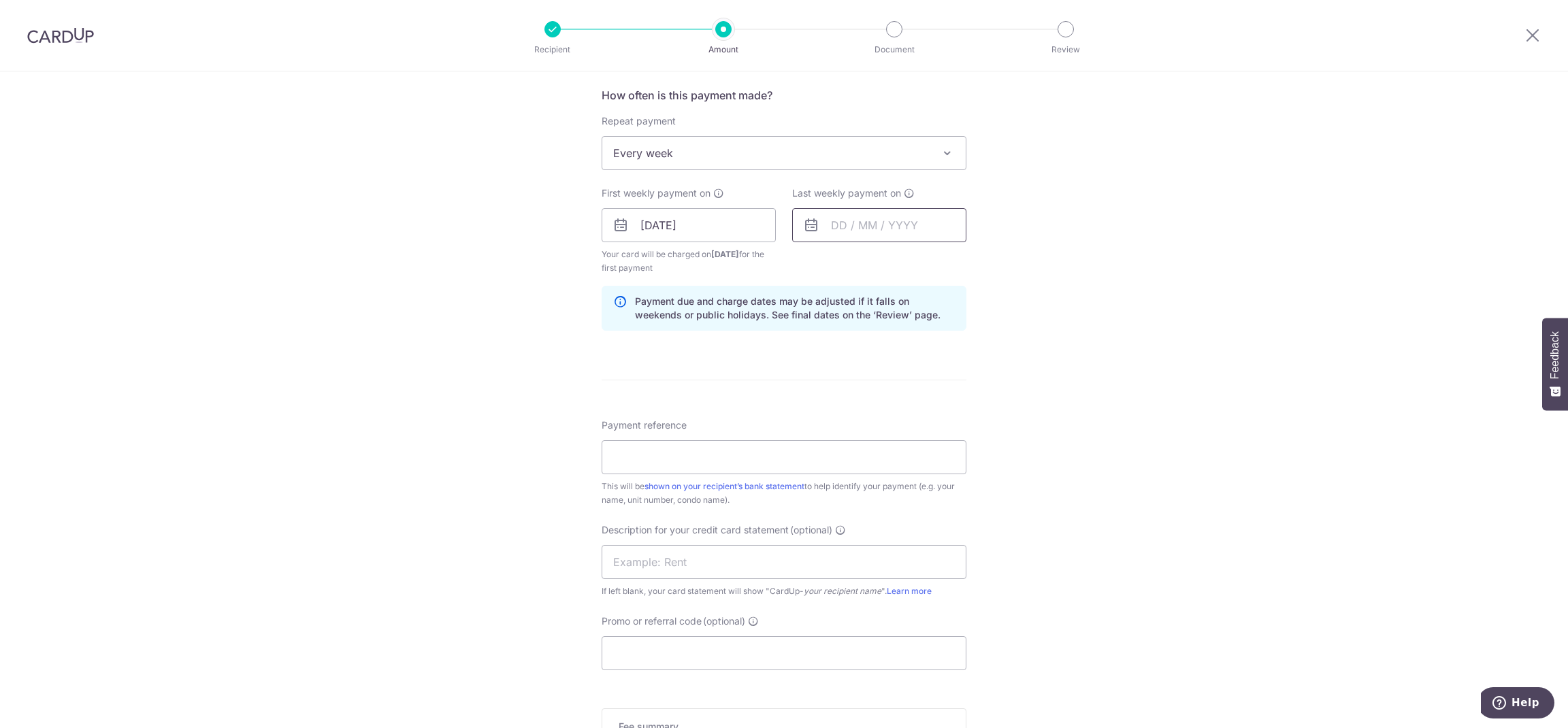
click at [914, 226] on input "text" at bounding box center [880, 225] width 175 height 34
click at [925, 346] on link "11" at bounding box center [929, 349] width 21 height 21
type input "[DATE]"
drag, startPoint x: 783, startPoint y: 461, endPoint x: 989, endPoint y: 469, distance: 206.2
click at [783, 461] on input "Payment reference" at bounding box center [784, 457] width 365 height 34
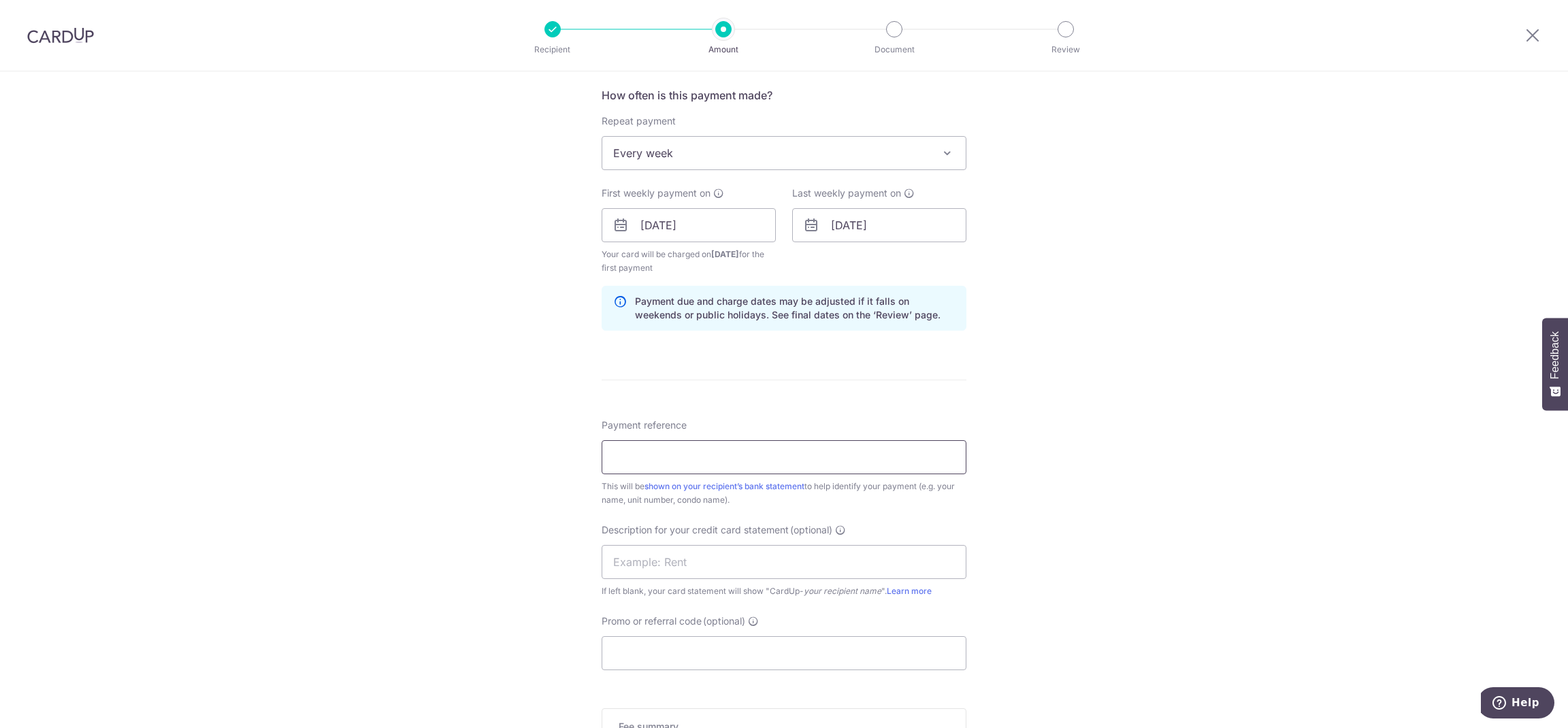
type input "[PHONE_NUMBER]"
click at [761, 653] on input "Promo or referral code (optional)" at bounding box center [784, 652] width 365 height 34
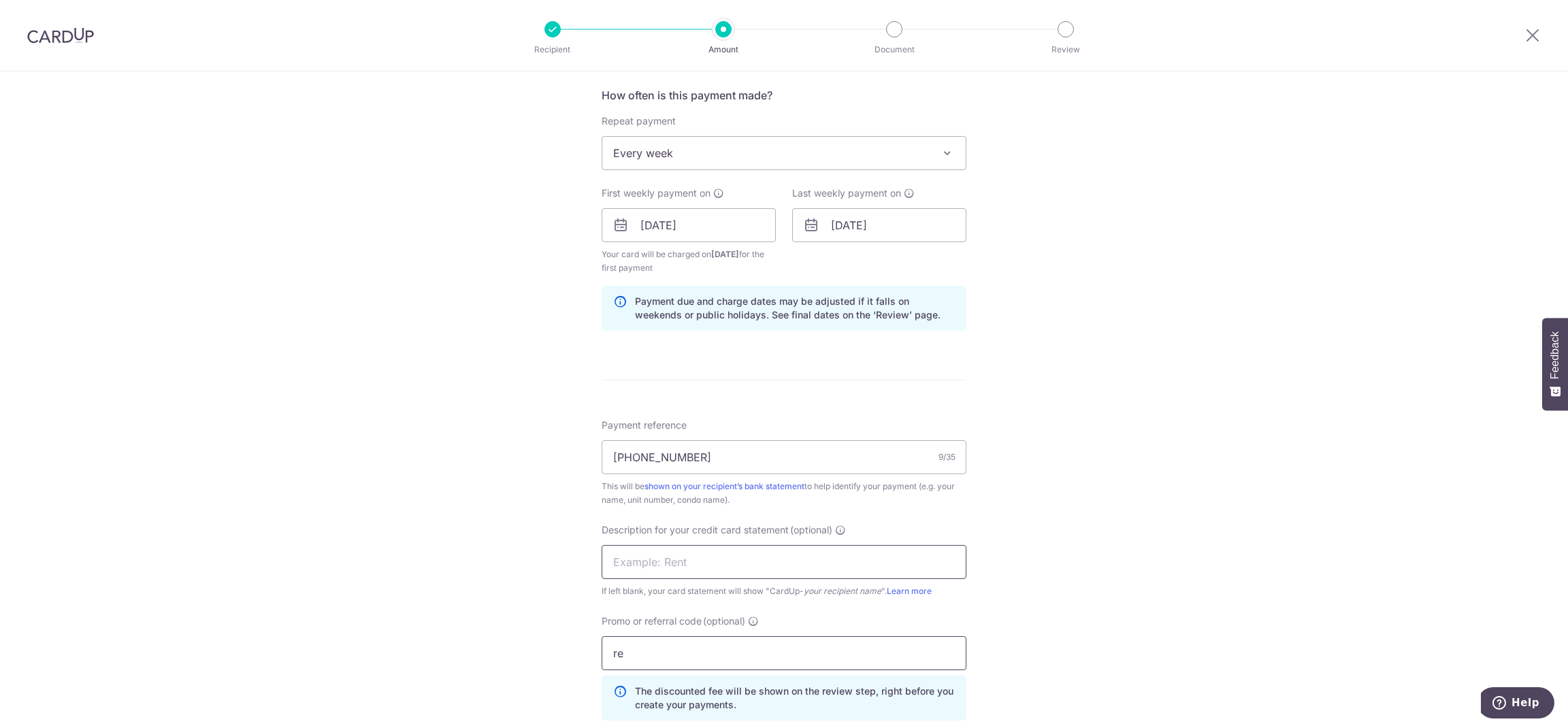
type input "r"
type input "REC185"
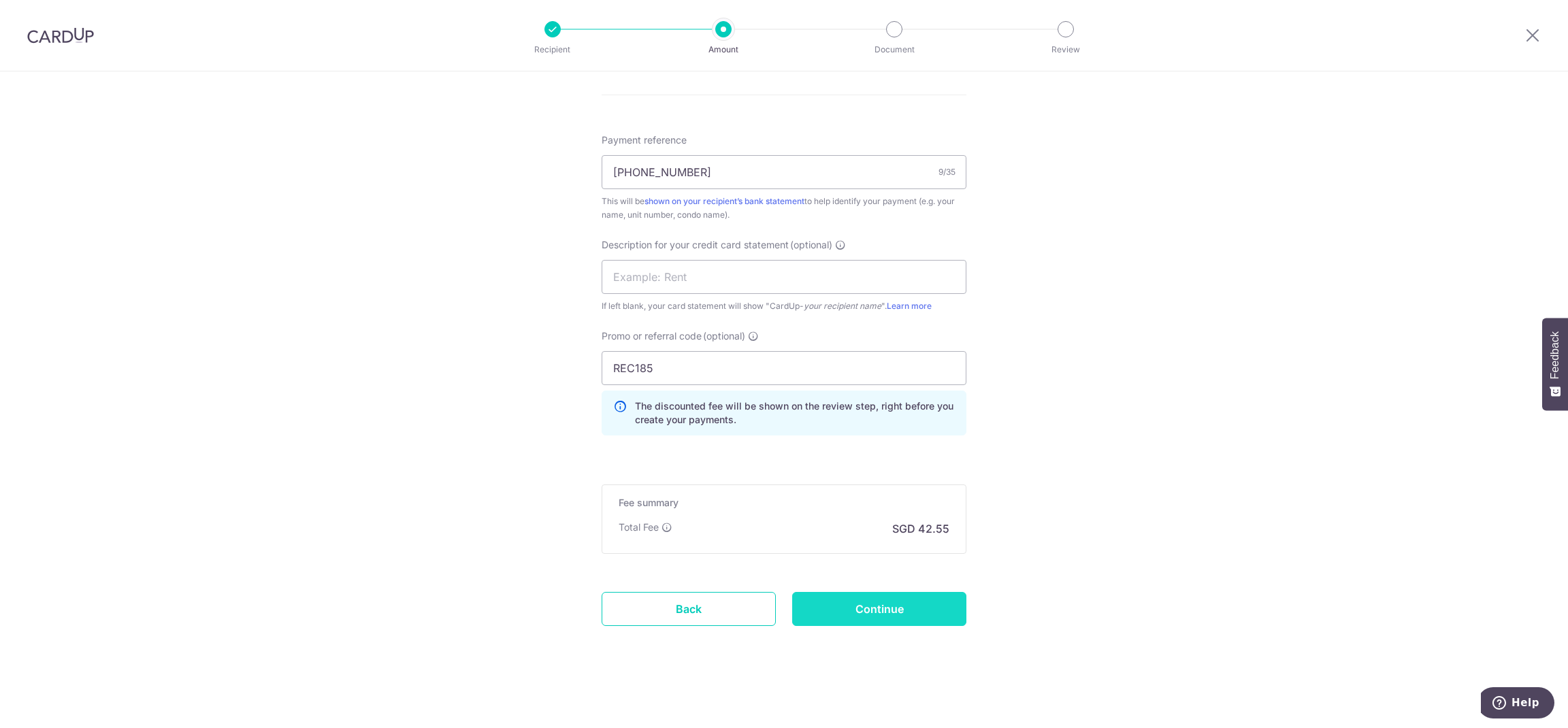
click at [929, 616] on input "Continue" at bounding box center [880, 609] width 175 height 34
type input "Create Schedule"
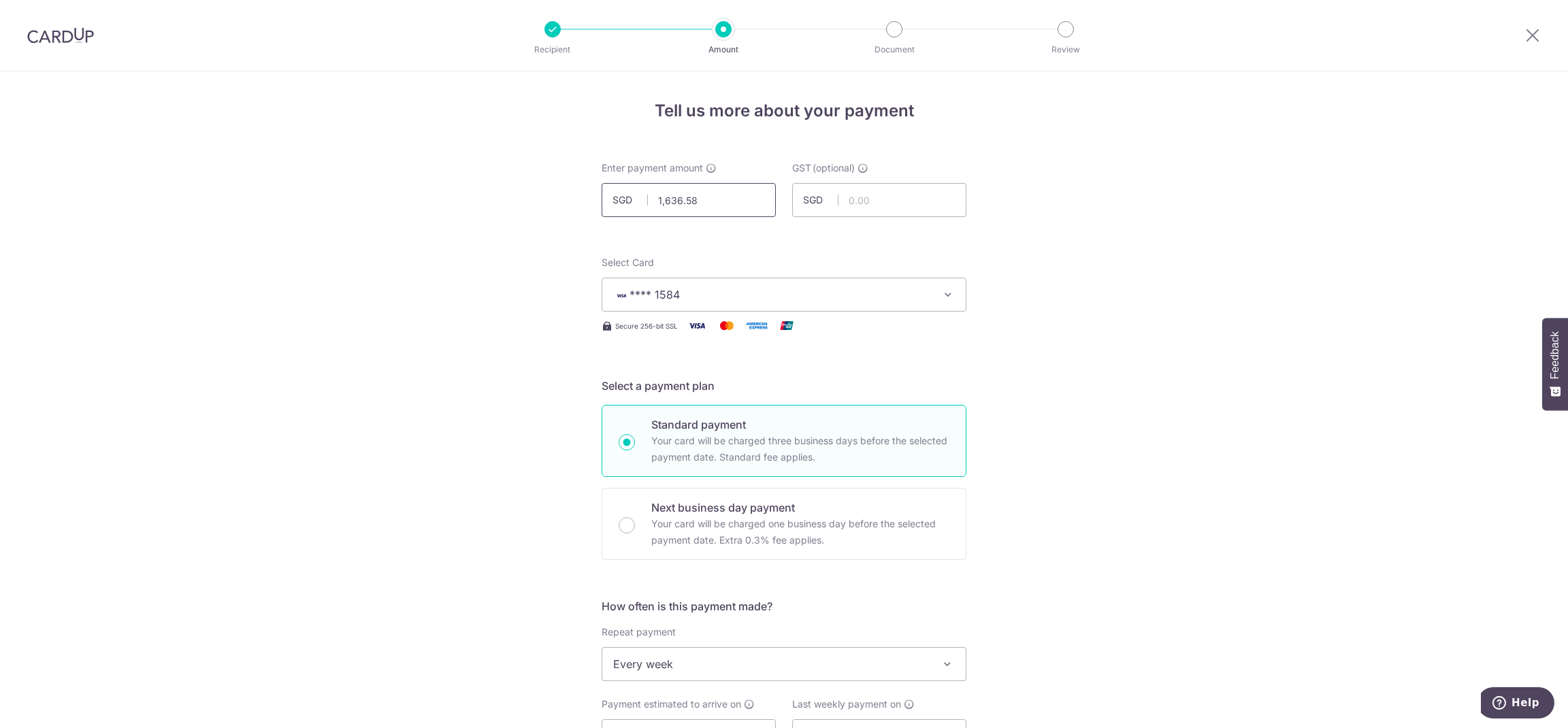
drag, startPoint x: 658, startPoint y: 198, endPoint x: 780, endPoint y: 198, distance: 122.0
click at [780, 198] on div "Enter payment amount SGD 1,636.58 1636.58 GST (optional) SGD" at bounding box center [784, 189] width 381 height 56
type input "1,091.05"
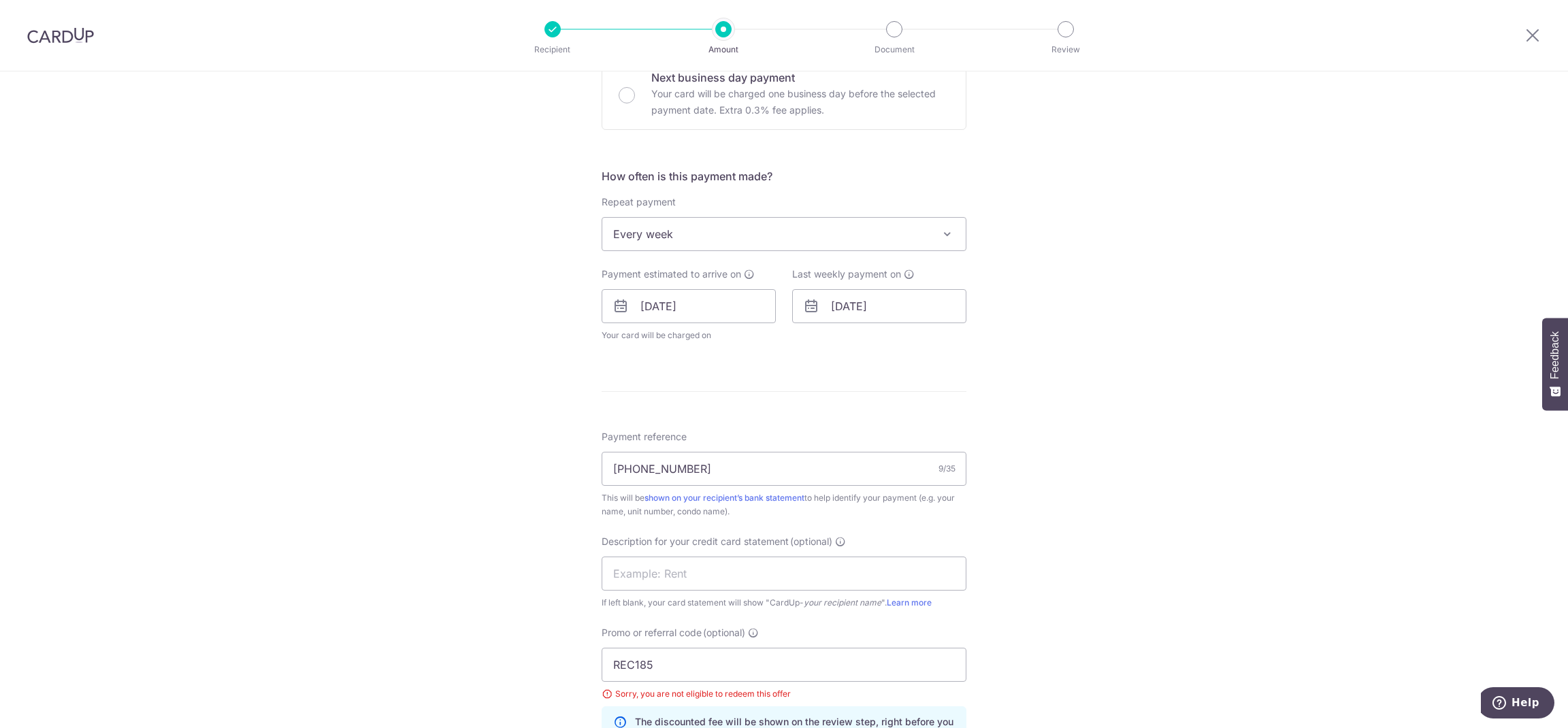
scroll to position [444, 0]
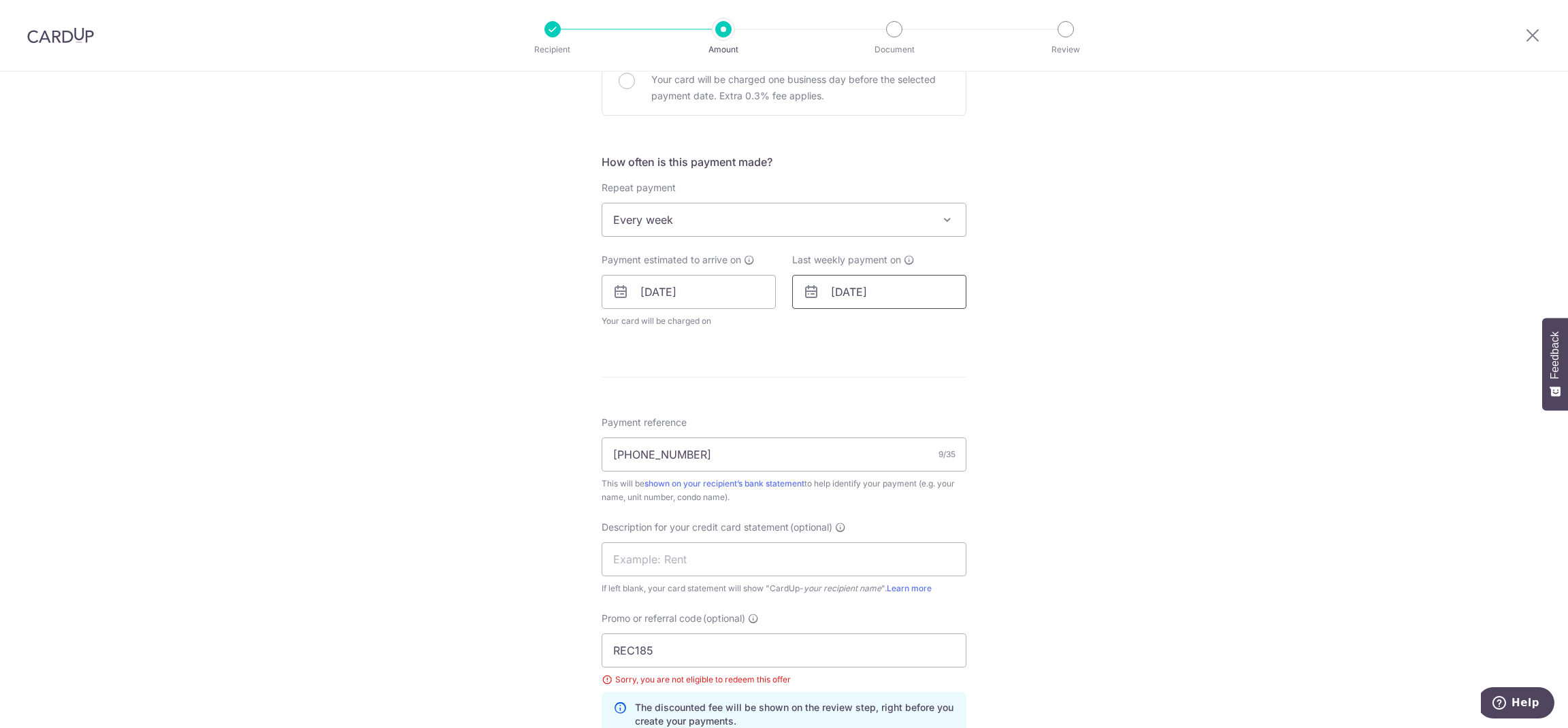
click at [896, 289] on input "[DATE]" at bounding box center [880, 292] width 175 height 34
click at [918, 440] on link "18" at bounding box center [929, 443] width 21 height 21
type input "[DATE]"
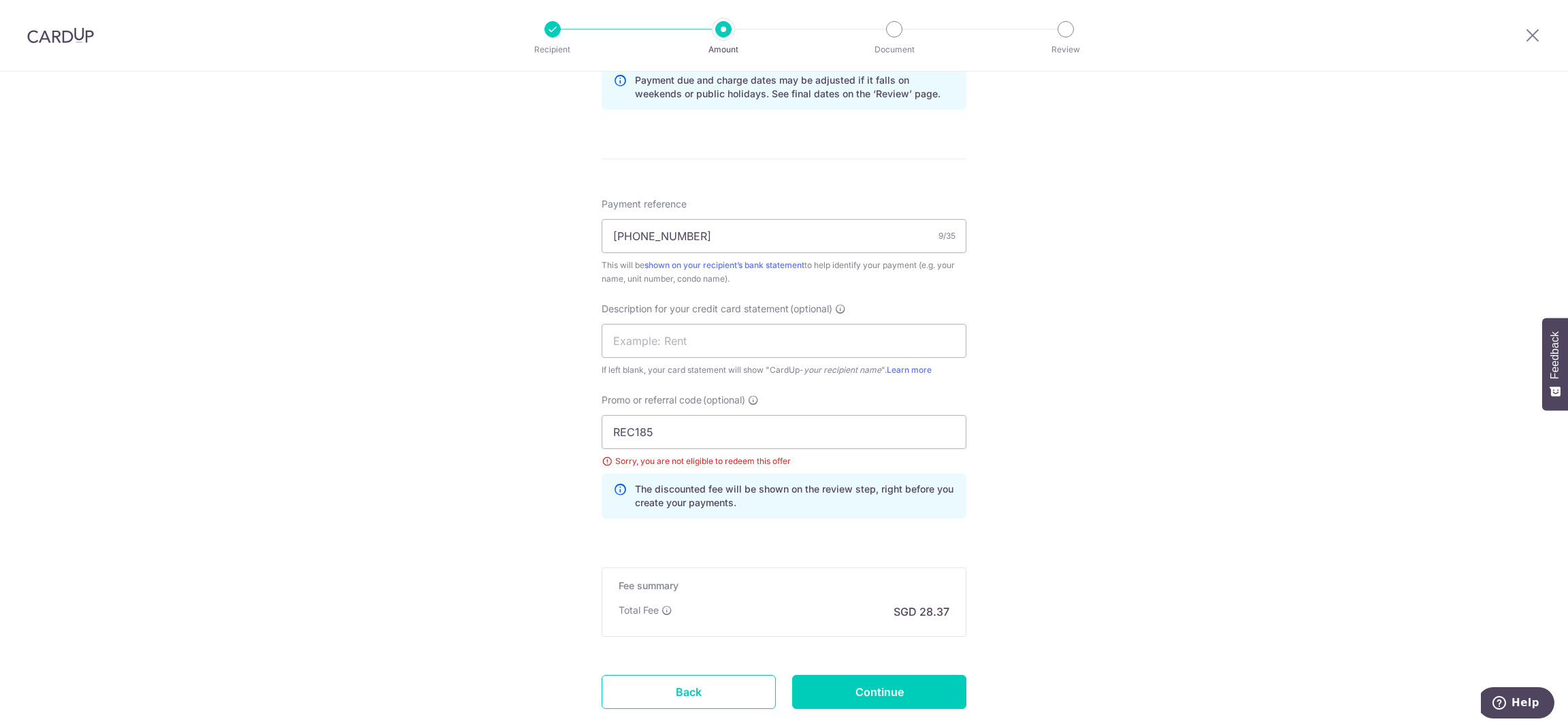
scroll to position [766, 0]
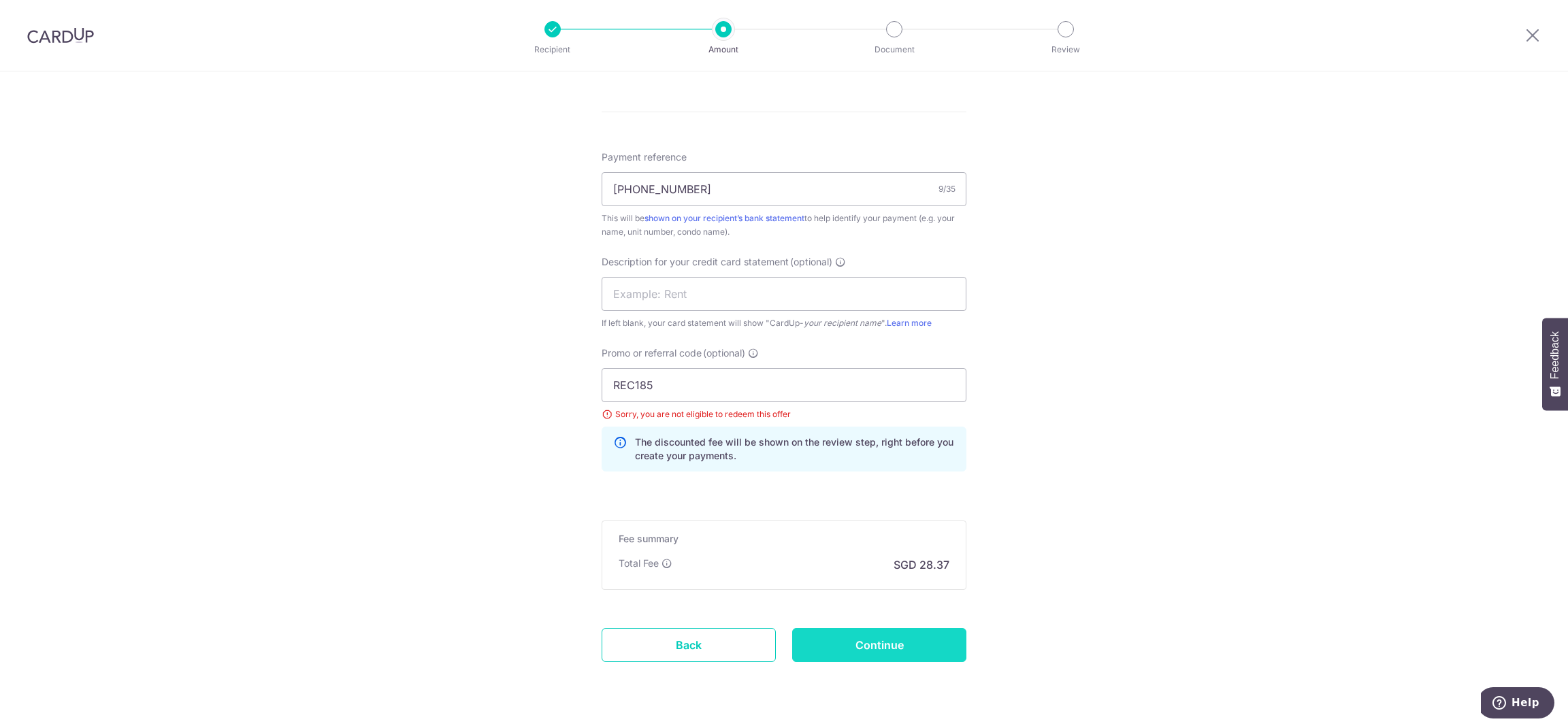
click at [933, 651] on input "Continue" at bounding box center [880, 645] width 175 height 34
type input "Update Schedule"
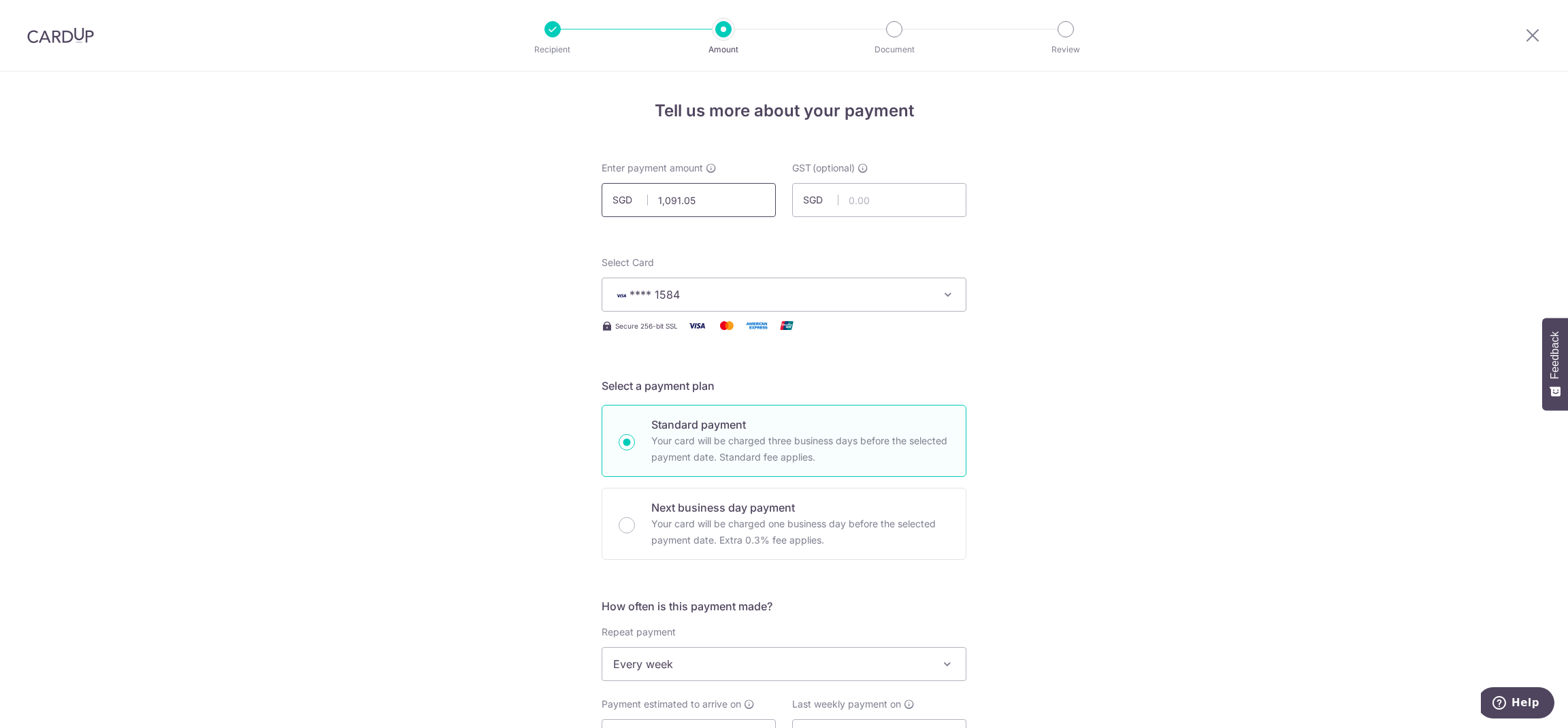
drag, startPoint x: 729, startPoint y: 207, endPoint x: 532, endPoint y: 206, distance: 197.0
type input "1,636.58"
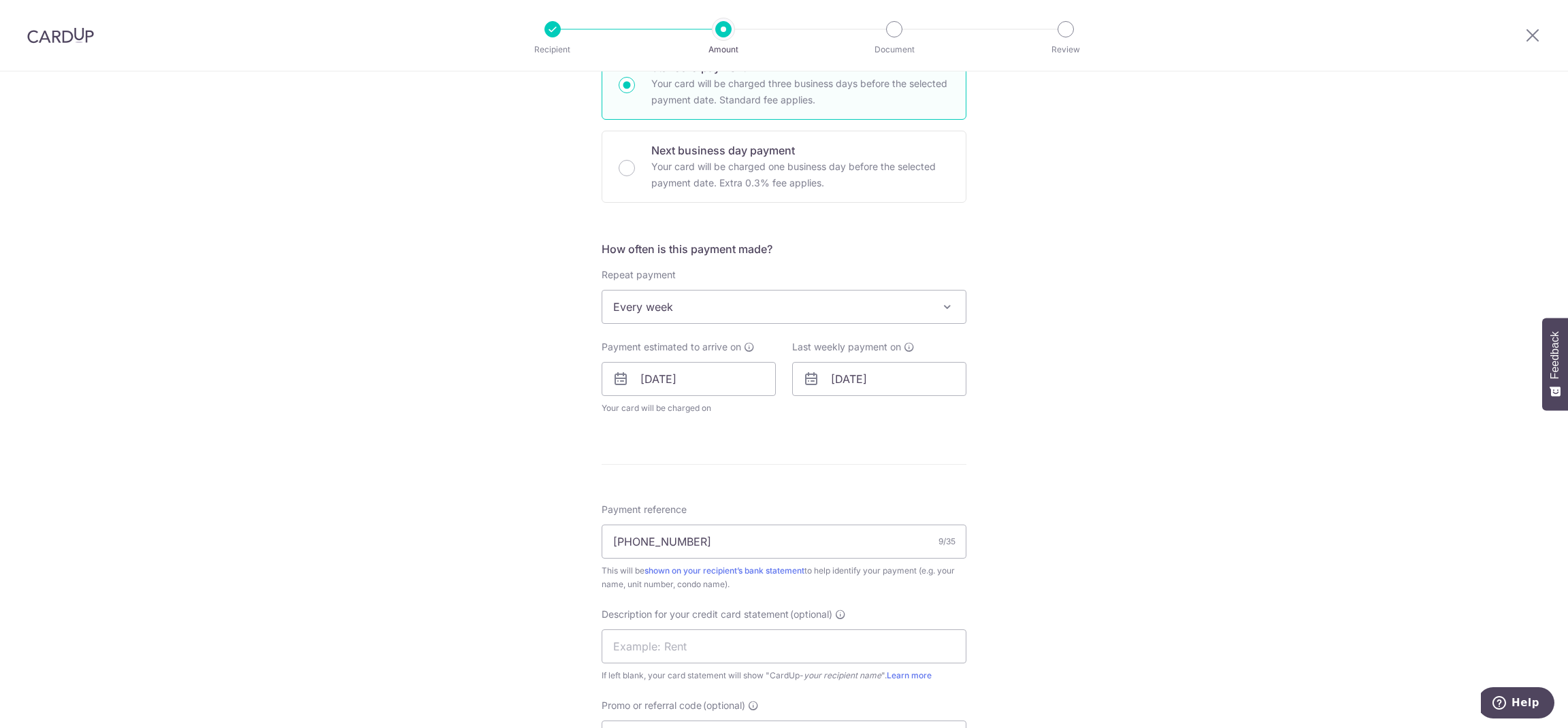
scroll to position [442, 0]
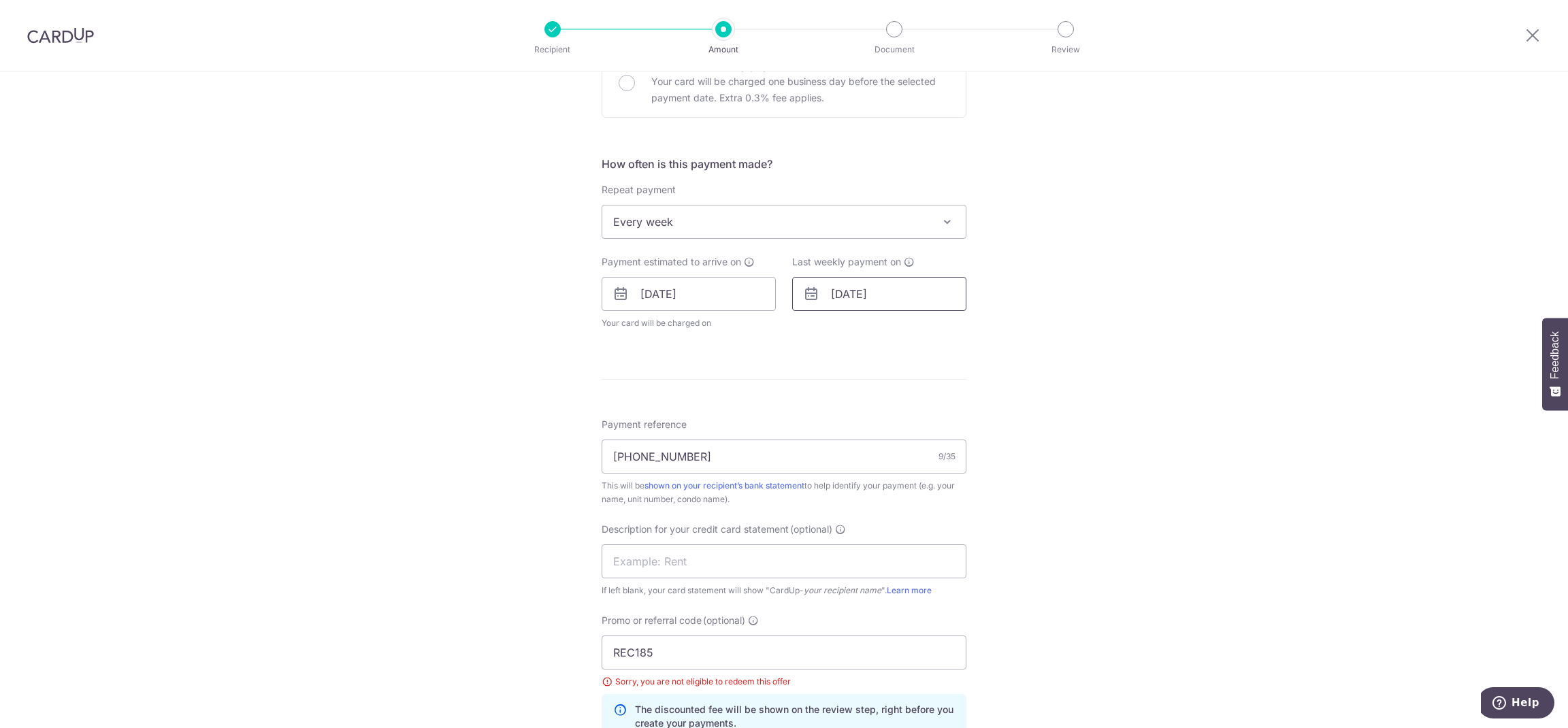
click at [873, 271] on div "Last weekly payment on 18/09/2025" at bounding box center [880, 283] width 175 height 56
click at [873, 294] on input "18/09/2025" at bounding box center [880, 294] width 175 height 34
click at [921, 417] on link "11" at bounding box center [929, 418] width 21 height 21
type input "[DATE]"
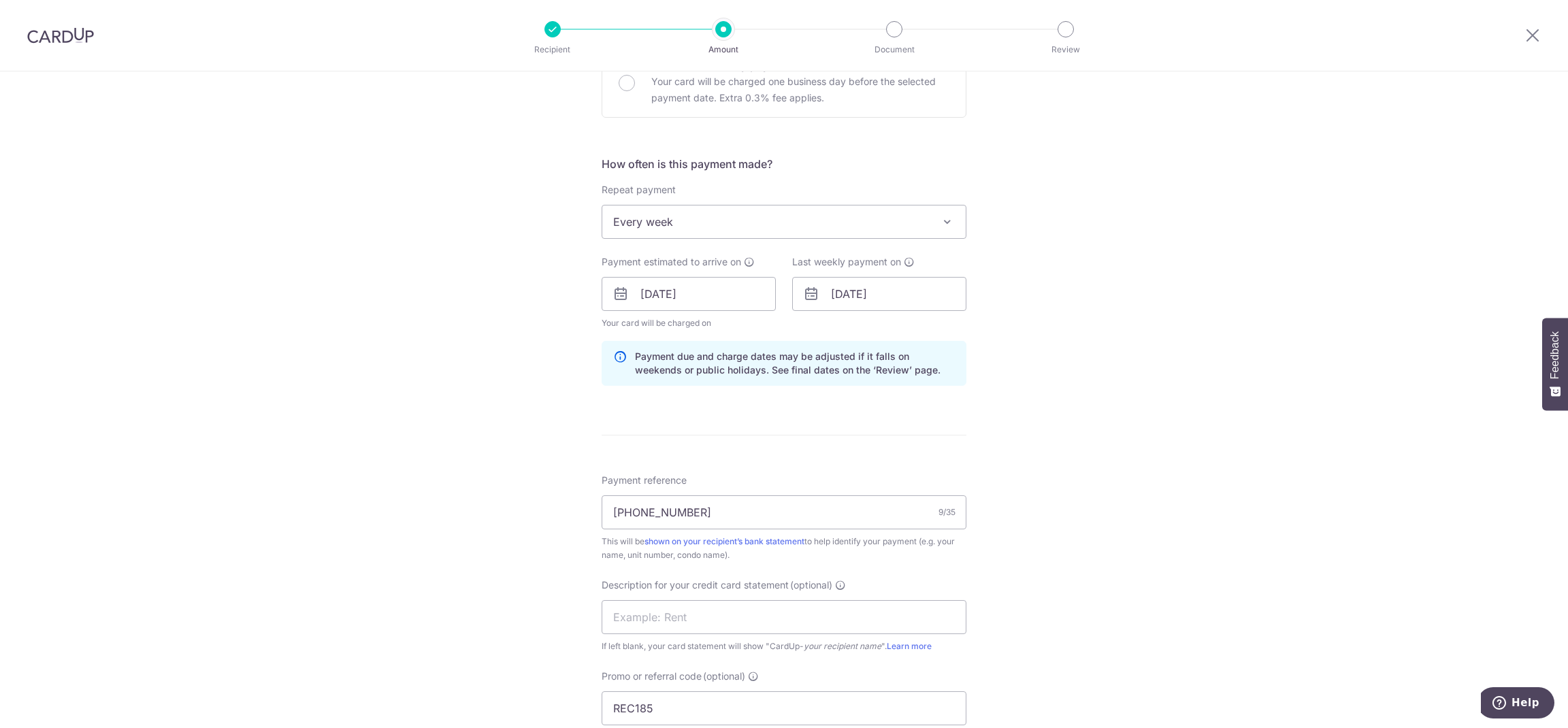
drag, startPoint x: 1567, startPoint y: 325, endPoint x: 1567, endPoint y: 439, distance: 114.0
click at [1567, 439] on body "Recipient Amount Document Review Tell us more about your payment Enter payment …" at bounding box center [784, 364] width 1568 height 728
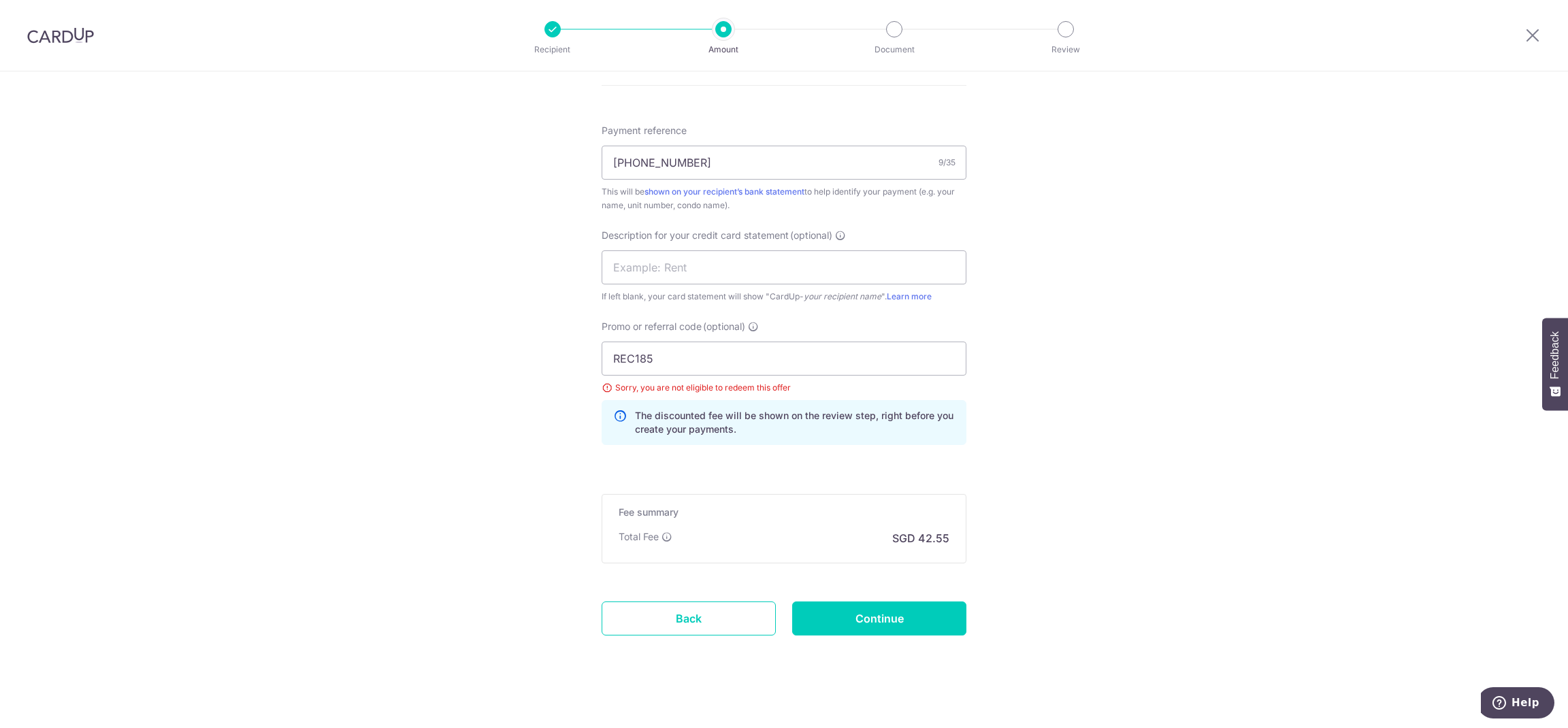
scroll to position [803, 0]
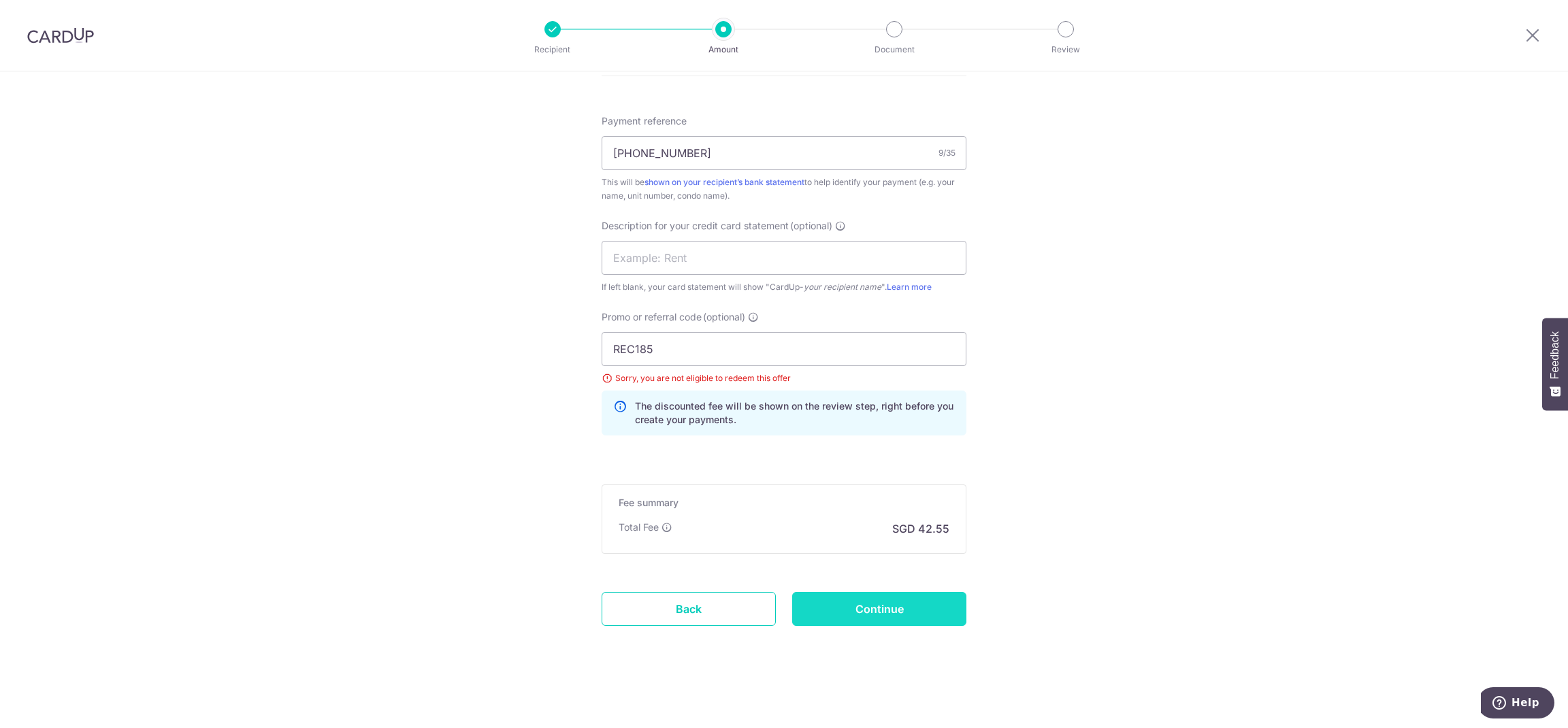
click at [848, 607] on input "Continue" at bounding box center [880, 609] width 175 height 34
type input "Update Schedule"
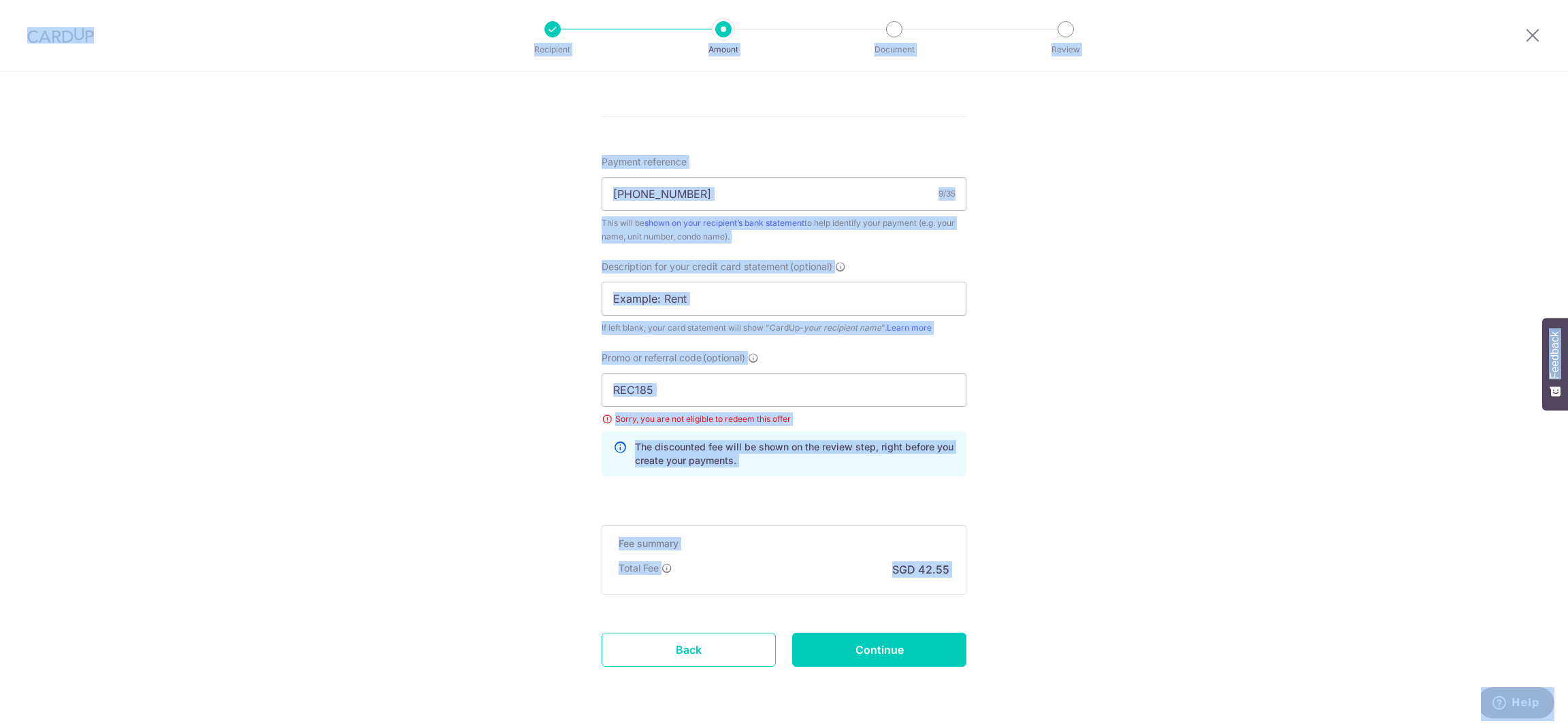
scroll to position [747, 0]
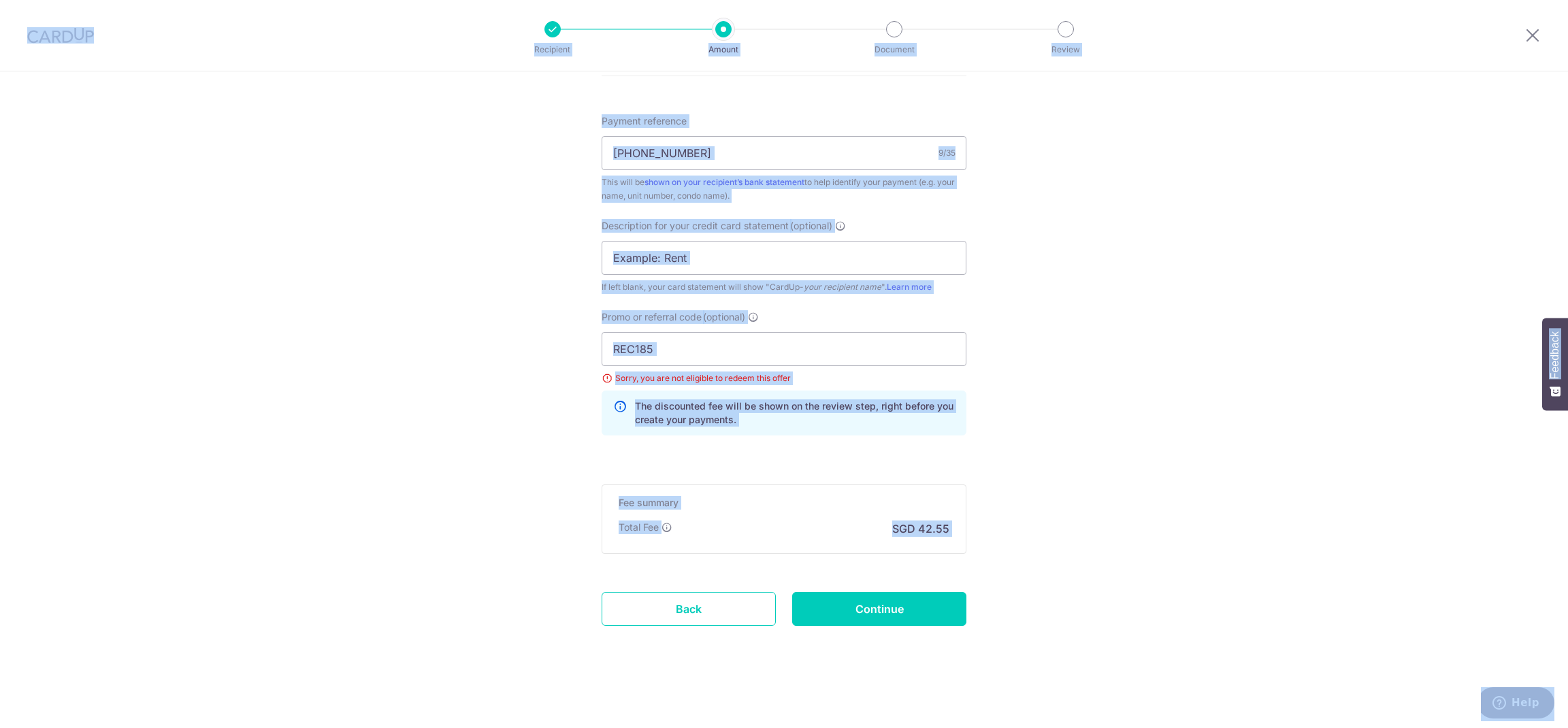
click at [1098, 509] on div "Tell us more about your payment Enter payment amount SGD 1,636.58 1636.58 GST (…" at bounding box center [784, 26] width 1568 height 1403
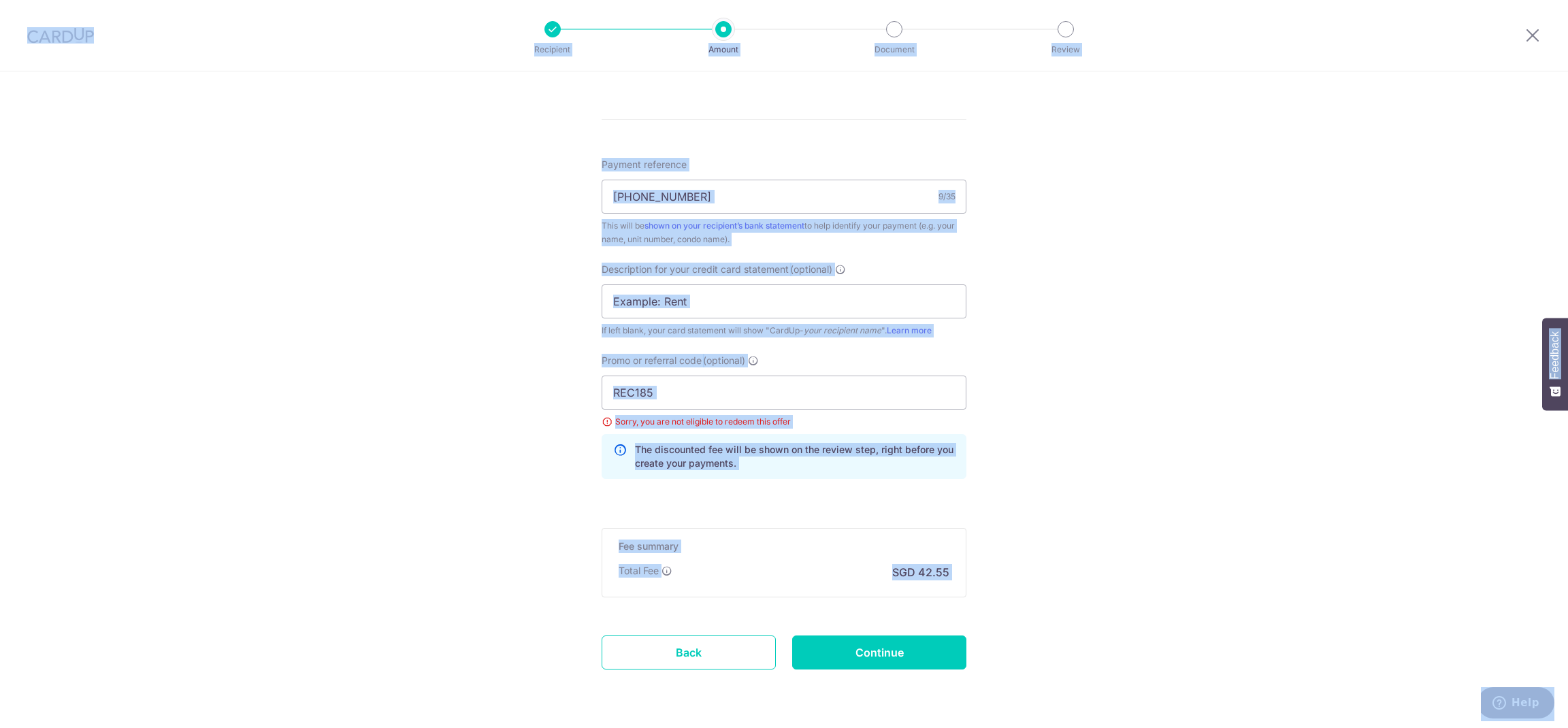
scroll to position [720, 0]
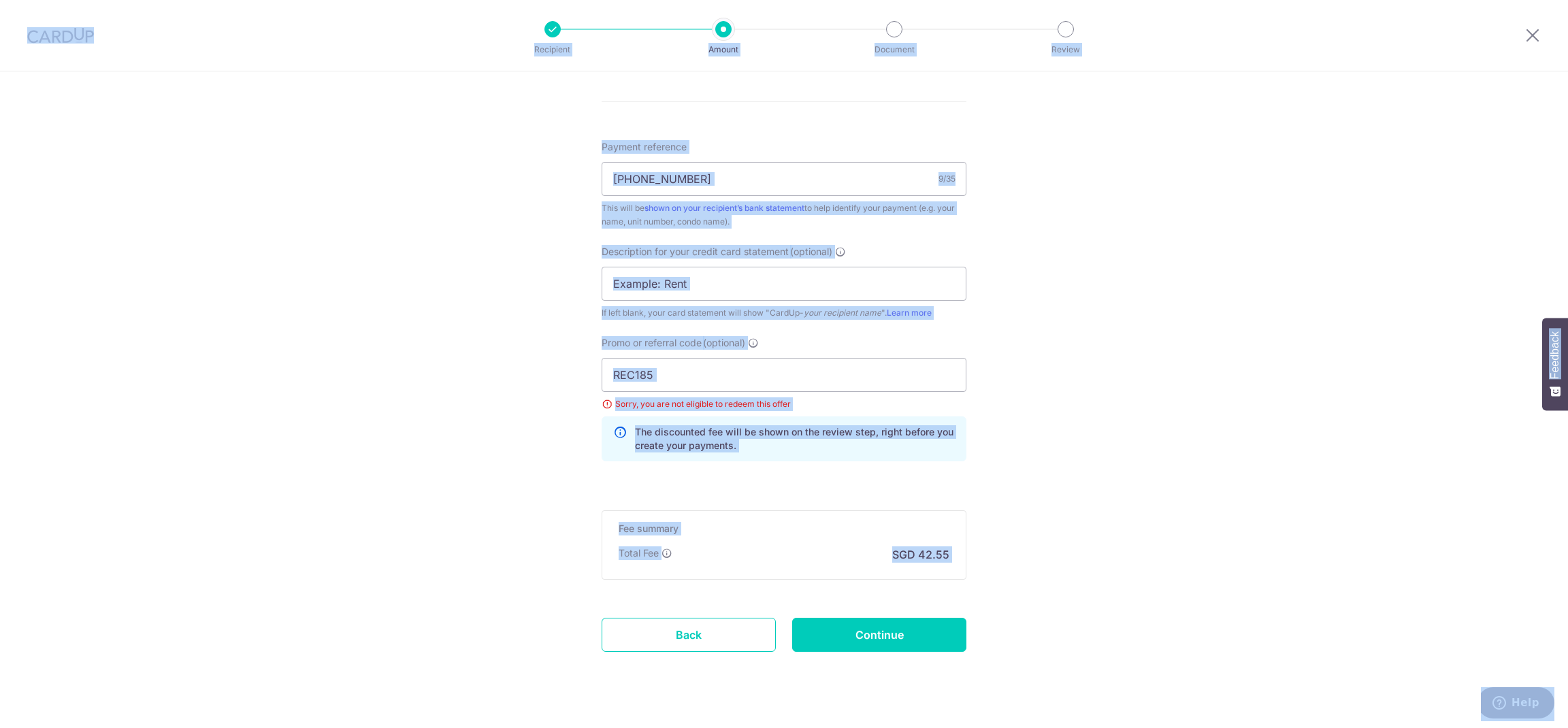
click at [1371, 567] on div "Tell us more about your payment Enter payment amount SGD 1,636.58 1636.58 GST (…" at bounding box center [784, 52] width 1568 height 1403
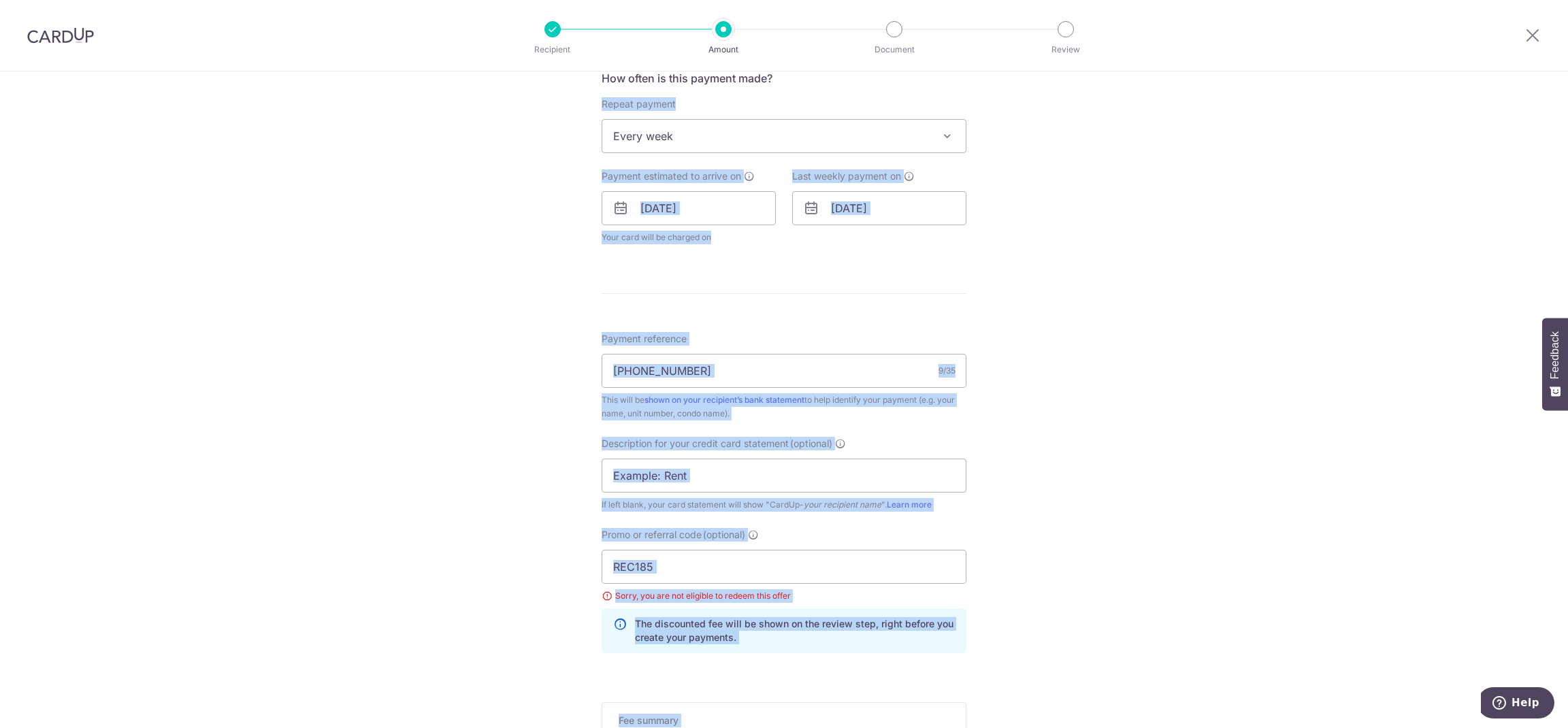
scroll to position [496, 0]
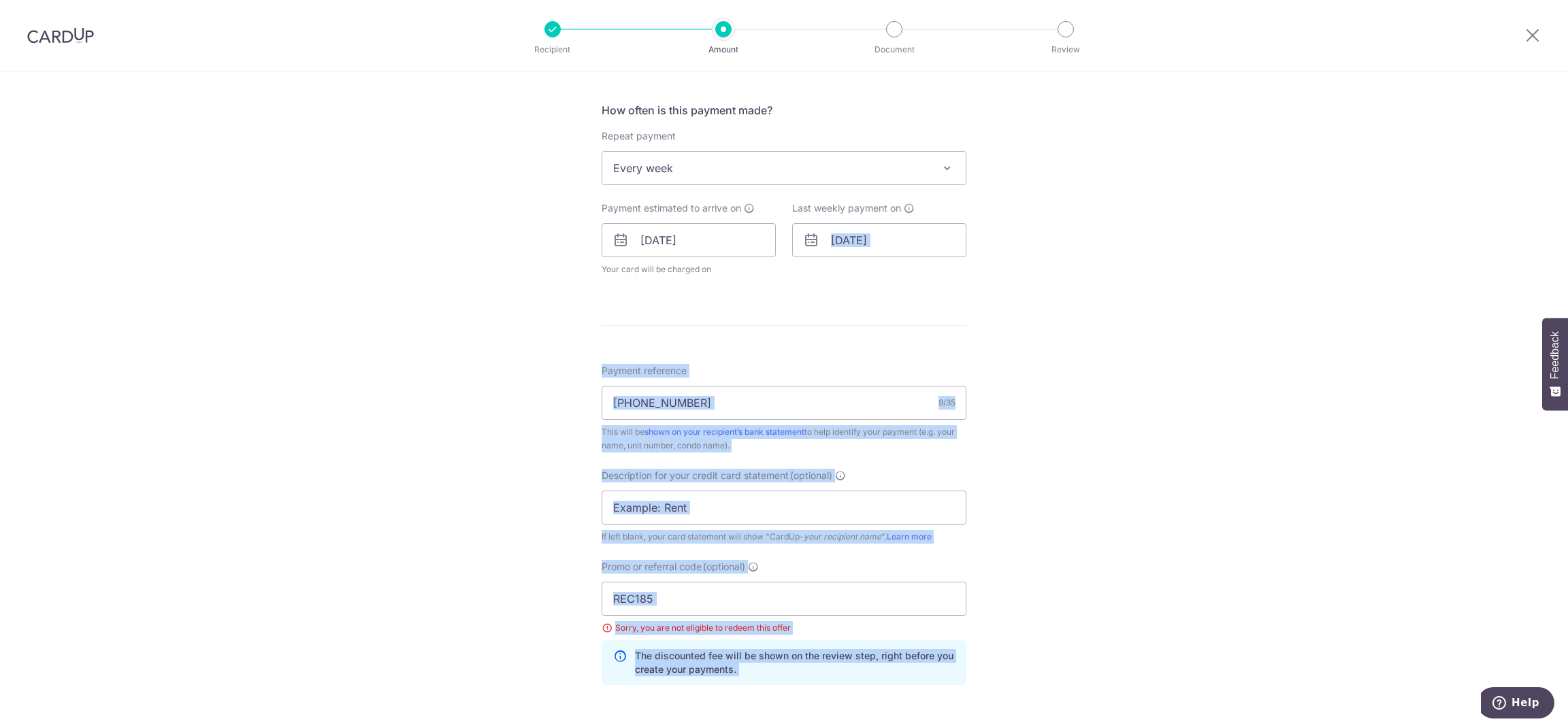
drag, startPoint x: 557, startPoint y: 675, endPoint x: 1102, endPoint y: 272, distance: 677.8
click at [1093, 257] on div "Tell us more about your payment Enter payment amount SGD 1,636.58 1636.58 GST (…" at bounding box center [784, 276] width 1568 height 1403
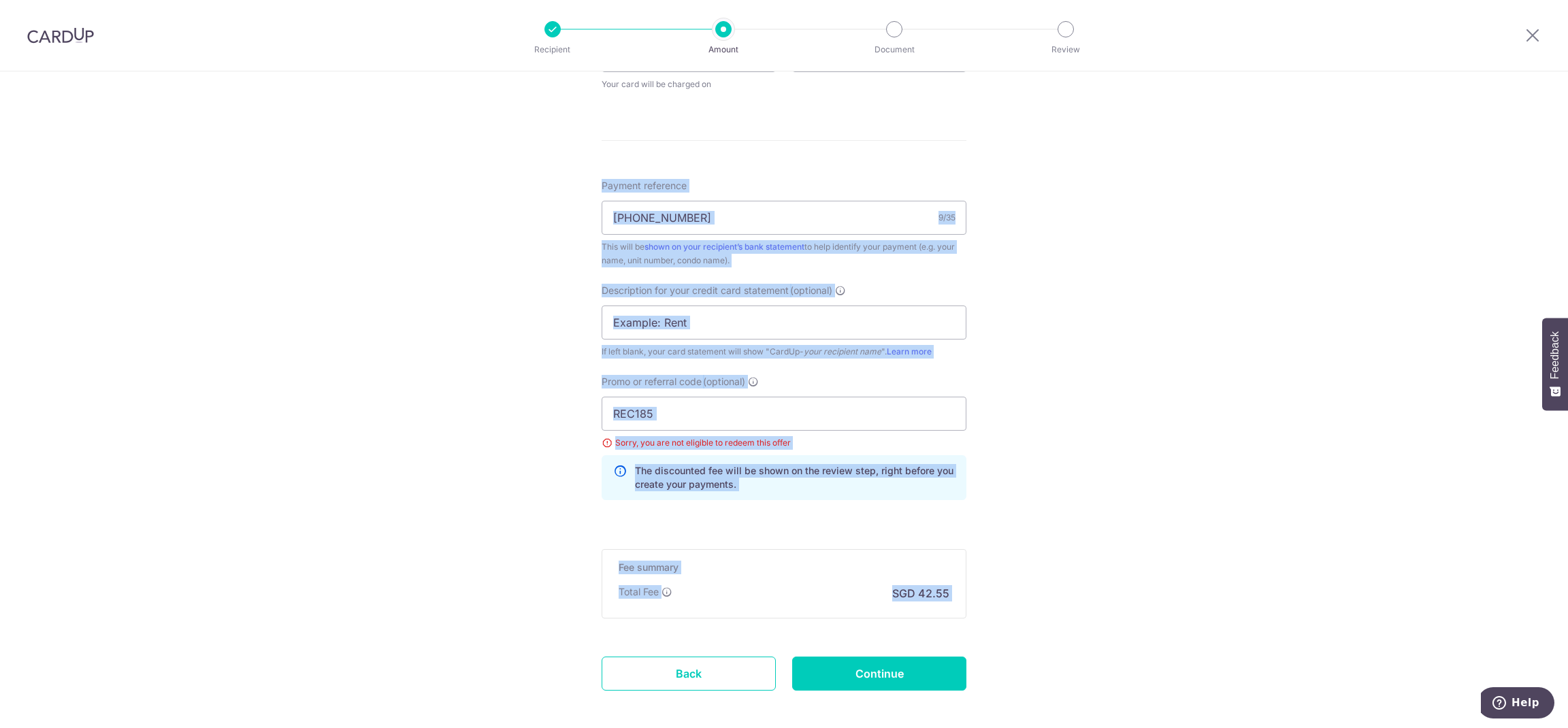
scroll to position [738, 0]
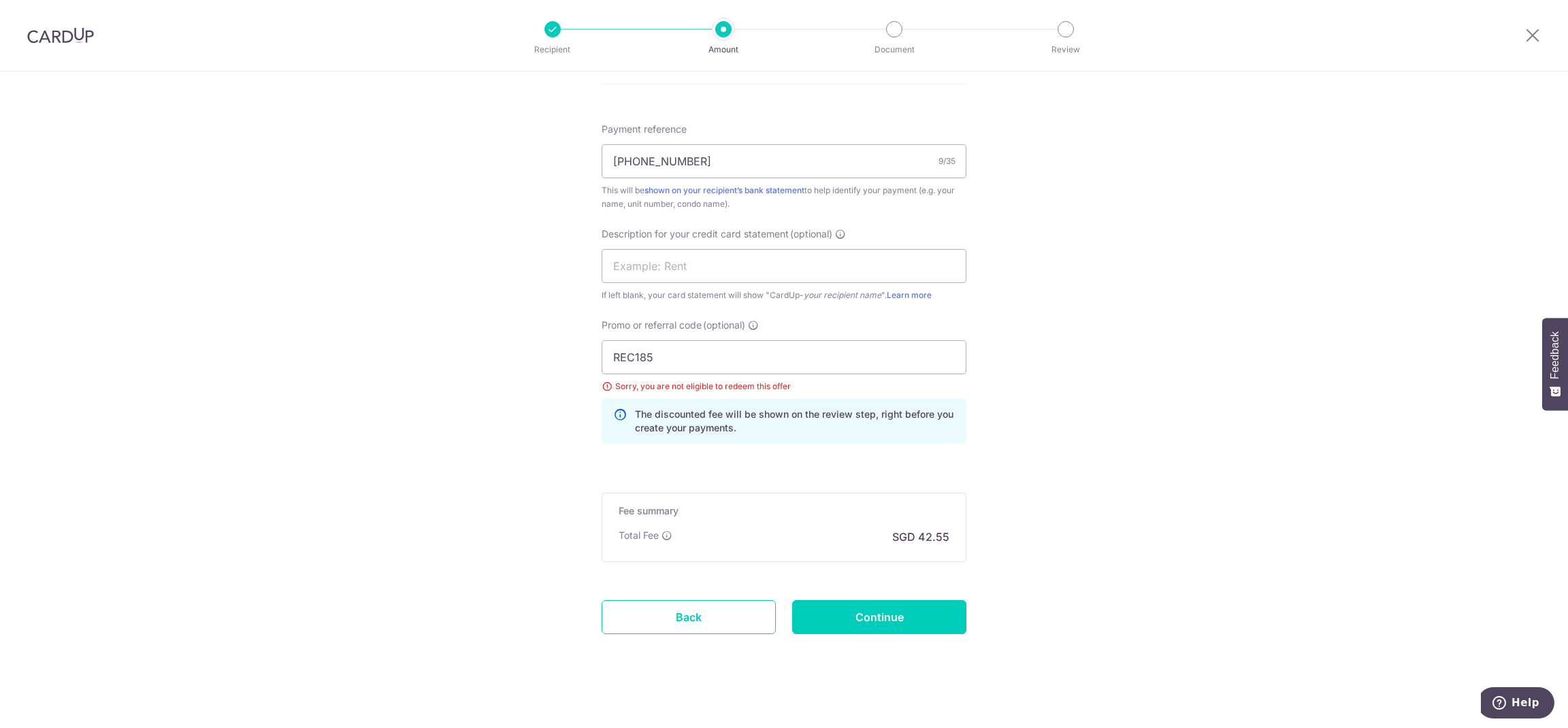
click at [1294, 586] on div "Tell us more about your payment Enter payment amount SGD 1,636.58 1636.58 GST (…" at bounding box center [784, 35] width 1568 height 1403
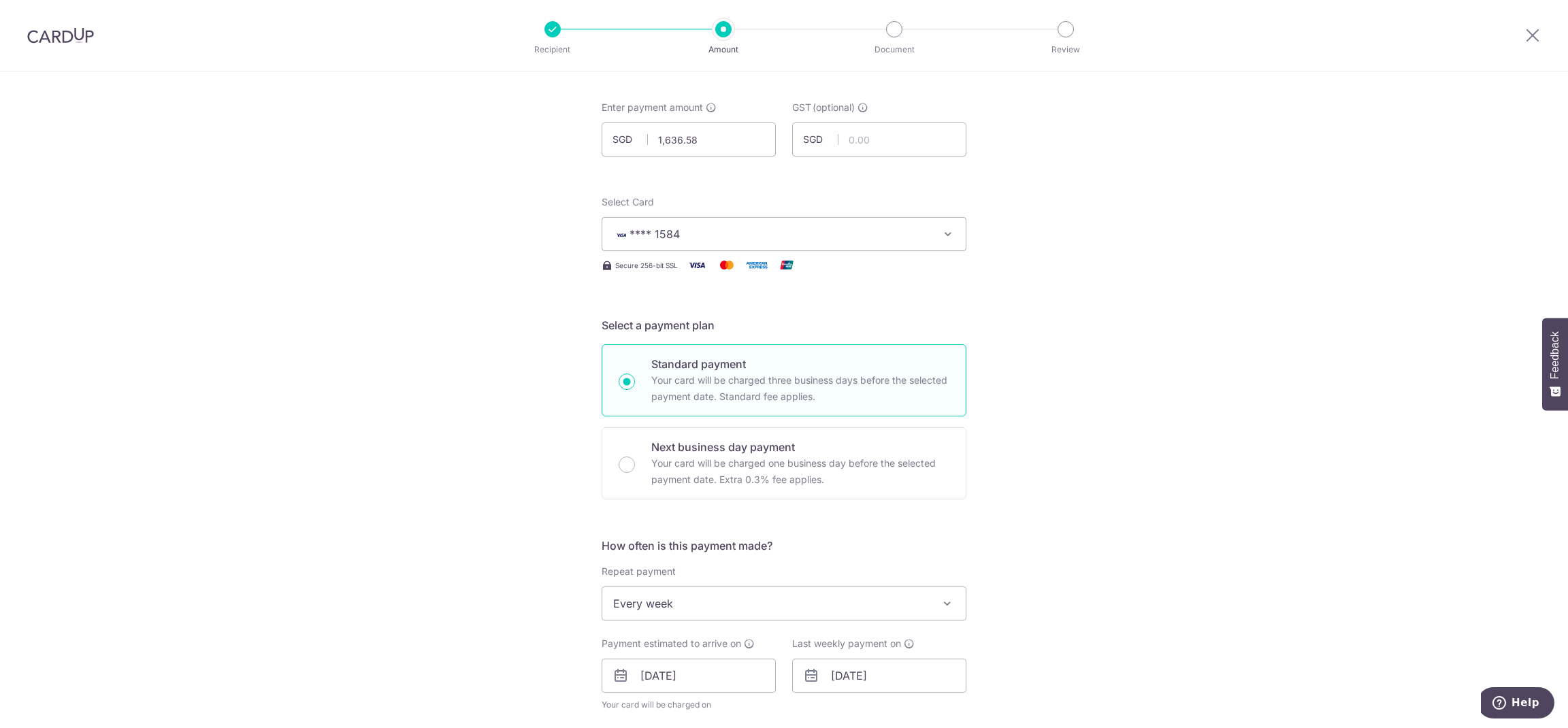
scroll to position [0, 0]
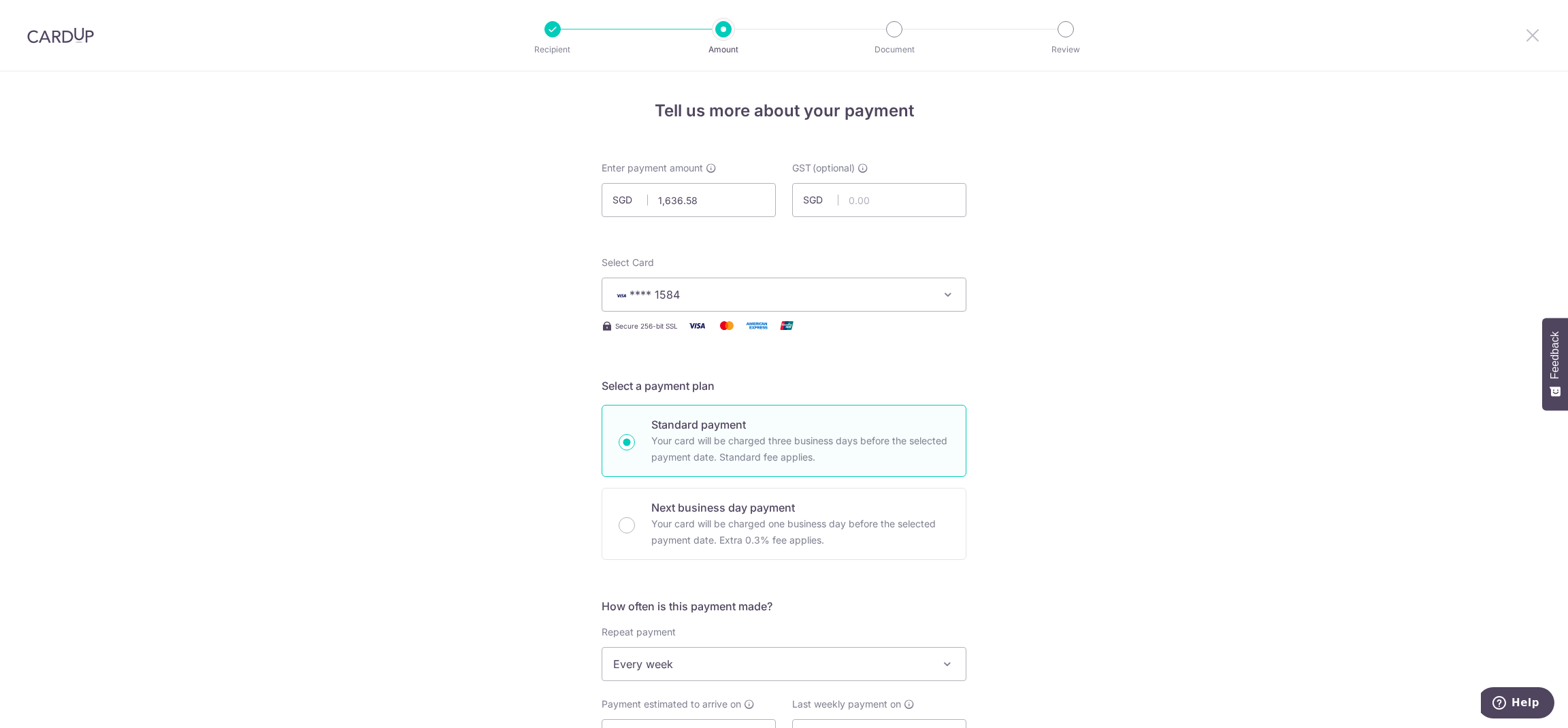
click at [1529, 40] on icon at bounding box center [1532, 35] width 16 height 17
